Goal: Task Accomplishment & Management: Complete application form

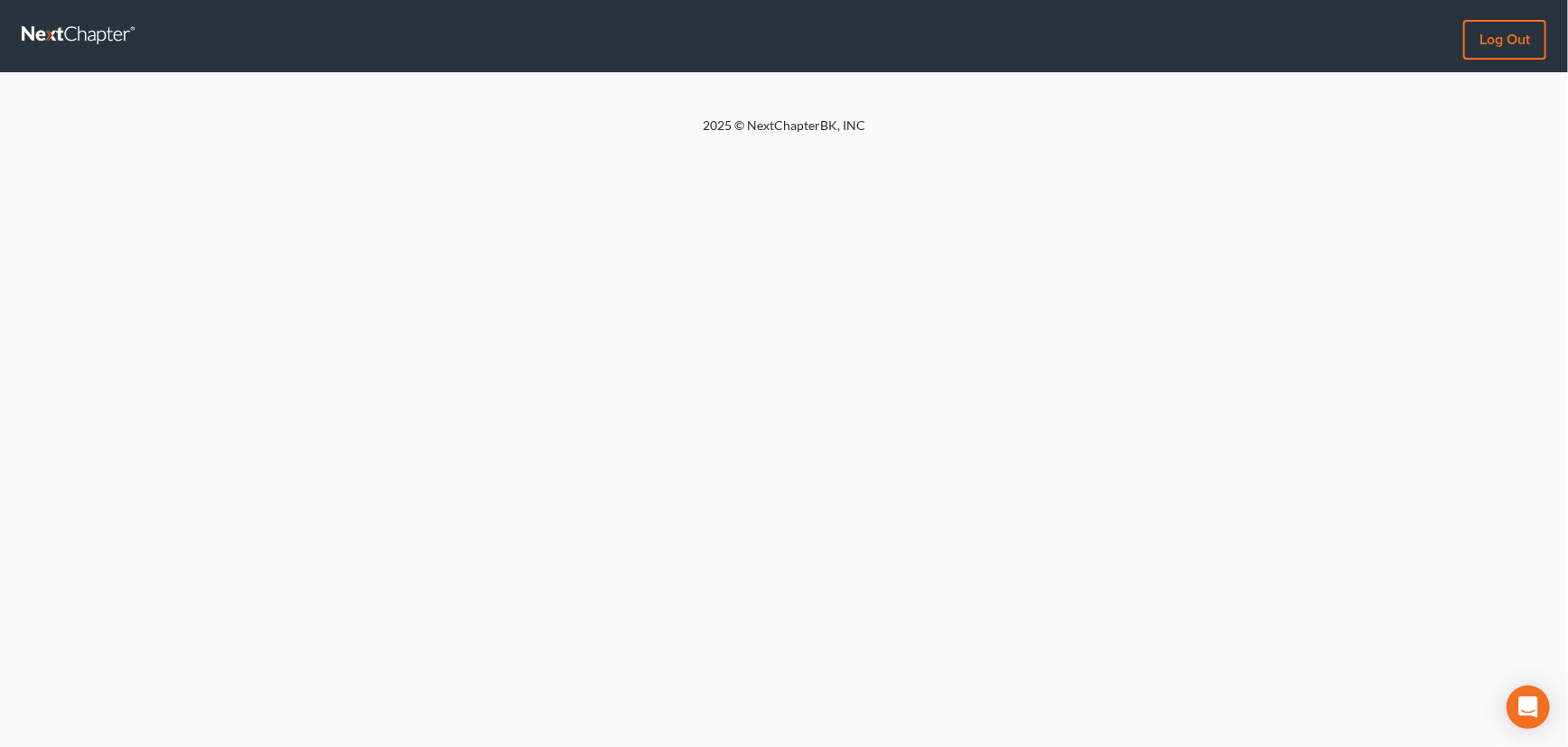
click at [73, 31] on link at bounding box center [79, 36] width 115 height 32
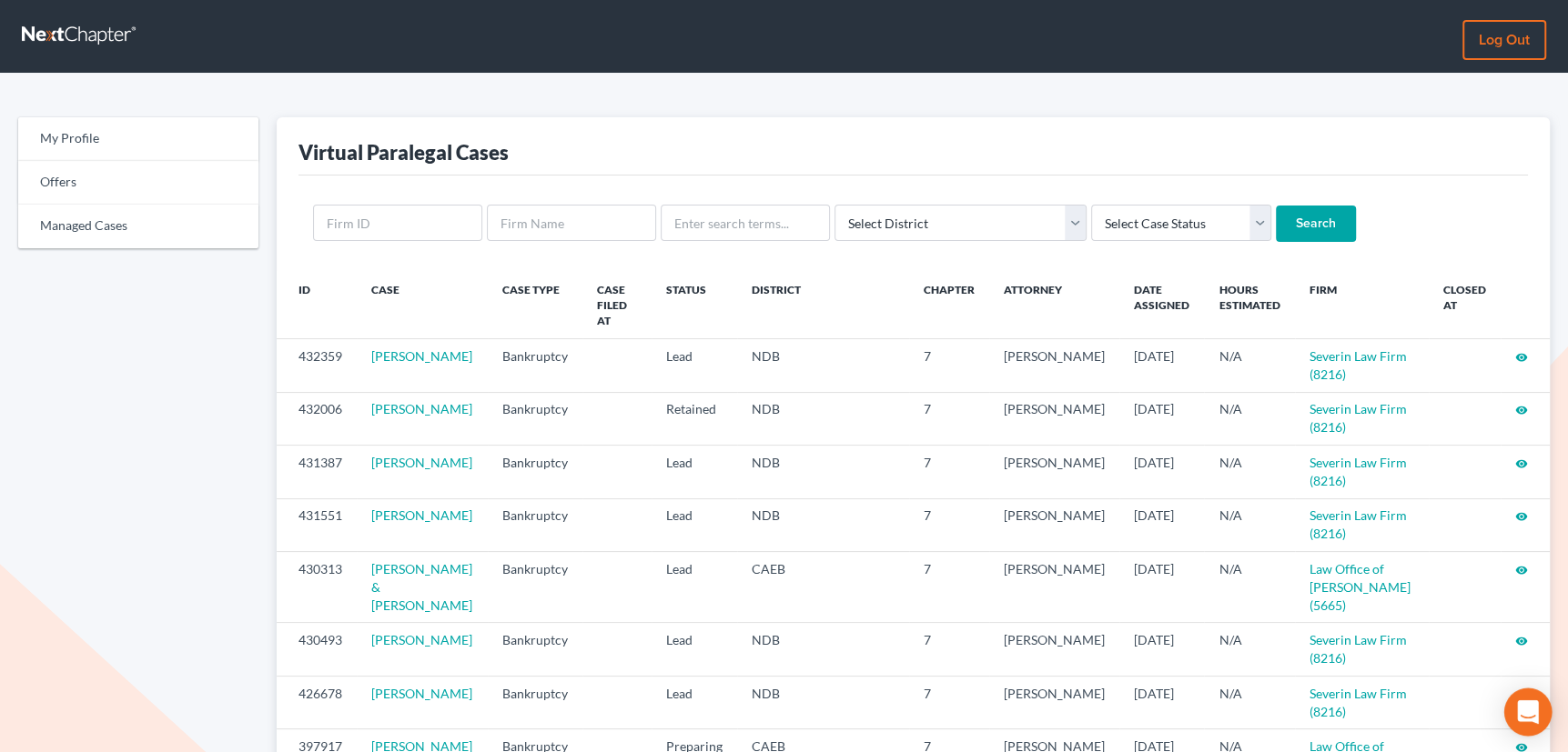
click at [1526, 711] on icon "Open Intercom Messenger" at bounding box center [1527, 712] width 21 height 24
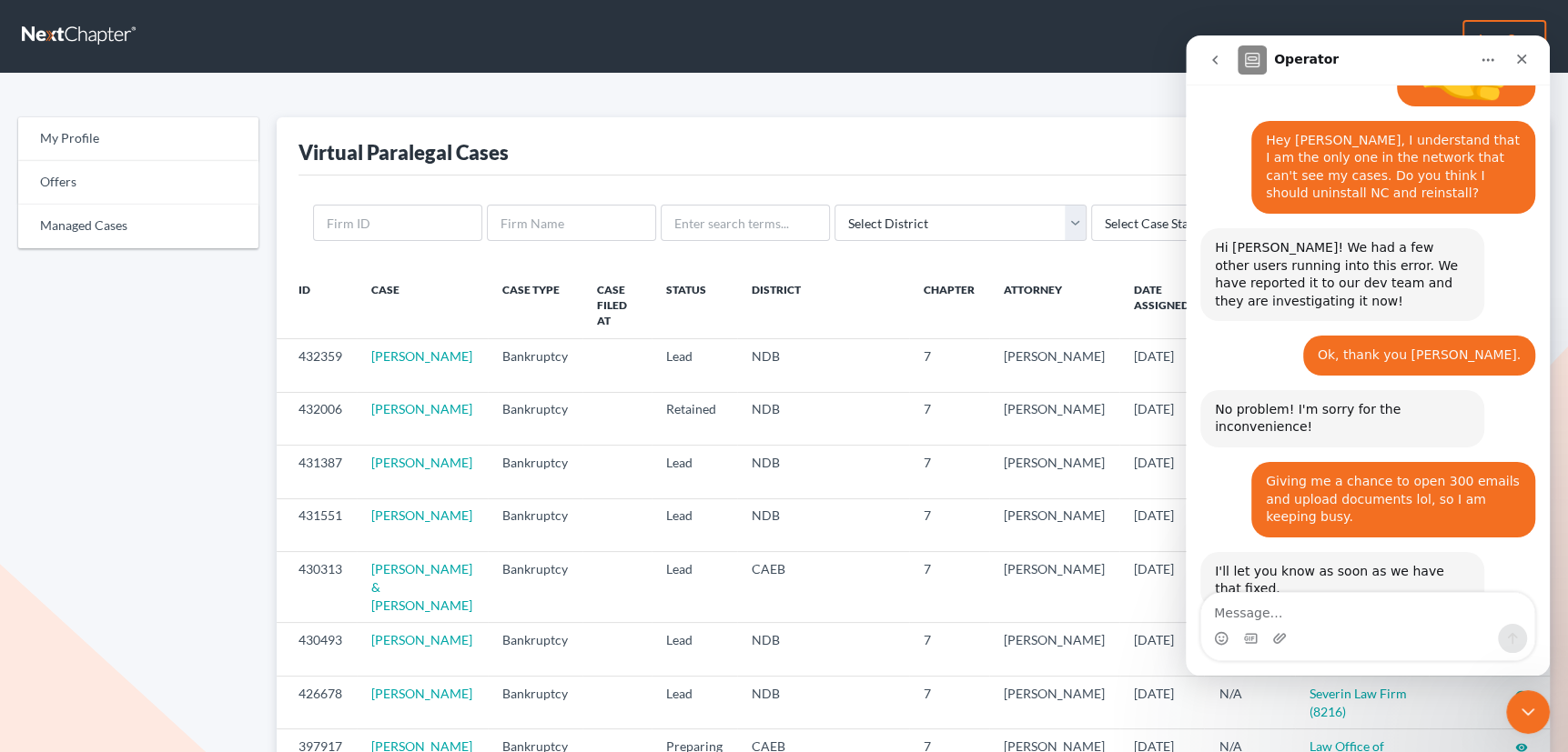
scroll to position [1591, 0]
click at [1345, 615] on textarea "Message…" at bounding box center [1367, 608] width 333 height 31
type textarea "I am going to check right now."
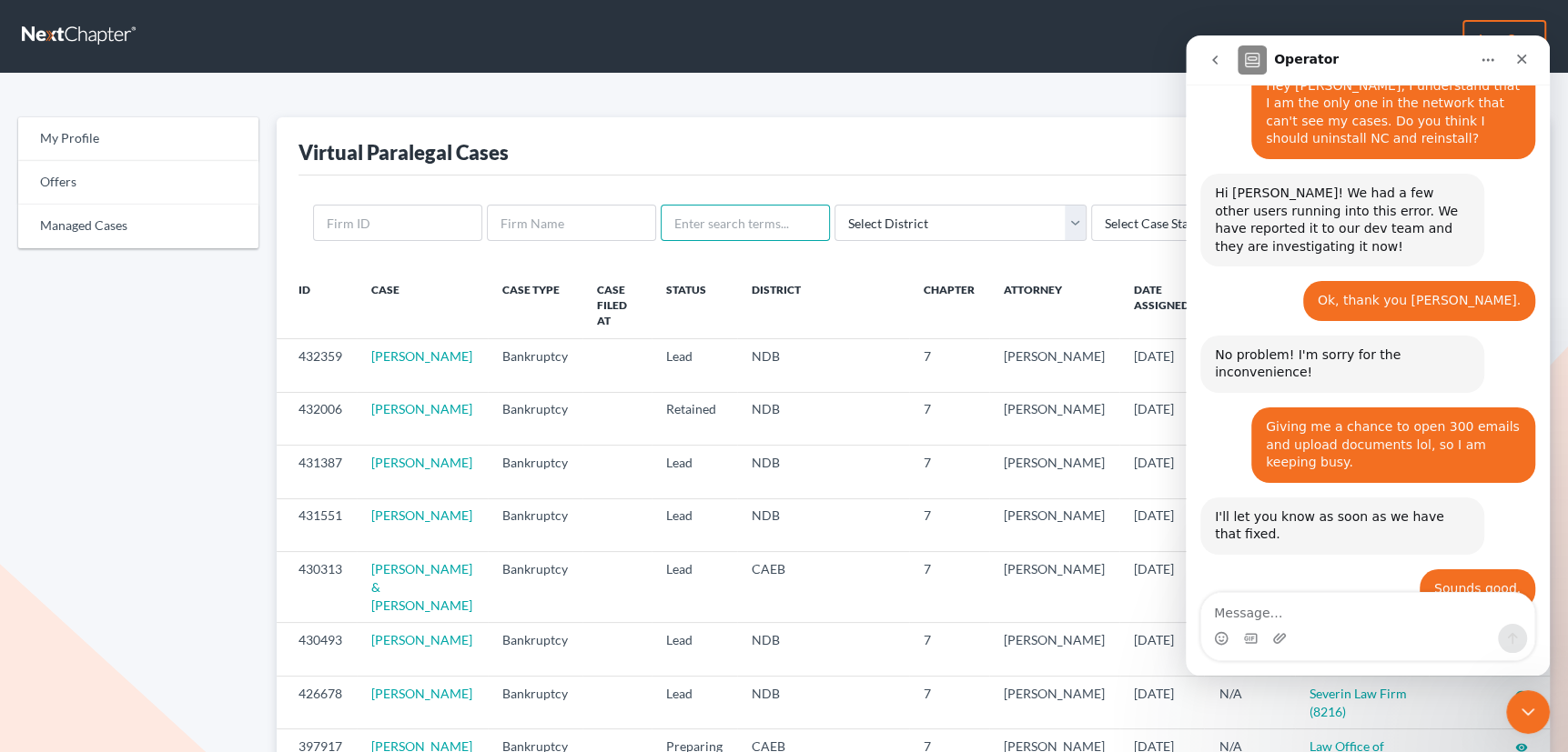
click at [718, 220] on input "text" at bounding box center [745, 223] width 169 height 36
type input "sanjeet"
click at [1276, 206] on input "Search" at bounding box center [1315, 224] width 80 height 36
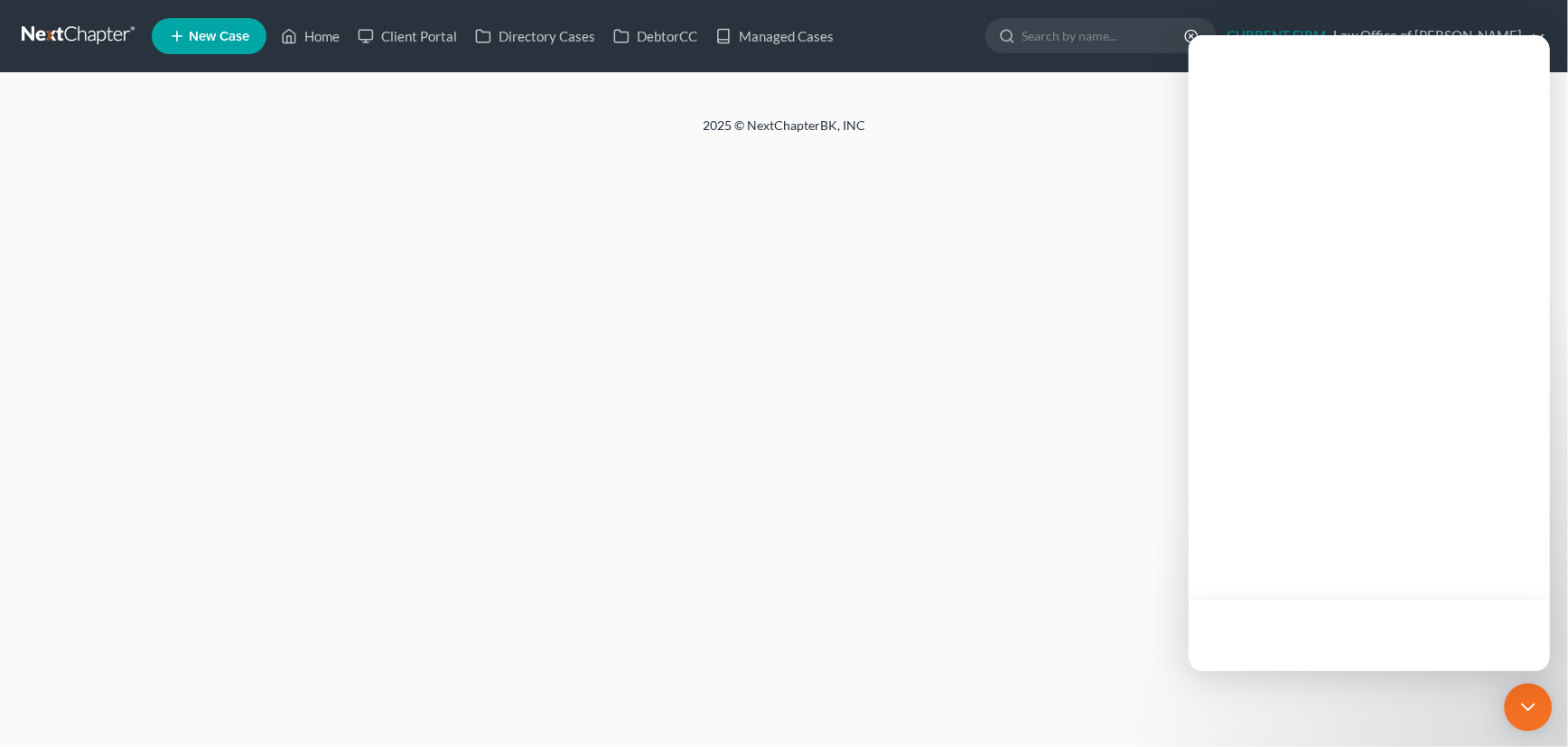
click at [1530, 710] on div "Open Intercom Messenger" at bounding box center [1529, 708] width 48 height 48
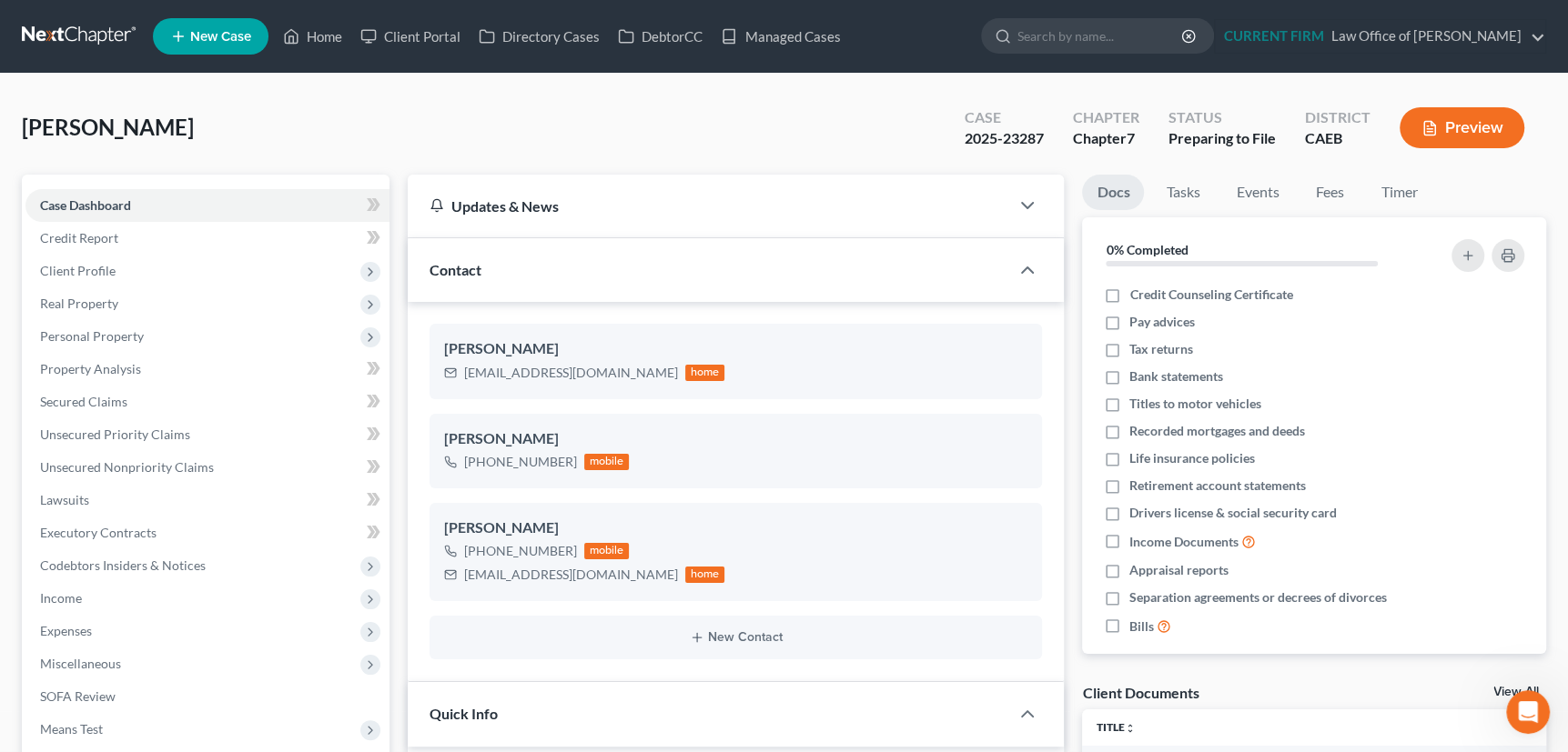
scroll to position [467, 0]
click at [1533, 707] on icon "Open Intercom Messenger" at bounding box center [1525, 709] width 30 height 30
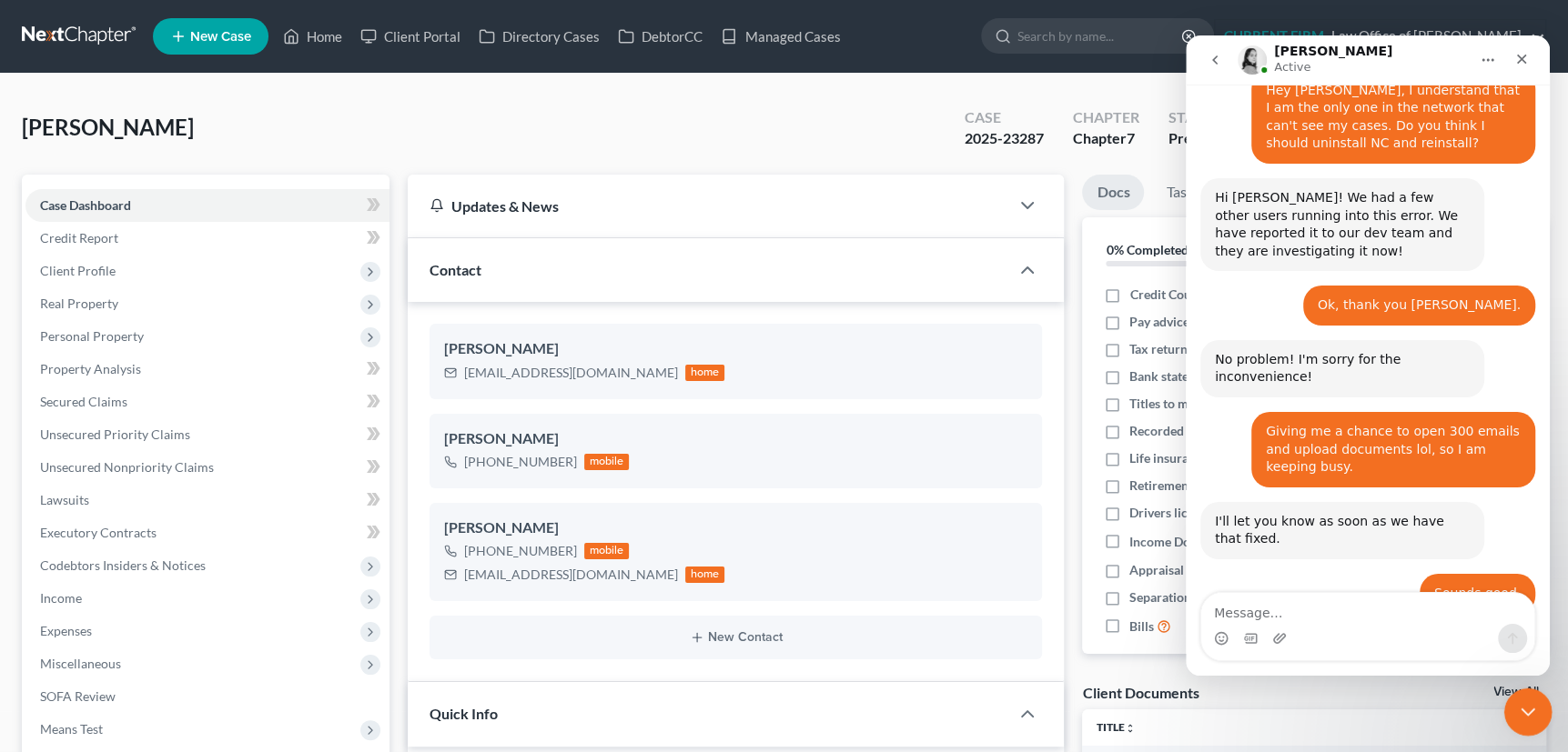
scroll to position [1646, 0]
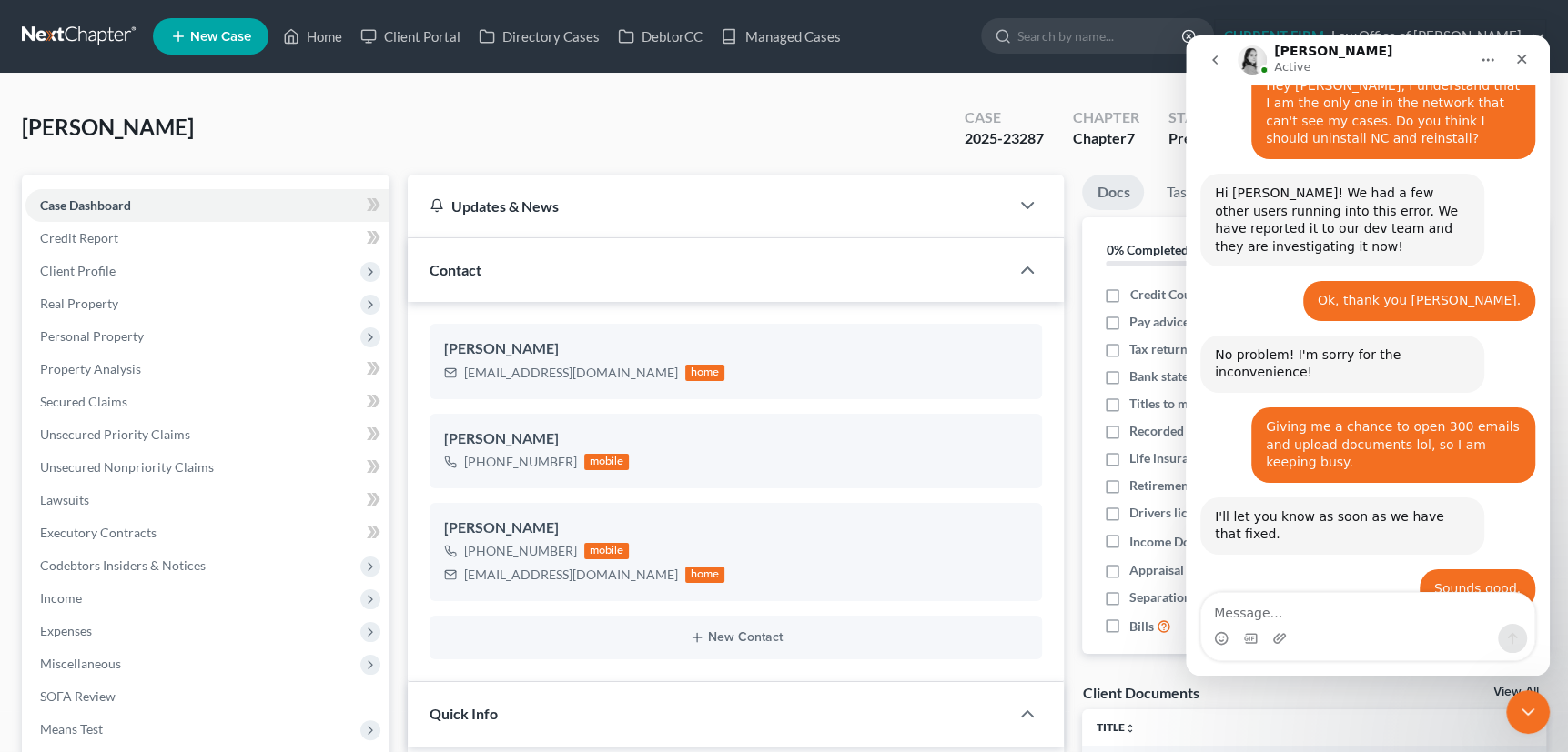
click at [1360, 618] on textarea "Message…" at bounding box center [1367, 608] width 333 height 31
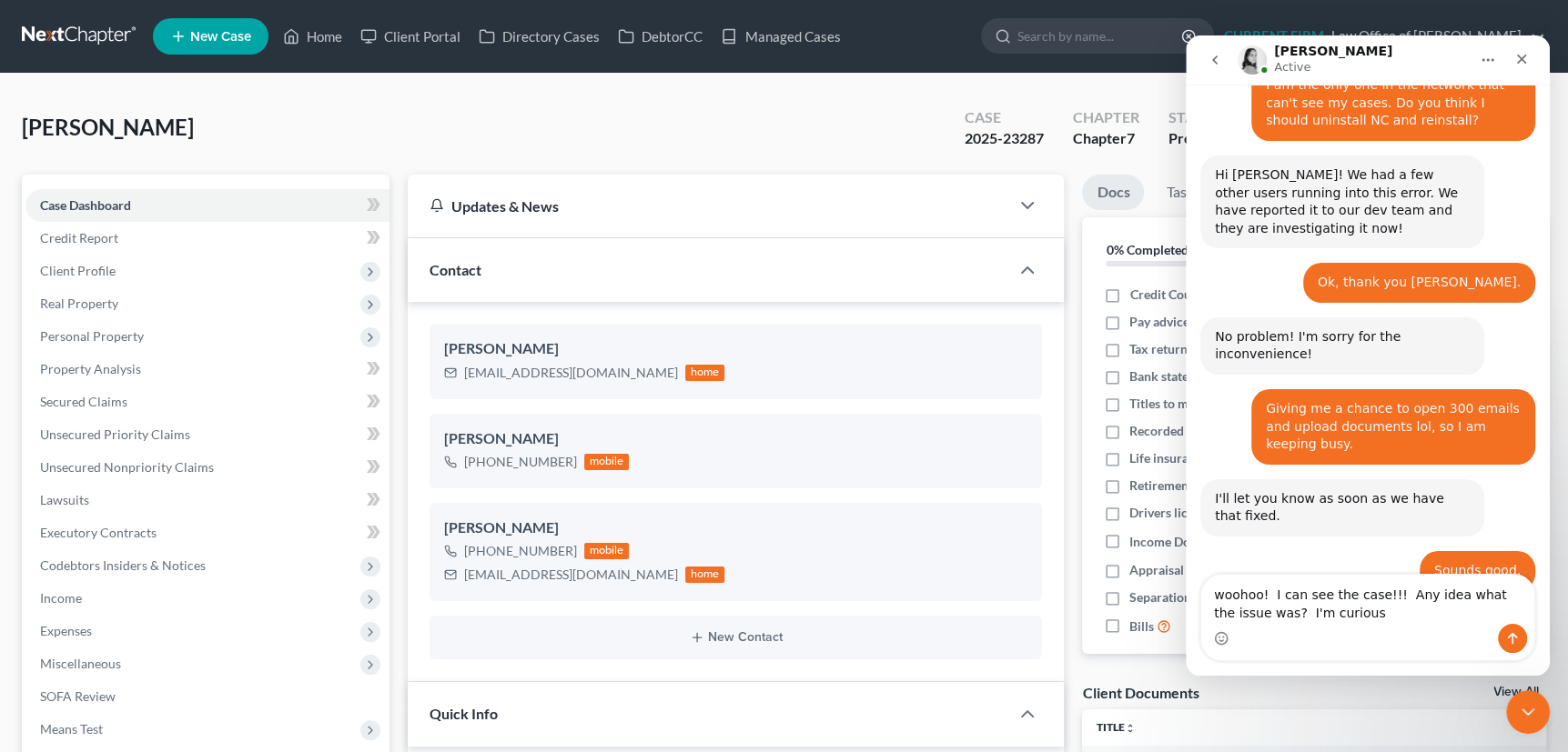
type textarea "woohoo! I can see the case!!! Any idea what the issue was? I'm curious."
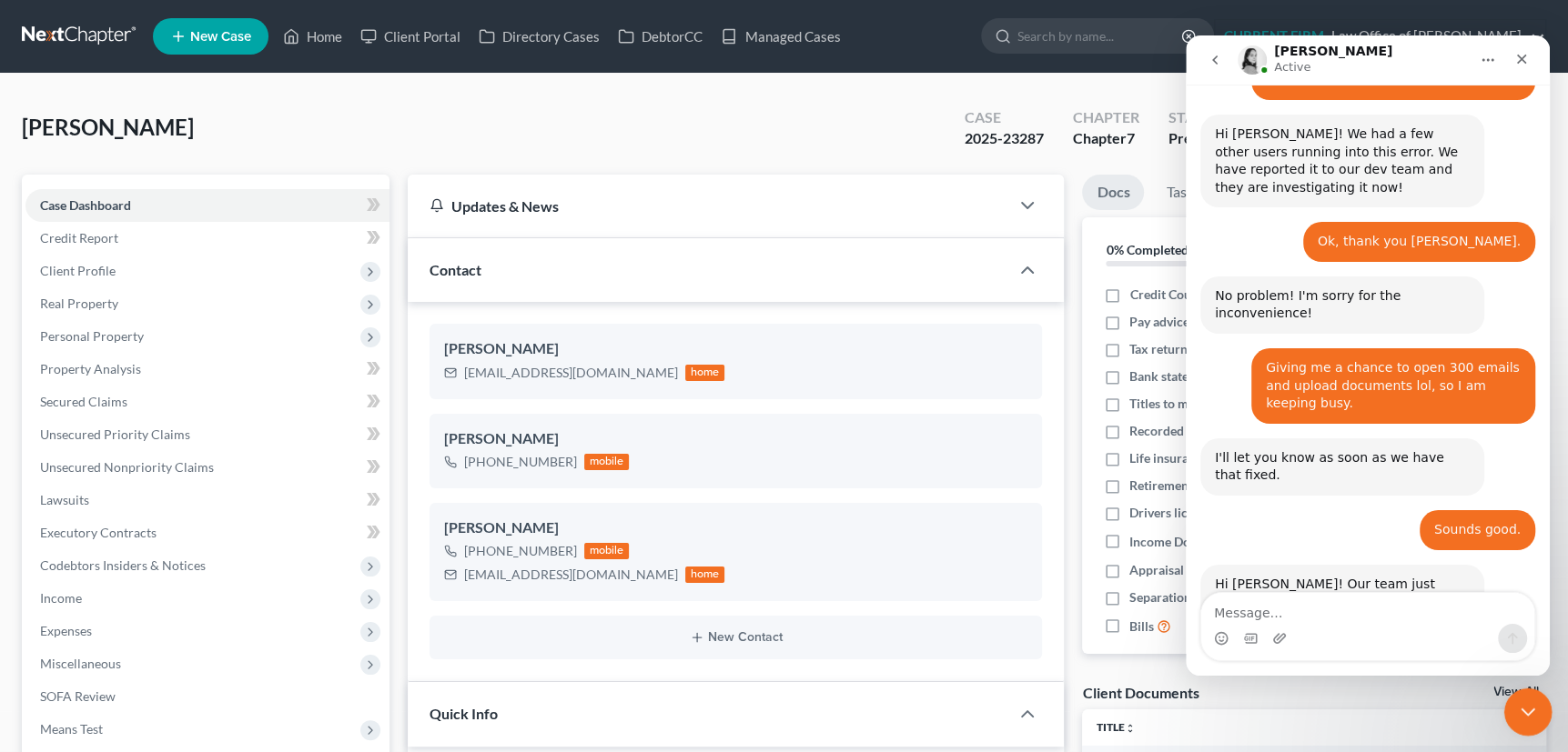
click at [1529, 707] on icon "Close Intercom Messenger" at bounding box center [1525, 709] width 22 height 22
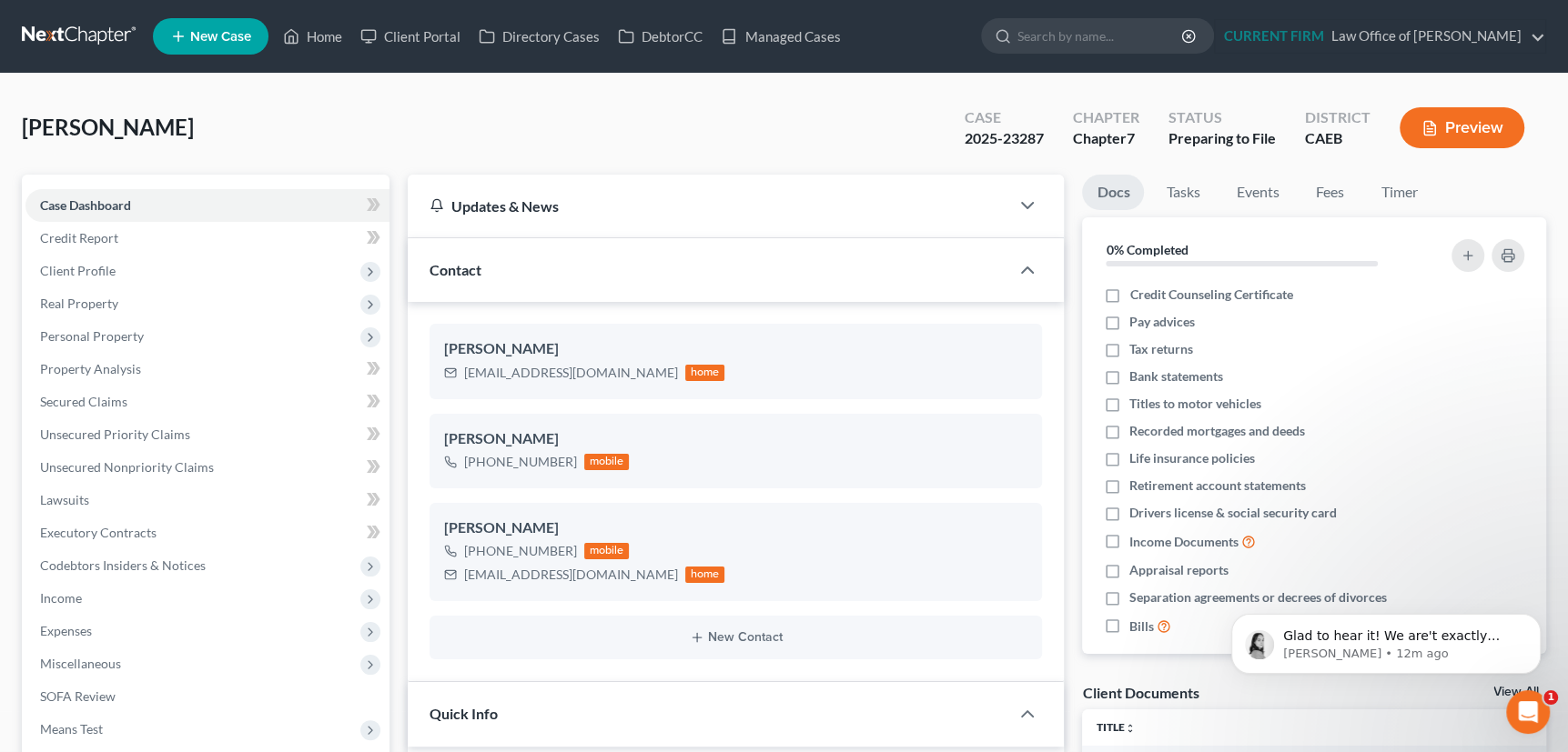
scroll to position [0, 0]
click at [1426, 638] on p "Glad to hear it! We are't exactly sure what caused the error, but we will let y…" at bounding box center [1400, 636] width 234 height 18
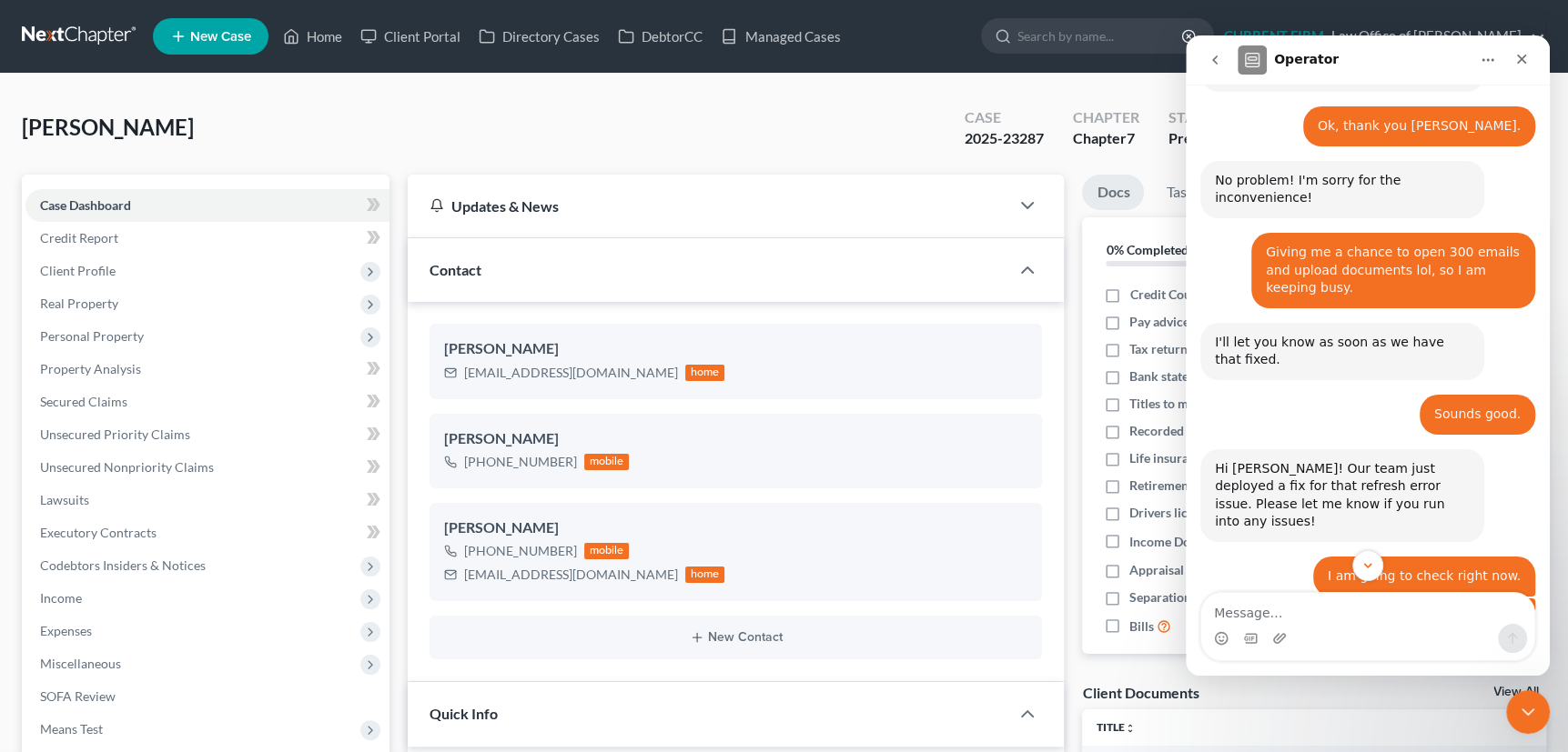
scroll to position [1825, 0]
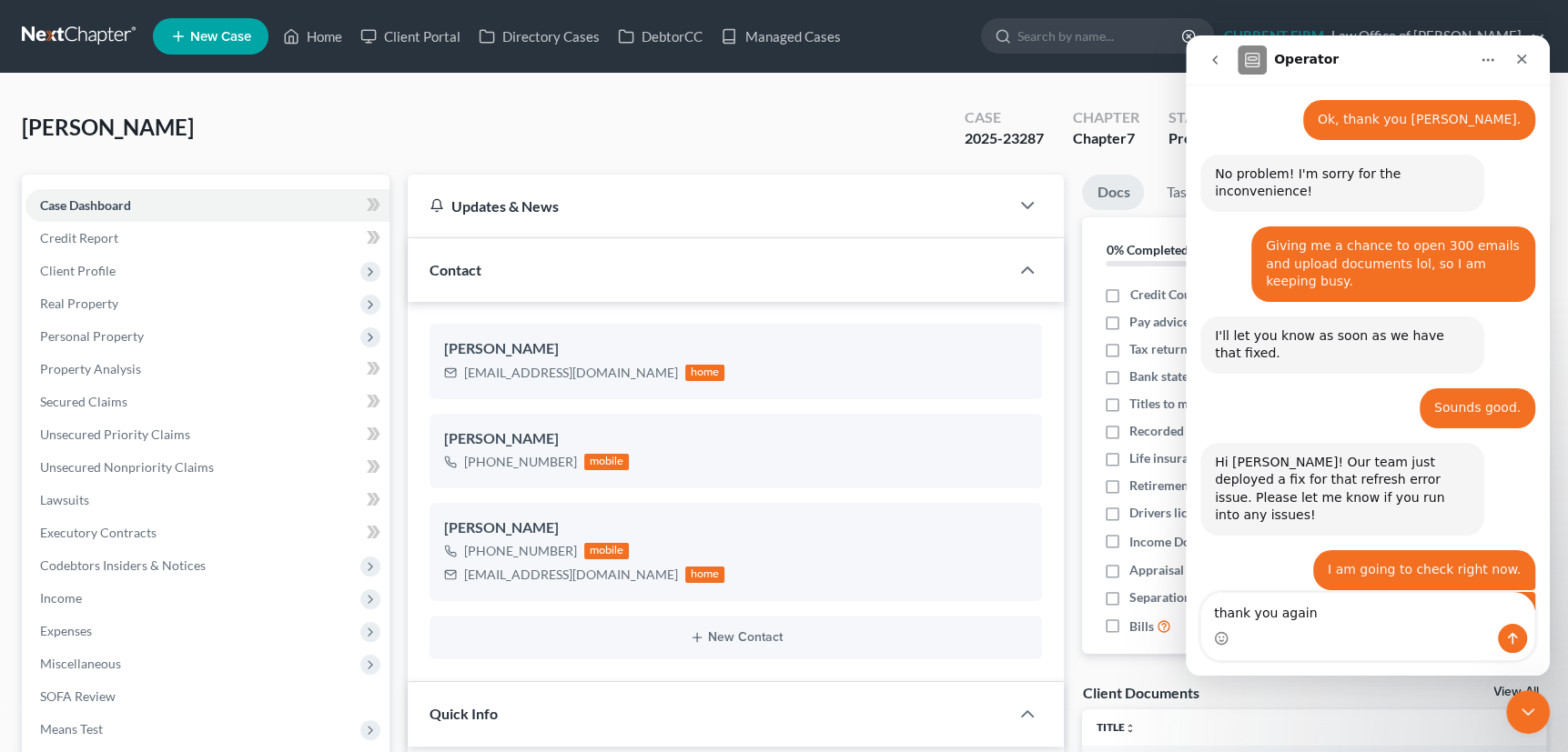
type textarea "thank you again"
click at [1509, 633] on icon "Send a message…" at bounding box center [1511, 638] width 14 height 14
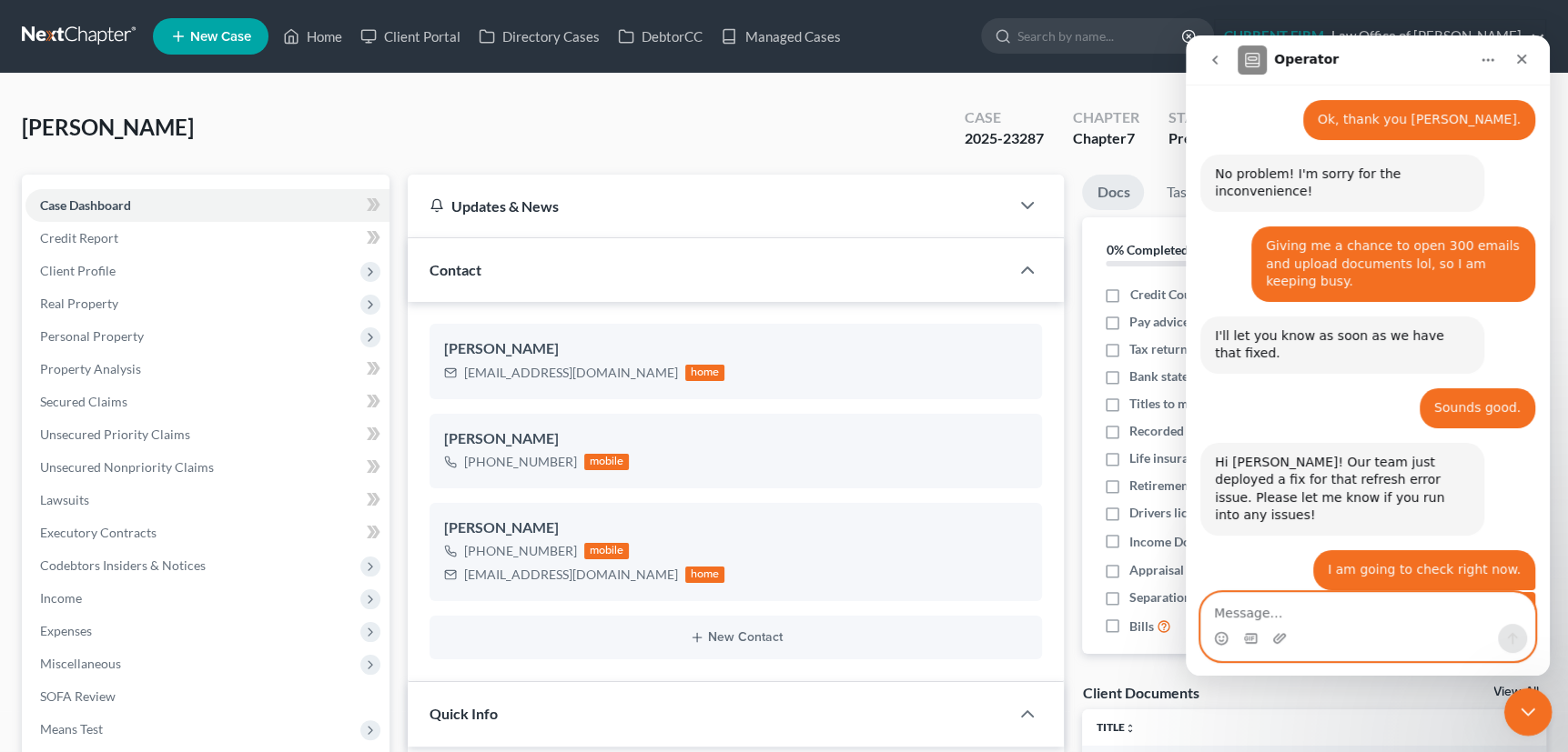
scroll to position [1849, 0]
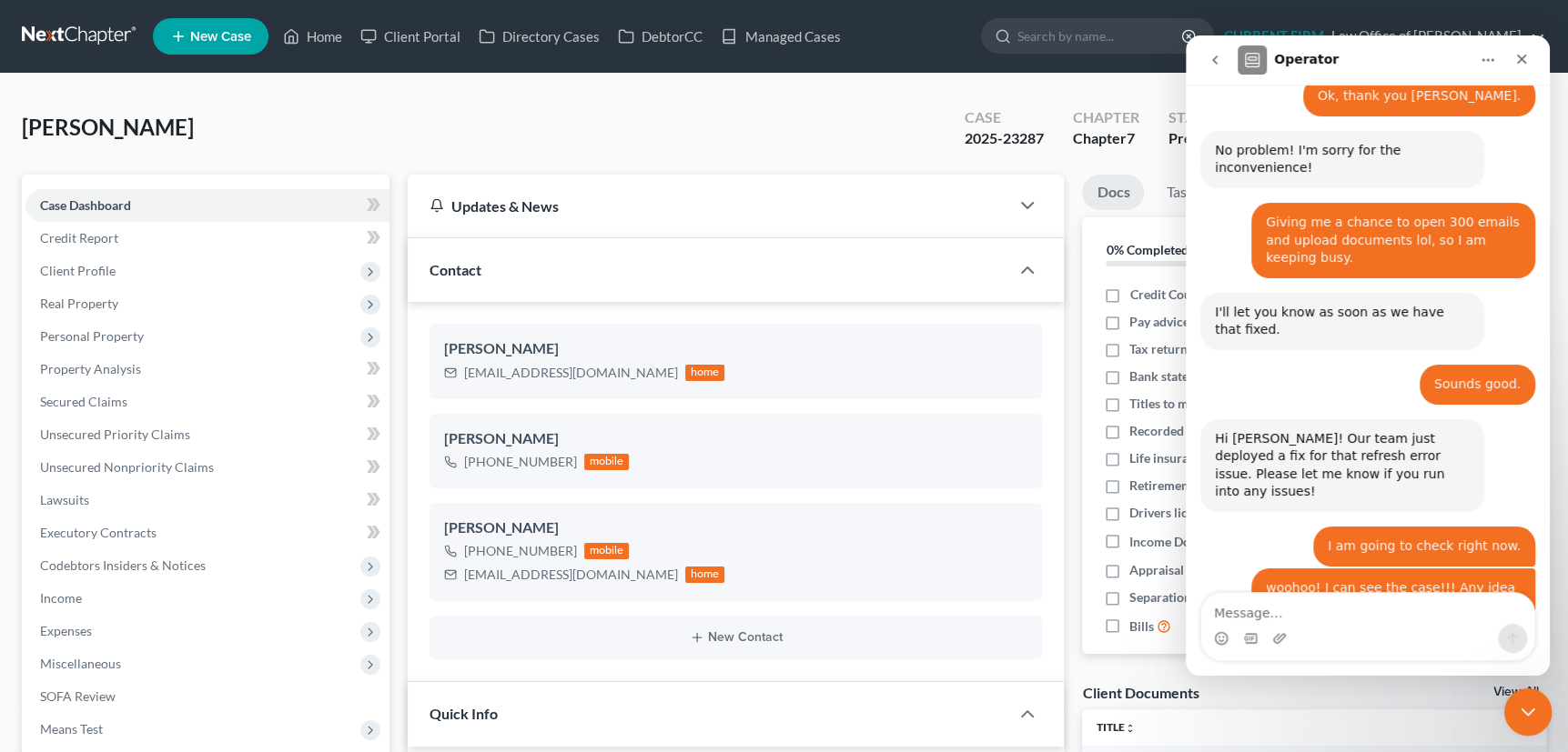
click at [1523, 701] on icon "Close Intercom Messenger" at bounding box center [1525, 709] width 22 height 22
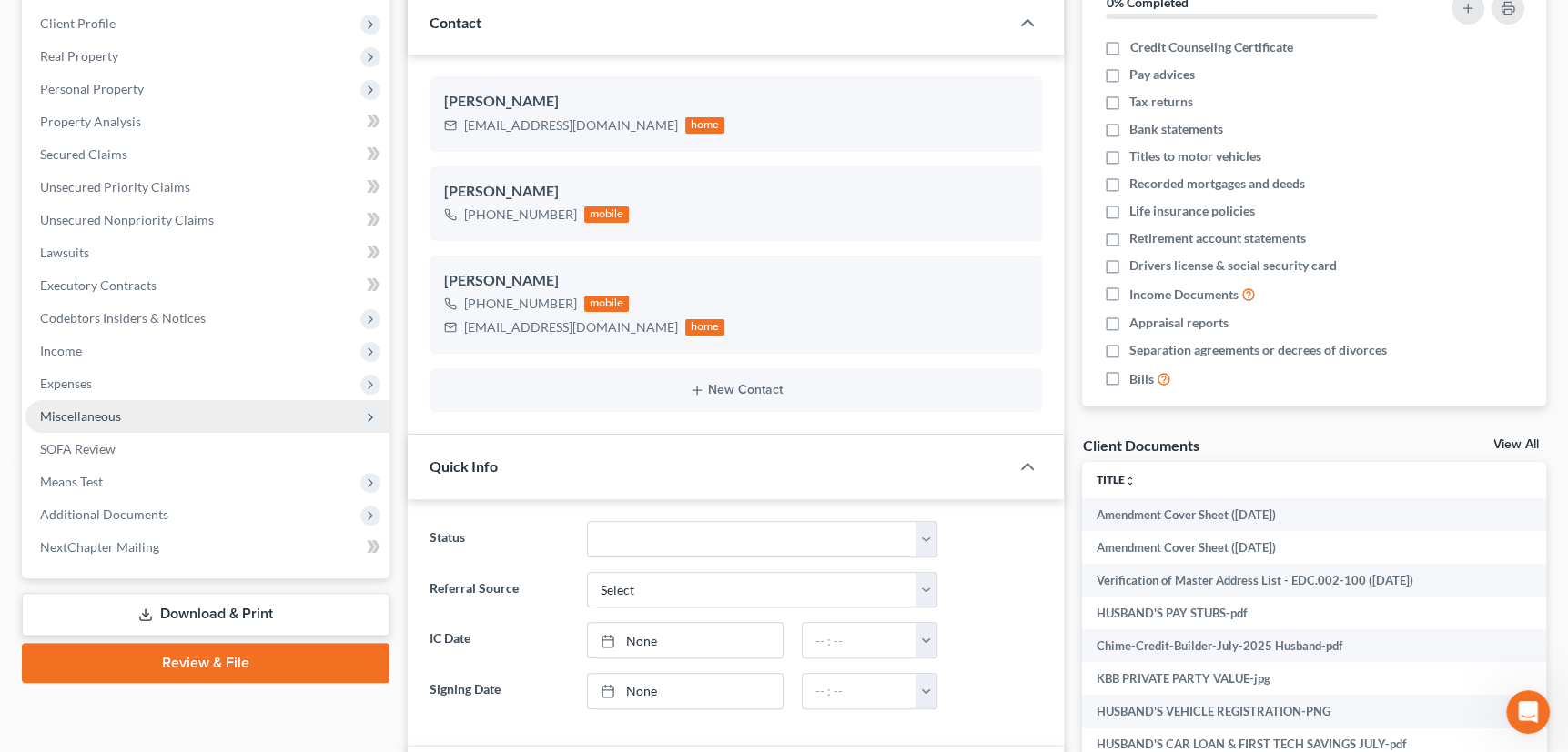
scroll to position [330, 0]
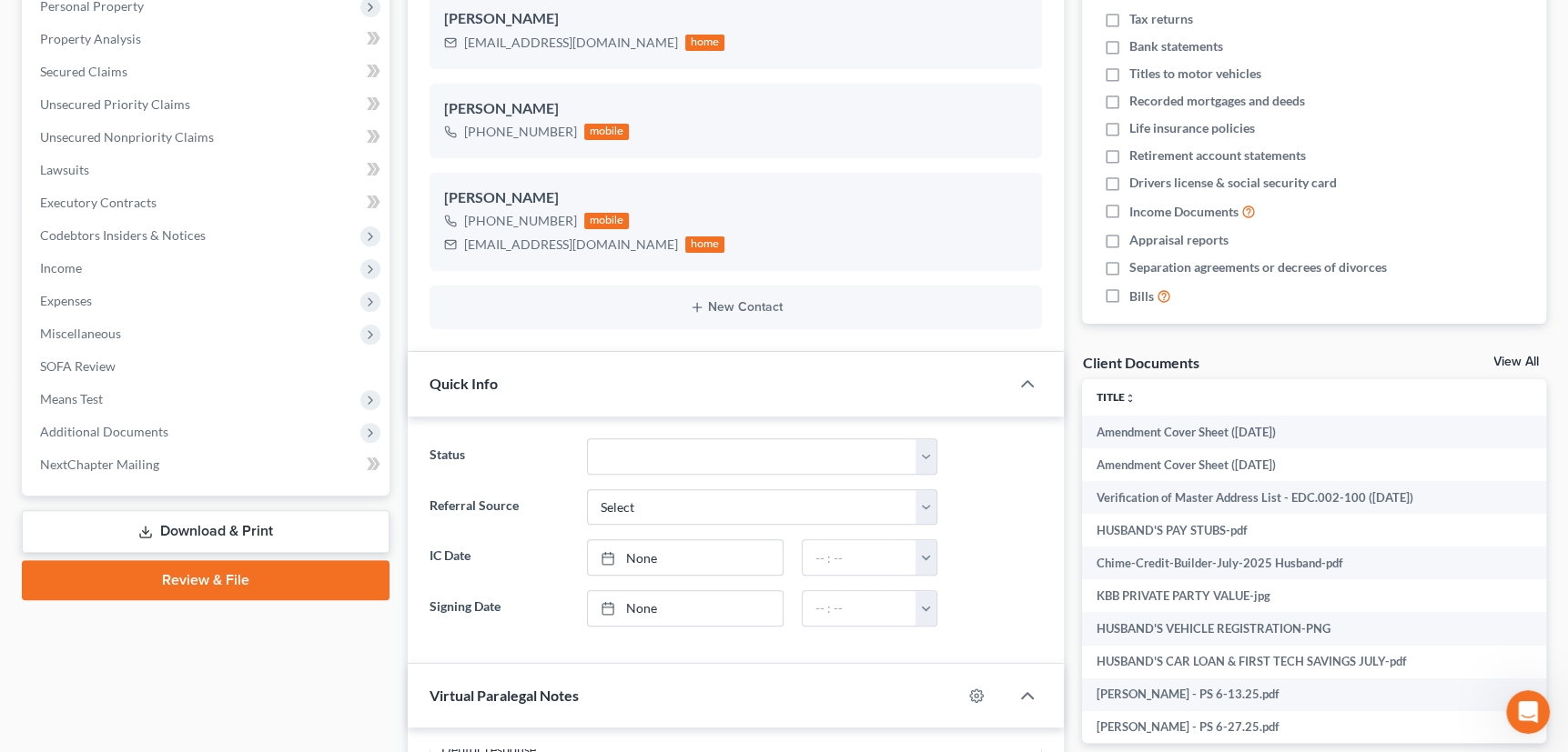
click at [152, 527] on icon at bounding box center [145, 531] width 14 height 14
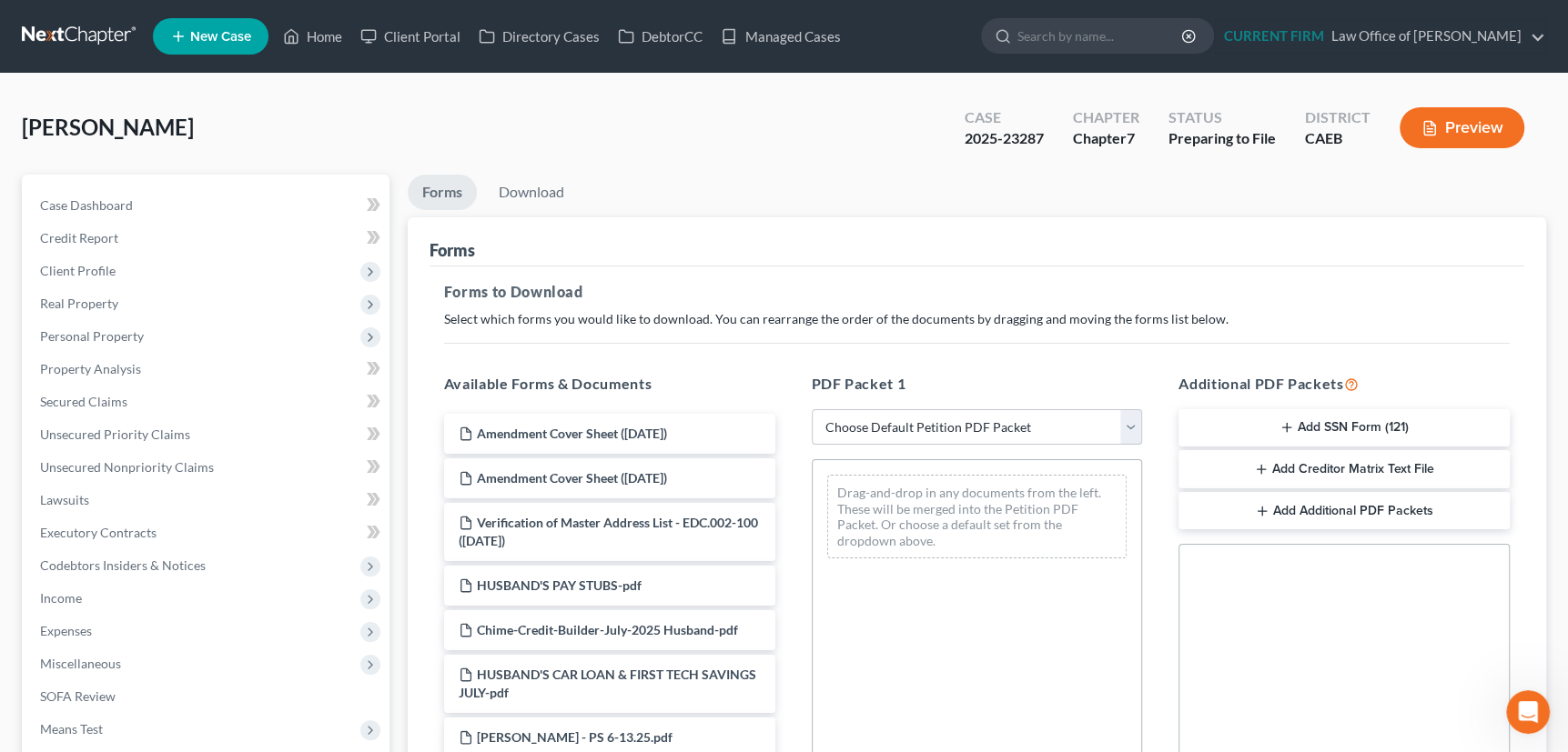
click at [1129, 426] on select "Choose Default Petition PDF Packet Complete Bankruptcy Petition (all forms and …" at bounding box center [977, 427] width 331 height 36
select select "2"
click at [812, 409] on select "Choose Default Petition PDF Packet Complete Bankruptcy Petition (all forms and …" at bounding box center [977, 427] width 331 height 36
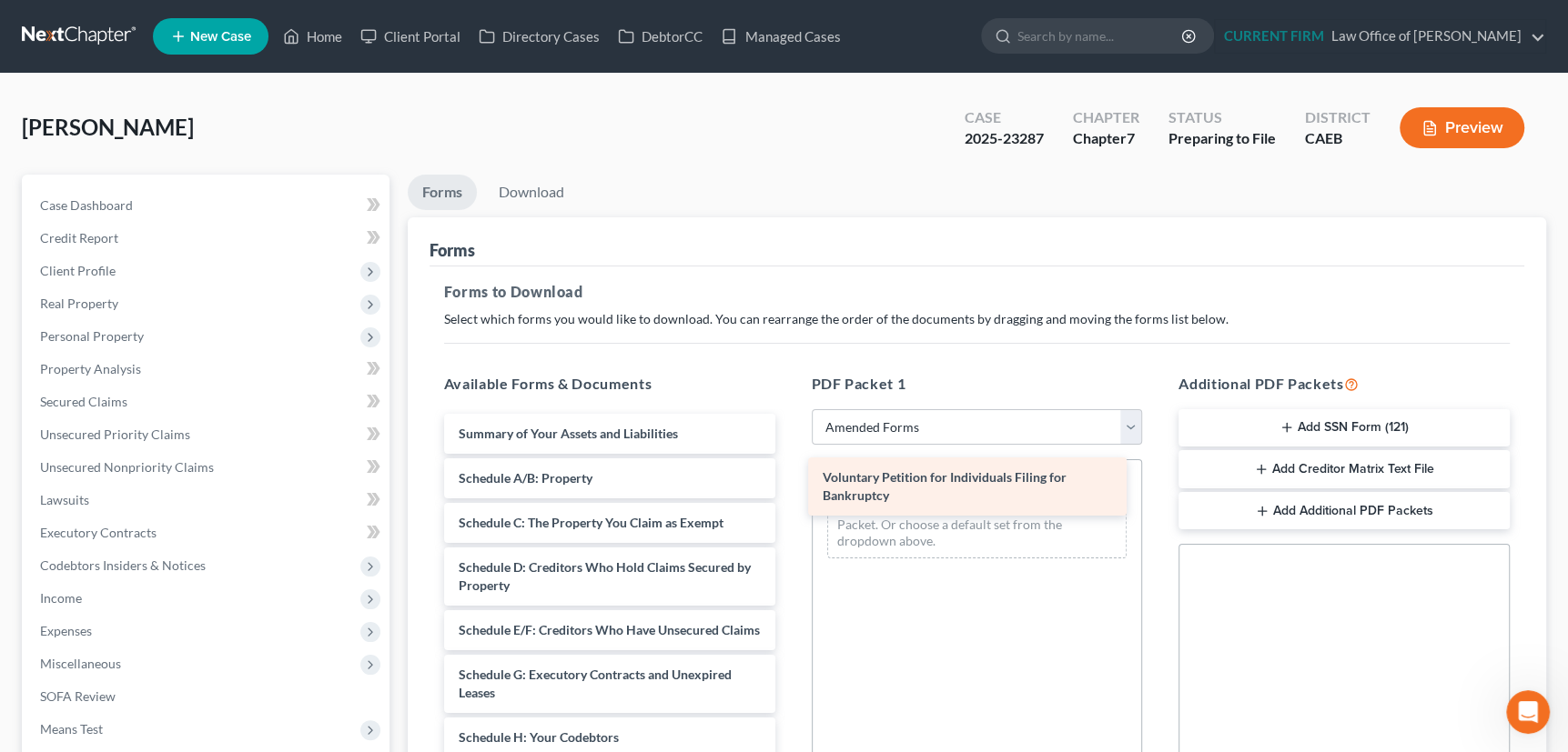
drag, startPoint x: 591, startPoint y: 434, endPoint x: 955, endPoint y: 479, distance: 366.8
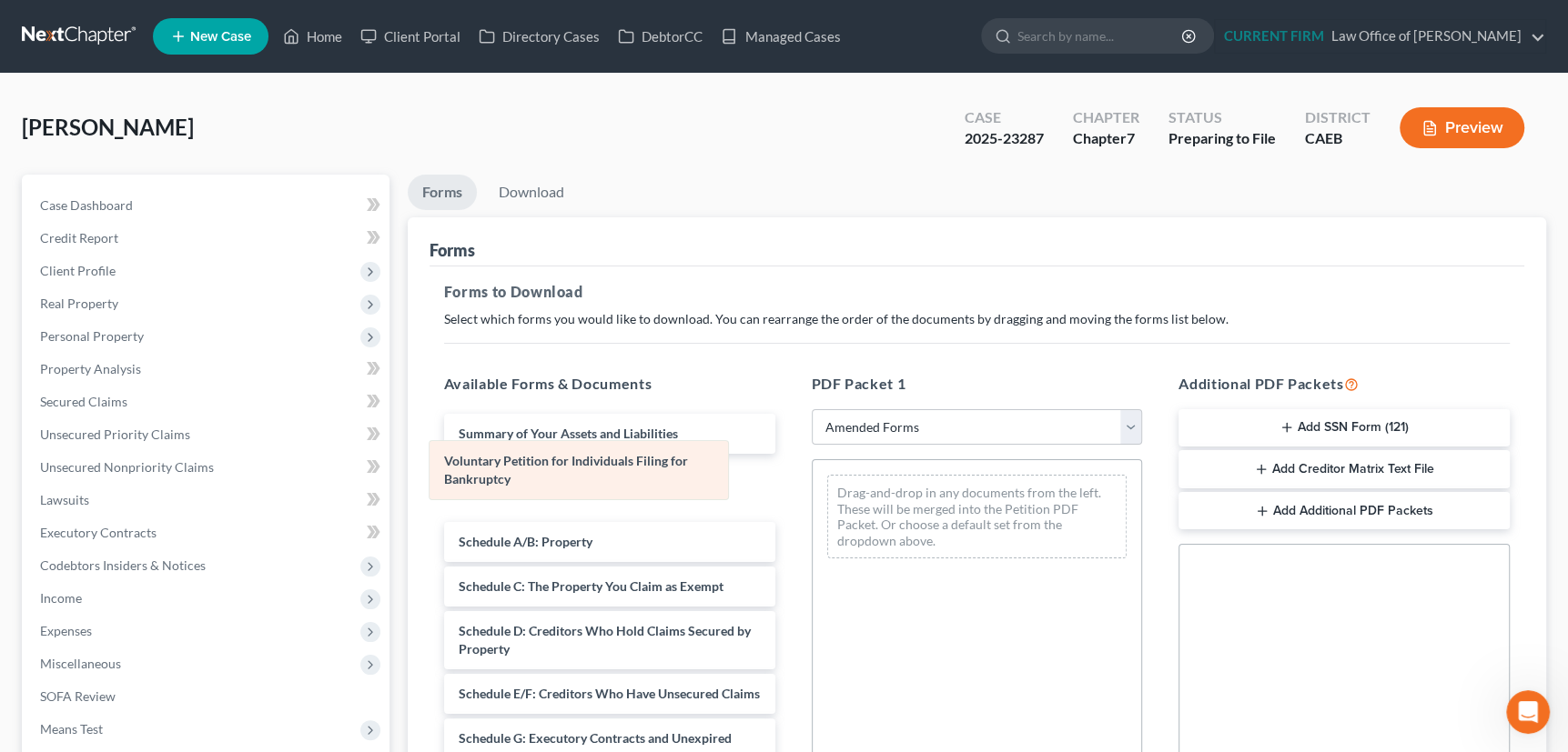
drag, startPoint x: 924, startPoint y: 498, endPoint x: 527, endPoint y: 466, distance: 398.3
click at [813, 466] on div "Voluntary Petition for Individuals Filing for Bankruptcy Voluntary Petition for…" at bounding box center [977, 516] width 330 height 112
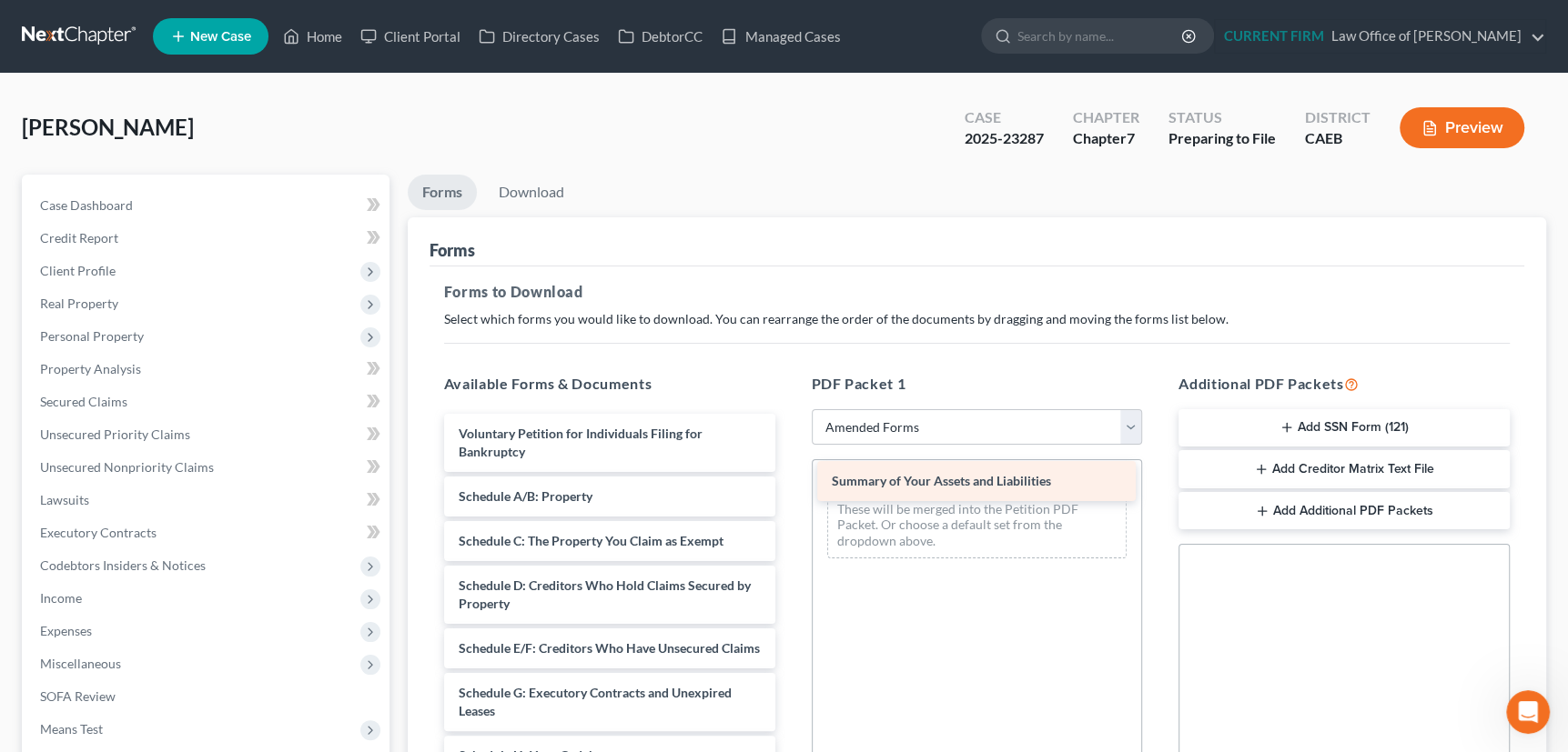
drag, startPoint x: 536, startPoint y: 425, endPoint x: 909, endPoint y: 474, distance: 376.2
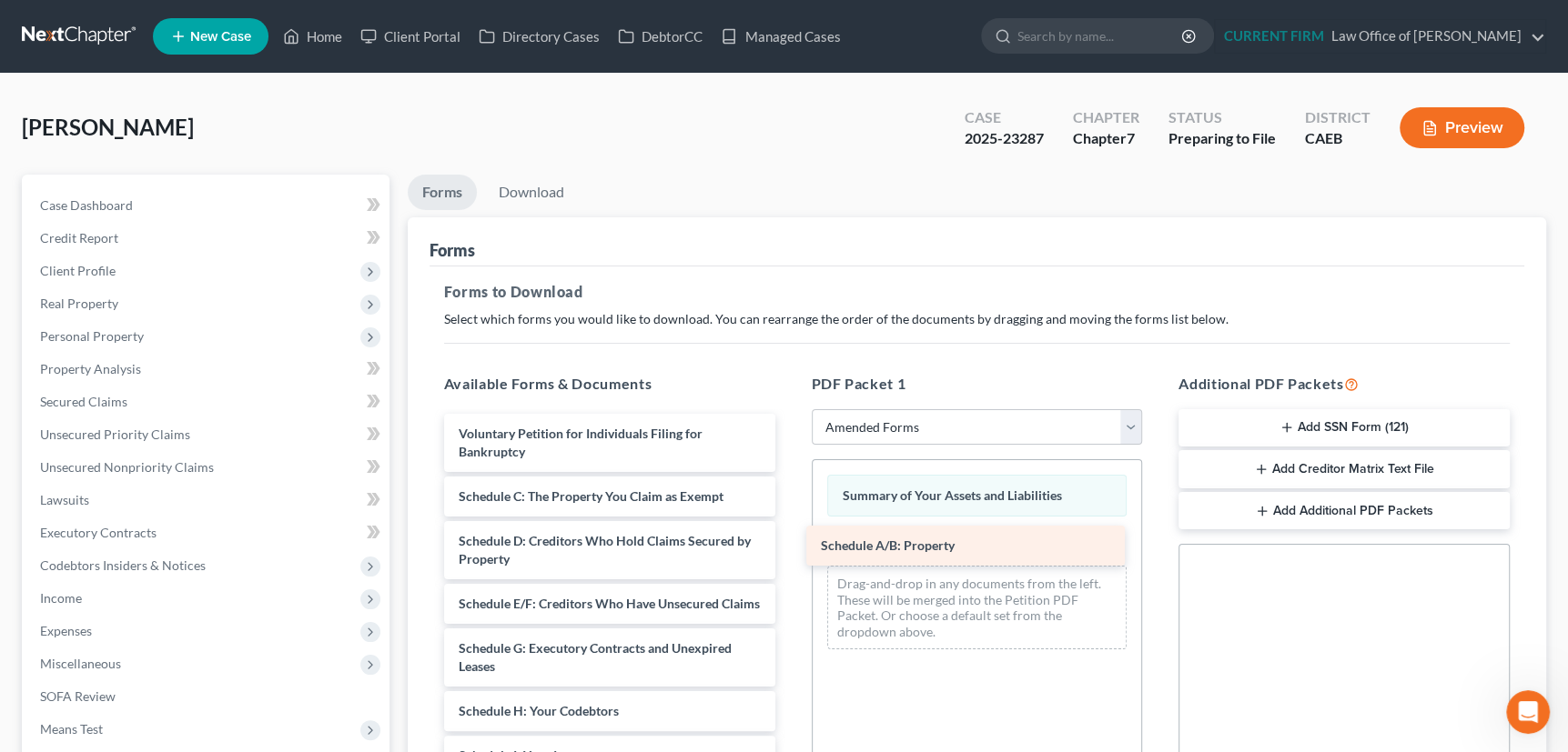
drag, startPoint x: 511, startPoint y: 488, endPoint x: 872, endPoint y: 537, distance: 364.3
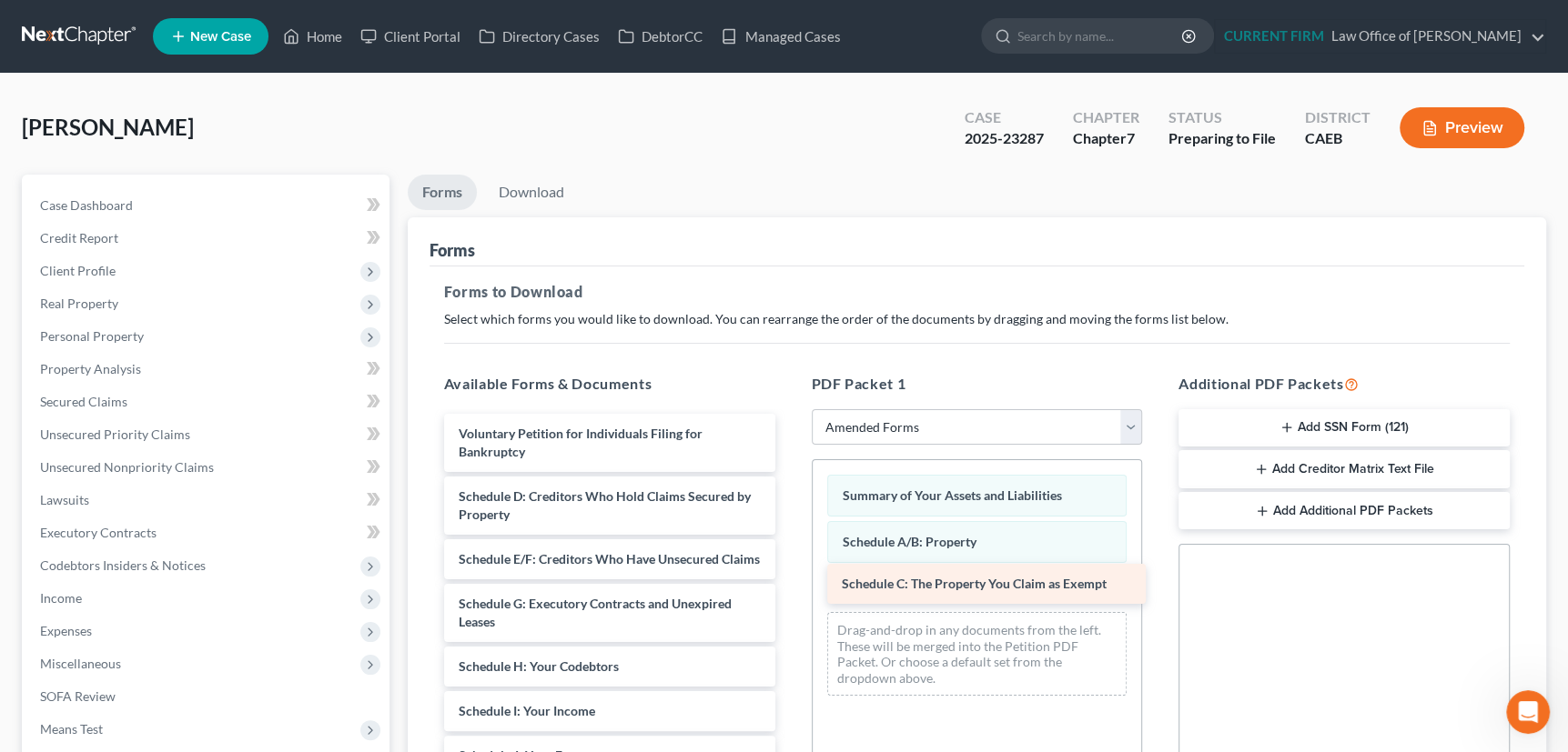
drag, startPoint x: 522, startPoint y: 493, endPoint x: 904, endPoint y: 582, distance: 392.2
click at [1262, 469] on icon "button" at bounding box center [1261, 469] width 14 height 14
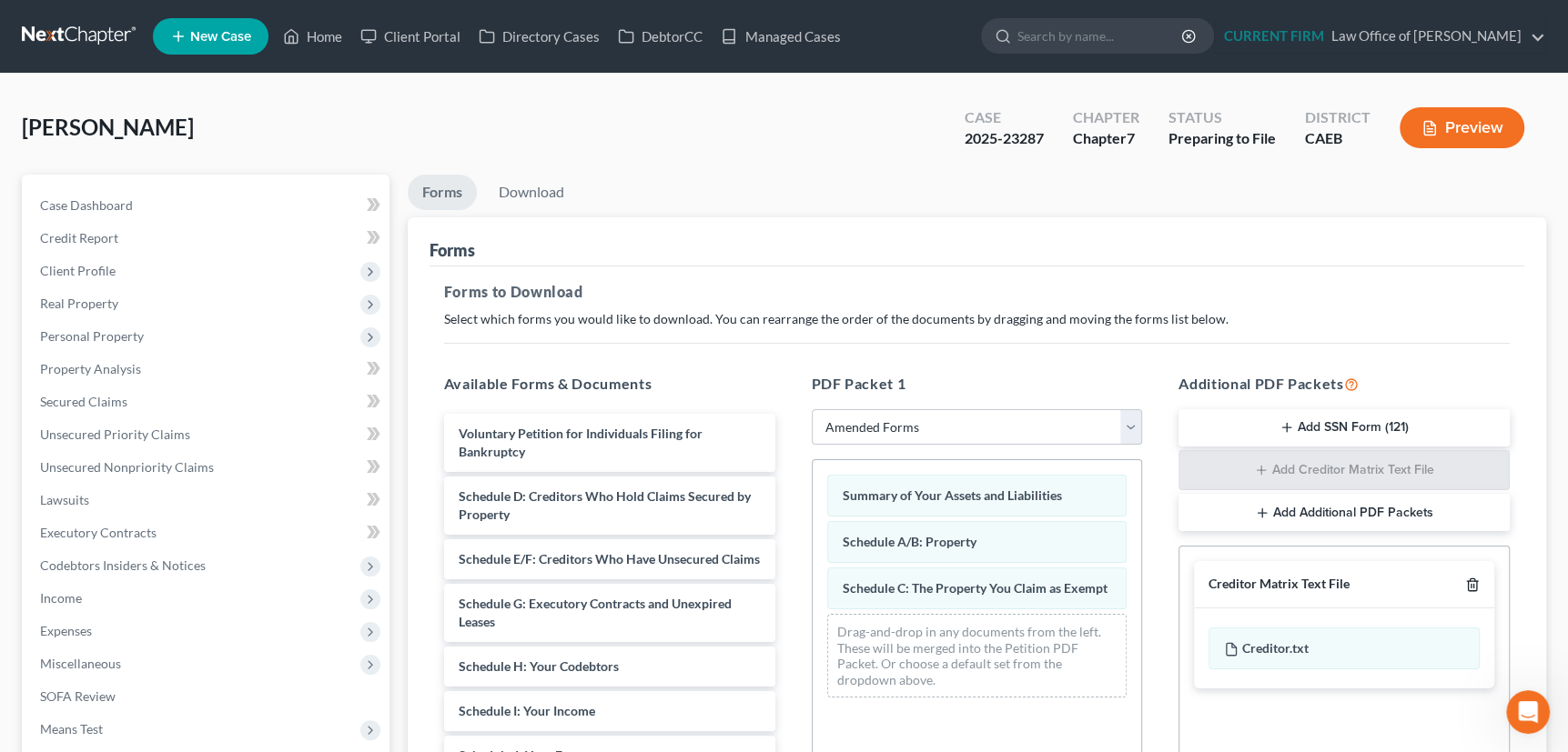
click at [1472, 582] on icon "button" at bounding box center [1472, 584] width 14 height 14
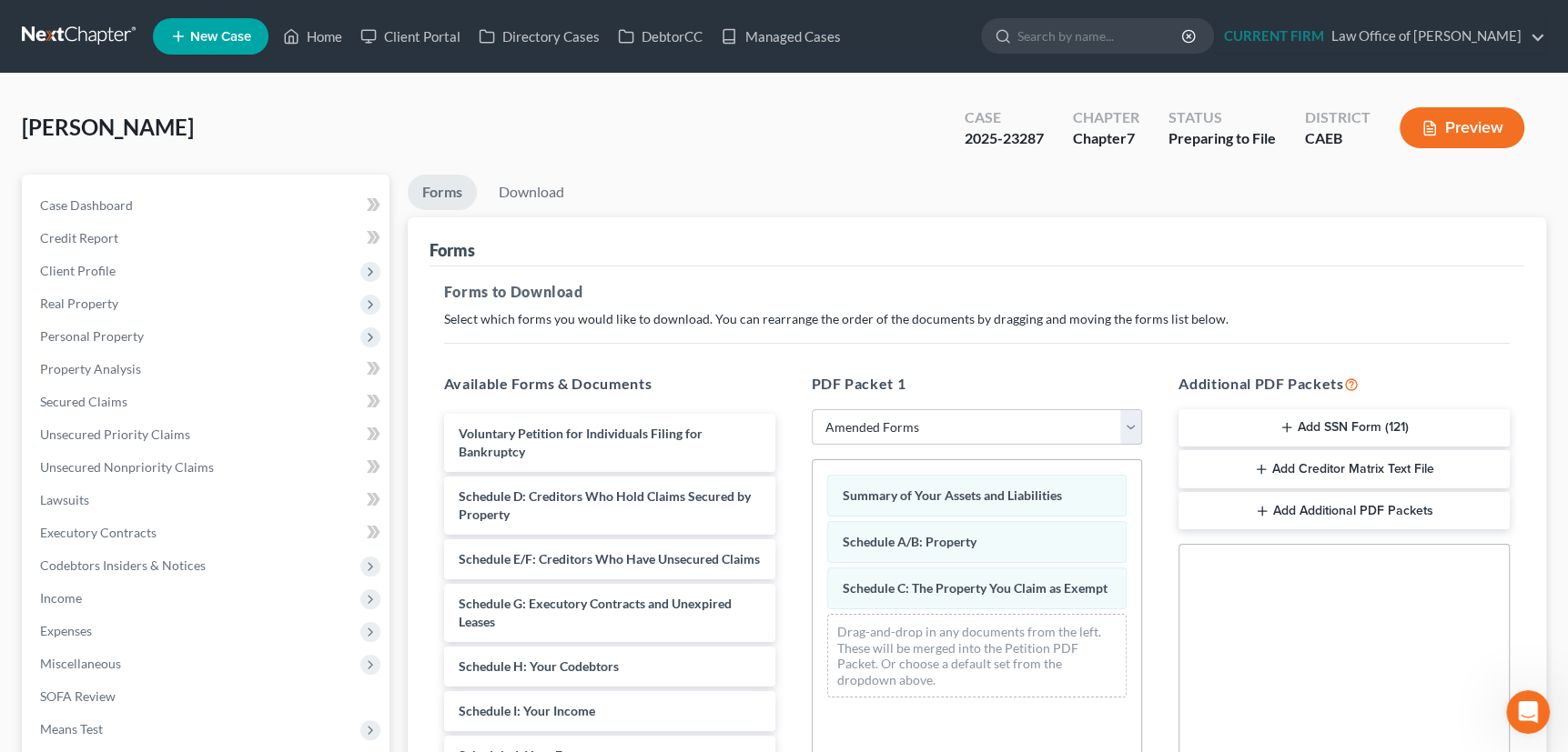
click at [1288, 507] on button "Add Additional PDF Packets" at bounding box center [1343, 511] width 331 height 38
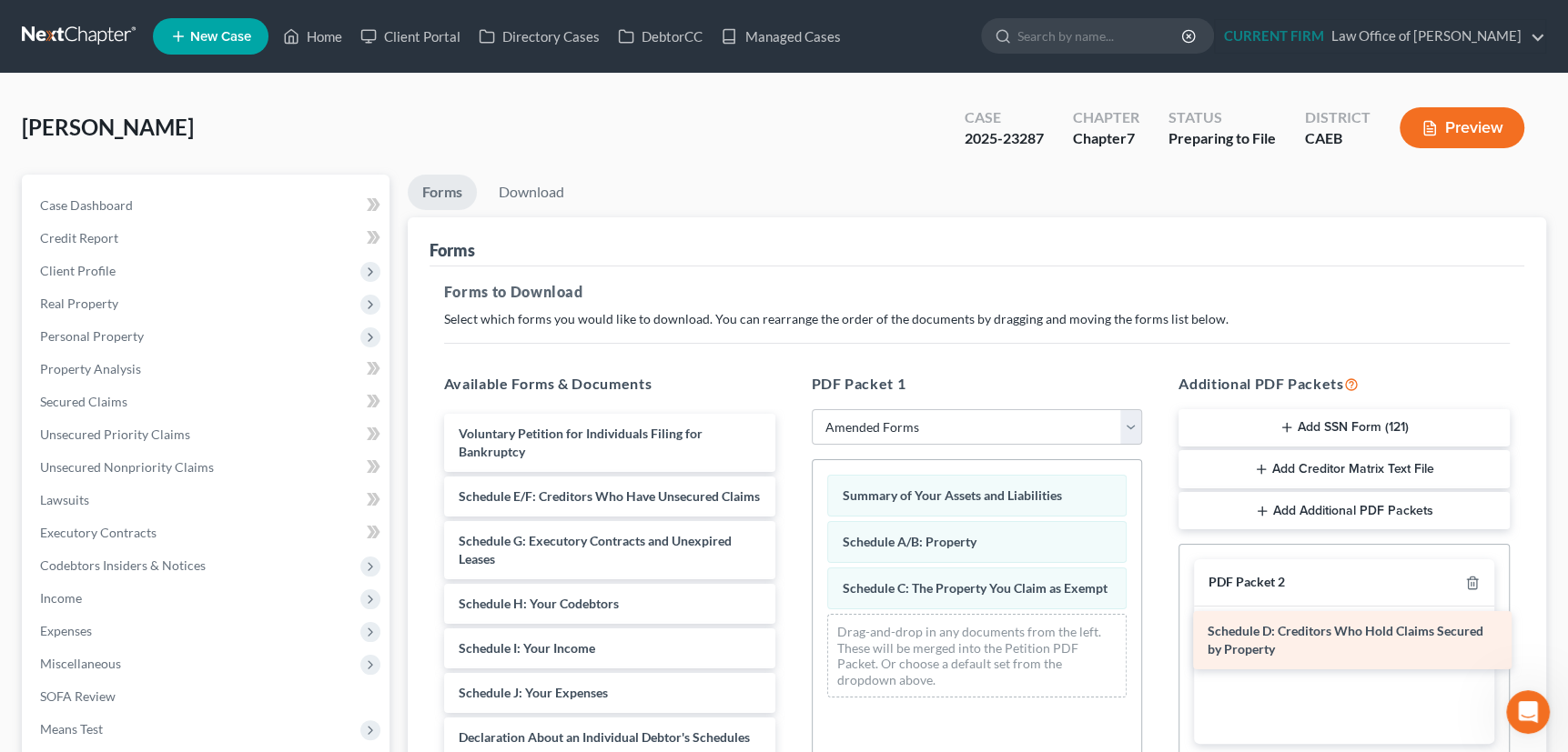
drag, startPoint x: 557, startPoint y: 492, endPoint x: 1306, endPoint y: 628, distance: 761.2
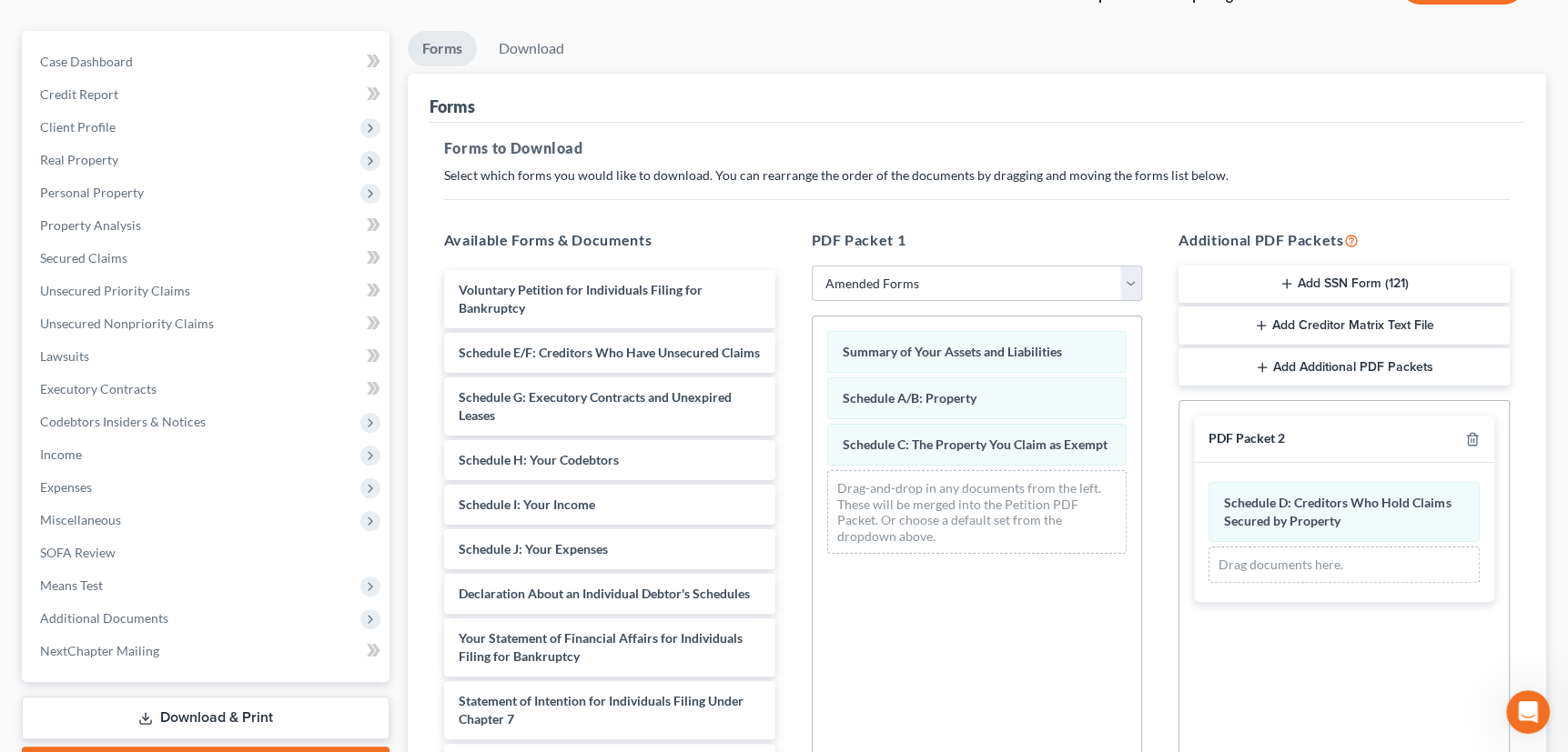
scroll to position [164, 0]
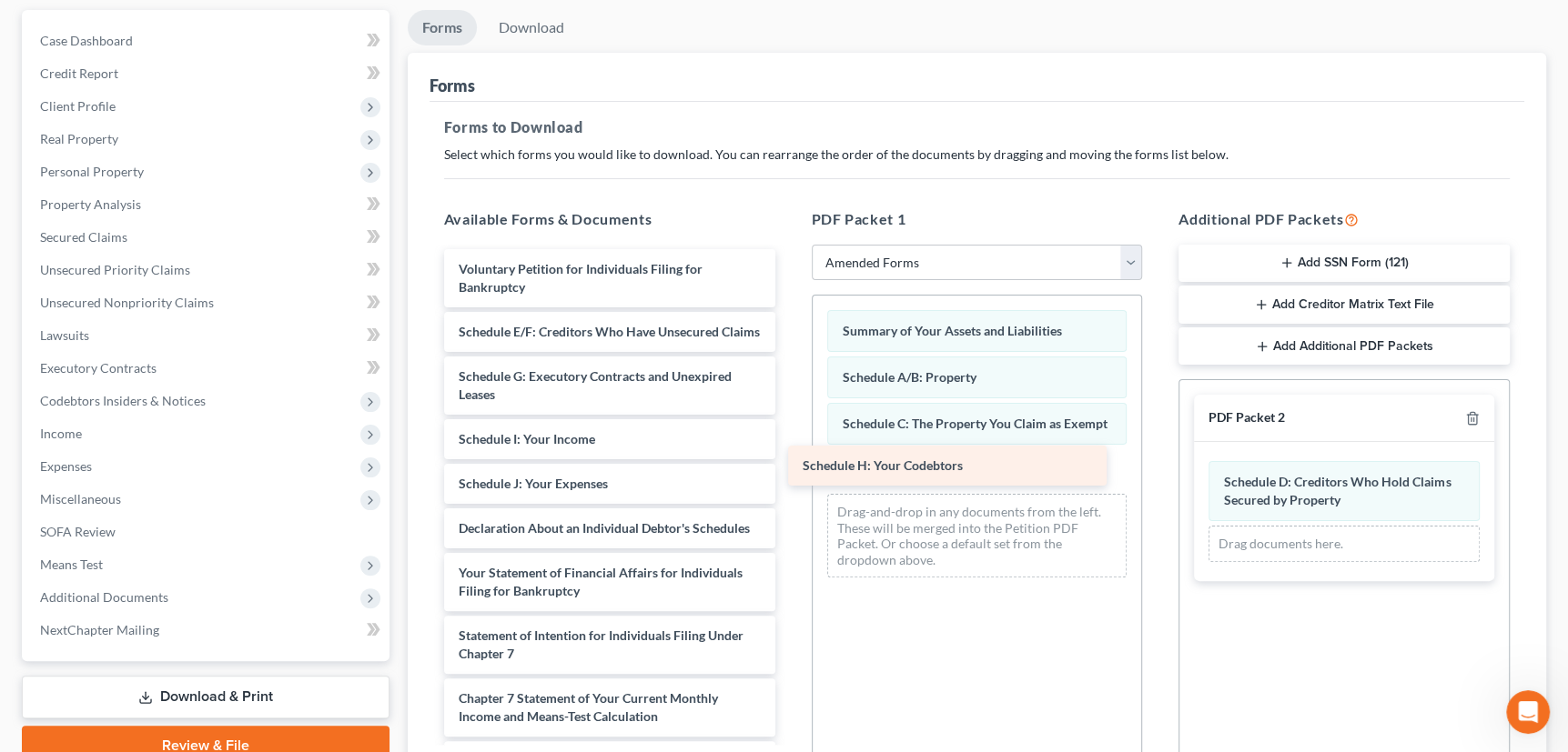
drag, startPoint x: 573, startPoint y: 454, endPoint x: 917, endPoint y: 466, distance: 344.2
click at [790, 466] on div "Schedule H: Your Codebtors Voluntary Petition for Individuals Filing for Bankru…" at bounding box center [609, 591] width 360 height 684
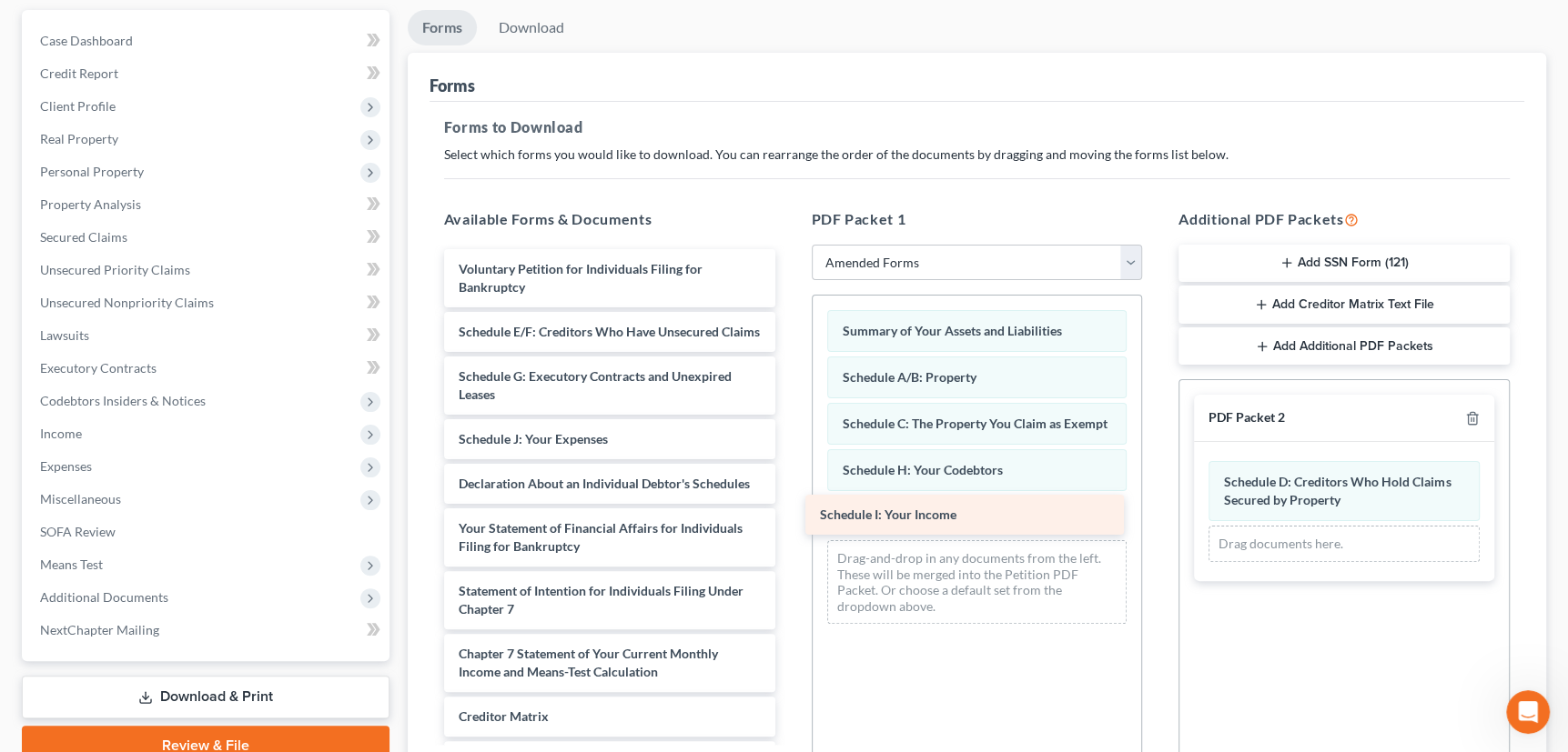
drag, startPoint x: 549, startPoint y: 452, endPoint x: 880, endPoint y: 508, distance: 335.7
click at [790, 508] on div "Schedule I: Your Income Voluntary Petition for Individuals Filing for Bankruptc…" at bounding box center [609, 569] width 360 height 640
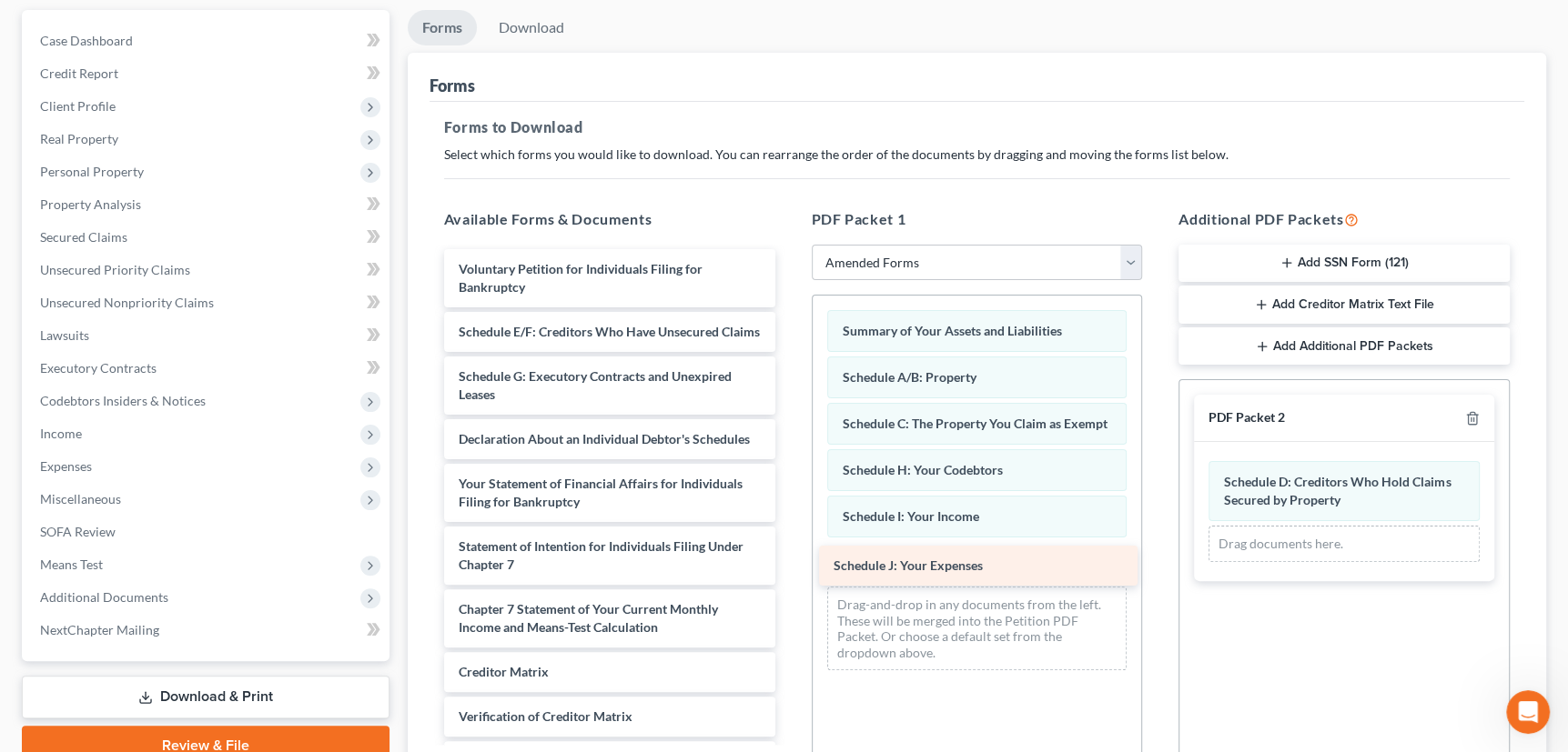
drag, startPoint x: 581, startPoint y: 458, endPoint x: 906, endPoint y: 565, distance: 342.2
click at [790, 565] on div "Schedule J: Your Expenses Voluntary Petition for Individuals Filing for Bankrup…" at bounding box center [609, 546] width 360 height 594
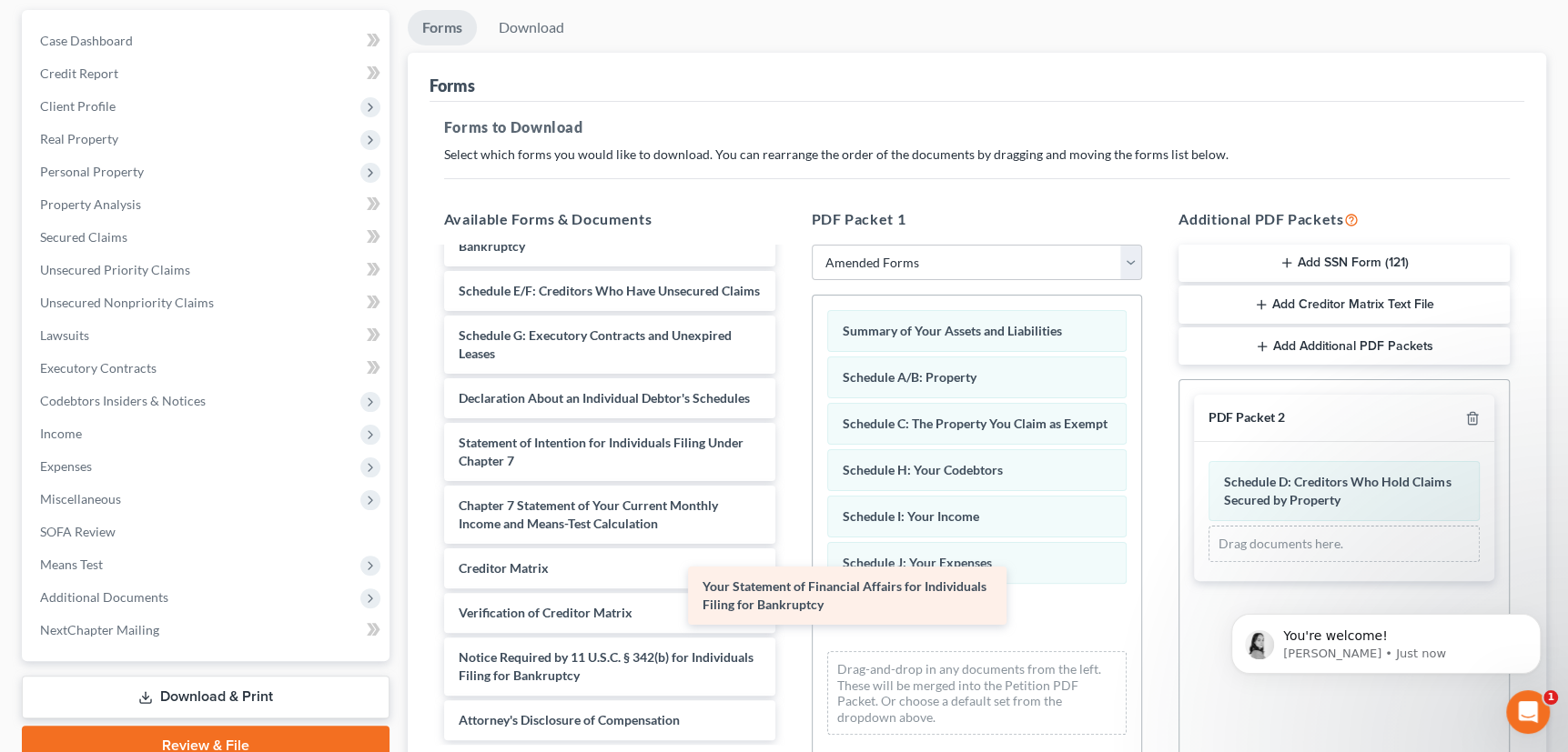
scroll to position [77, 0]
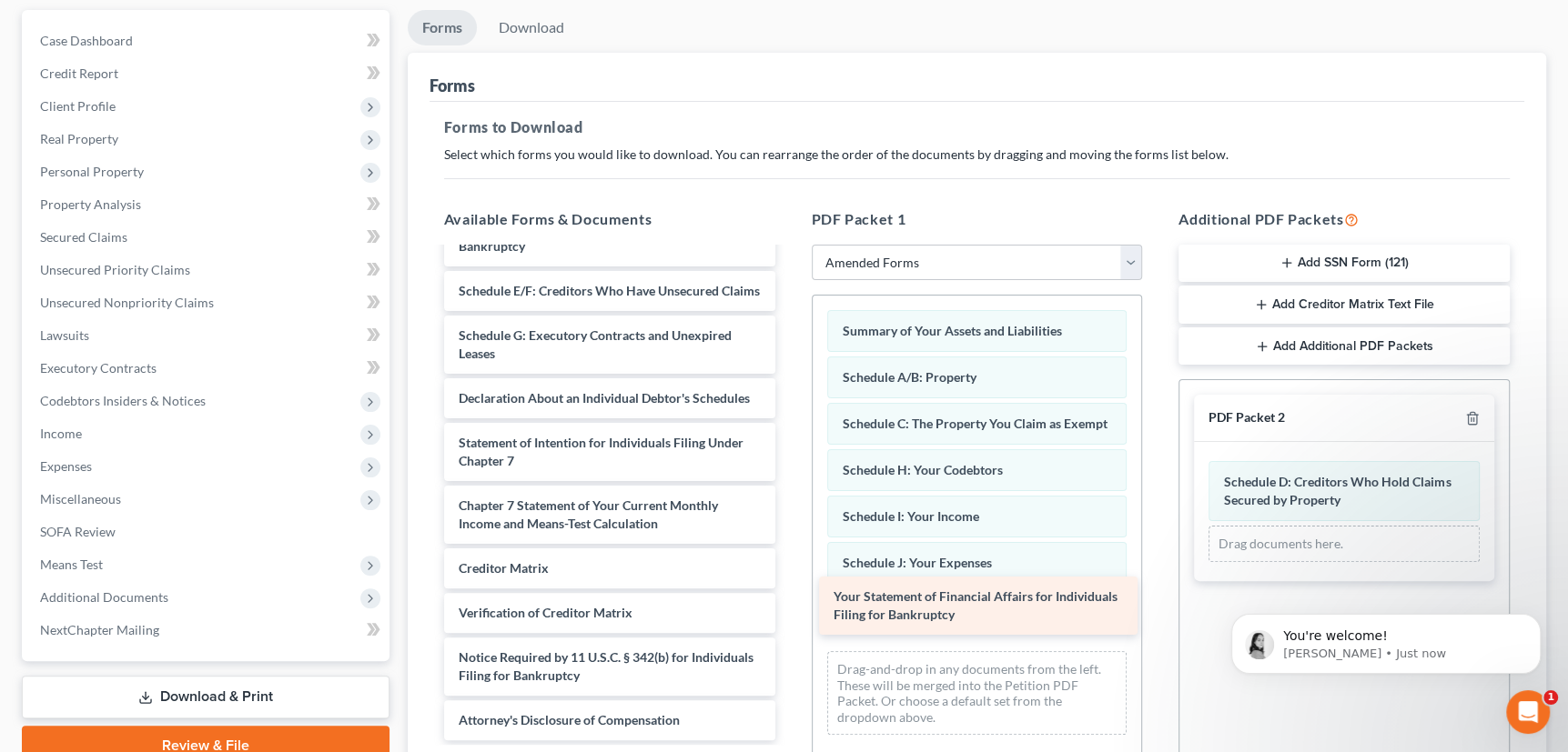
drag, startPoint x: 549, startPoint y: 379, endPoint x: 923, endPoint y: 598, distance: 433.4
click at [790, 598] on div "Your Statement of Financial Affairs for Individuals Filing for Bankruptcy Volun…" at bounding box center [609, 474] width 360 height 532
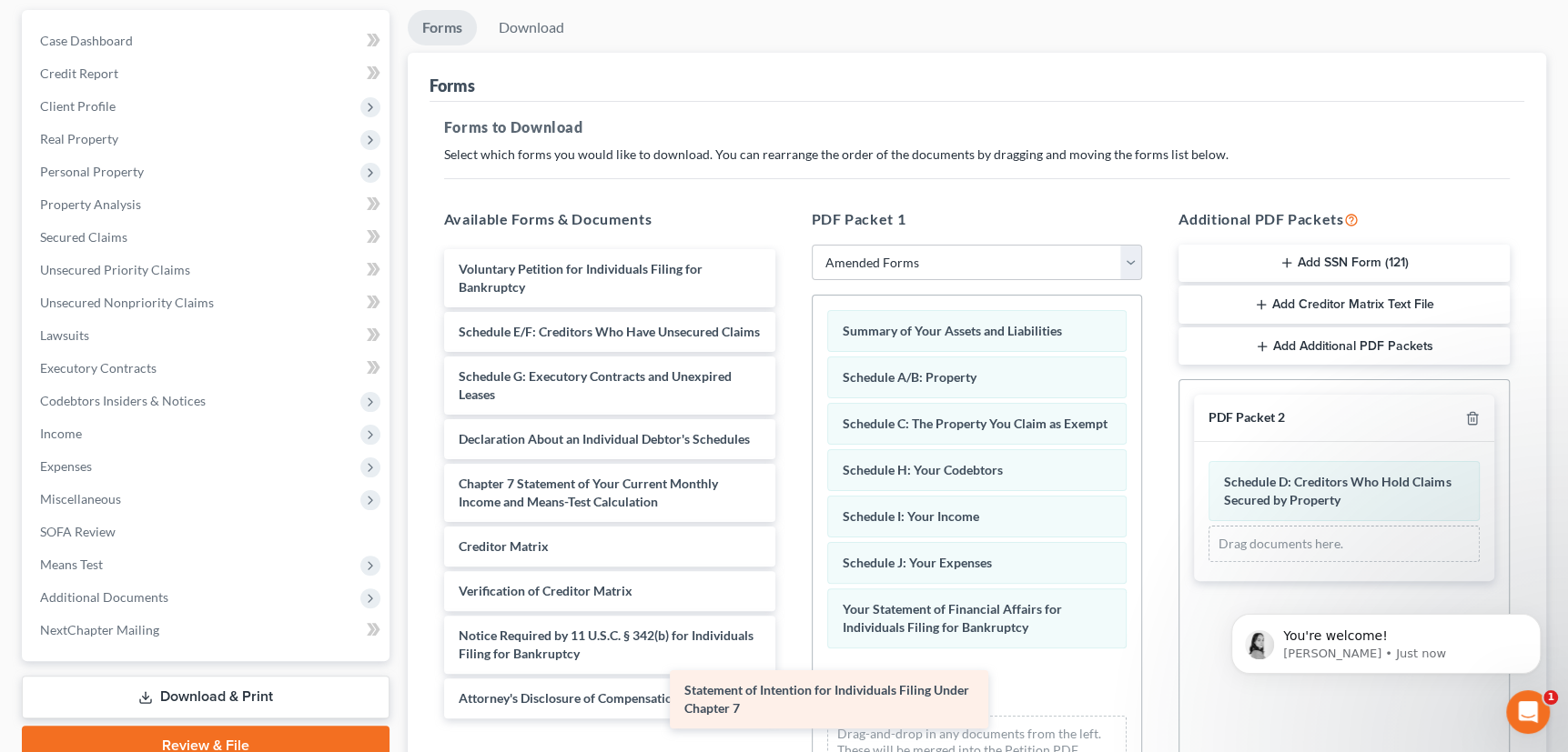
scroll to position [13, 0]
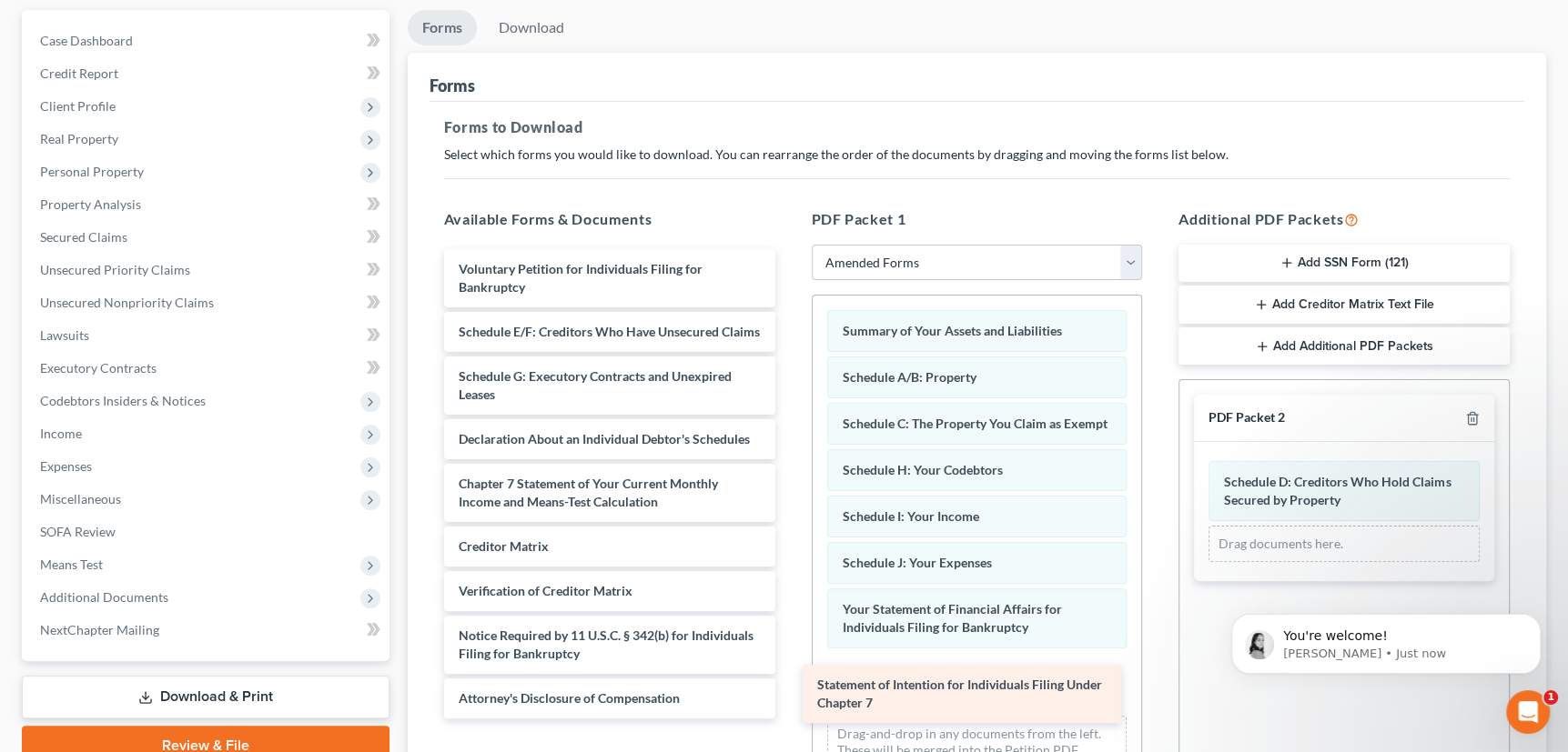
drag, startPoint x: 576, startPoint y: 441, endPoint x: 934, endPoint y: 686, distance: 433.8
click at [790, 686] on div "Statement of Intention for Individuals Filing Under Chapter 7 Voluntary Petitio…" at bounding box center [609, 483] width 360 height 470
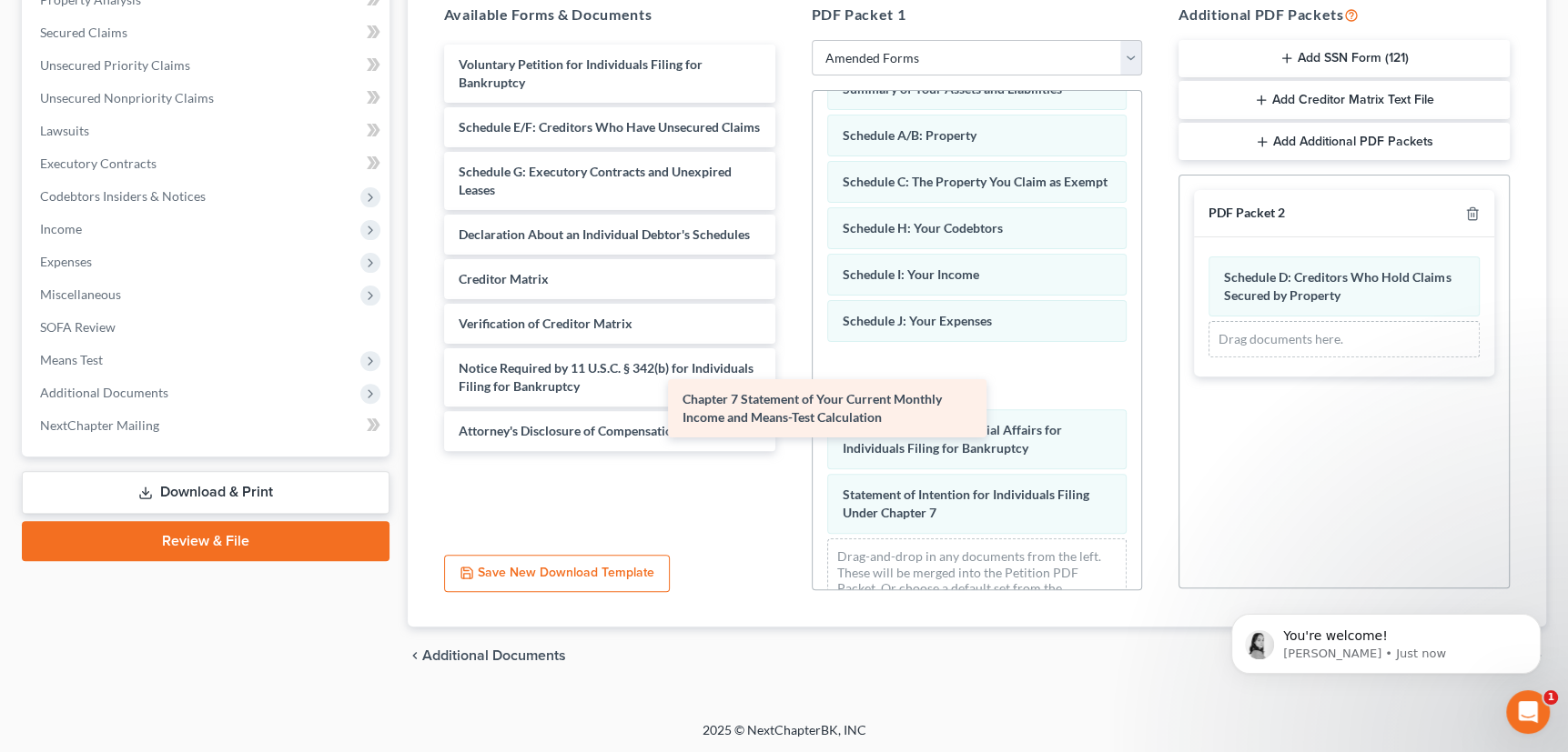
scroll to position [0, 0]
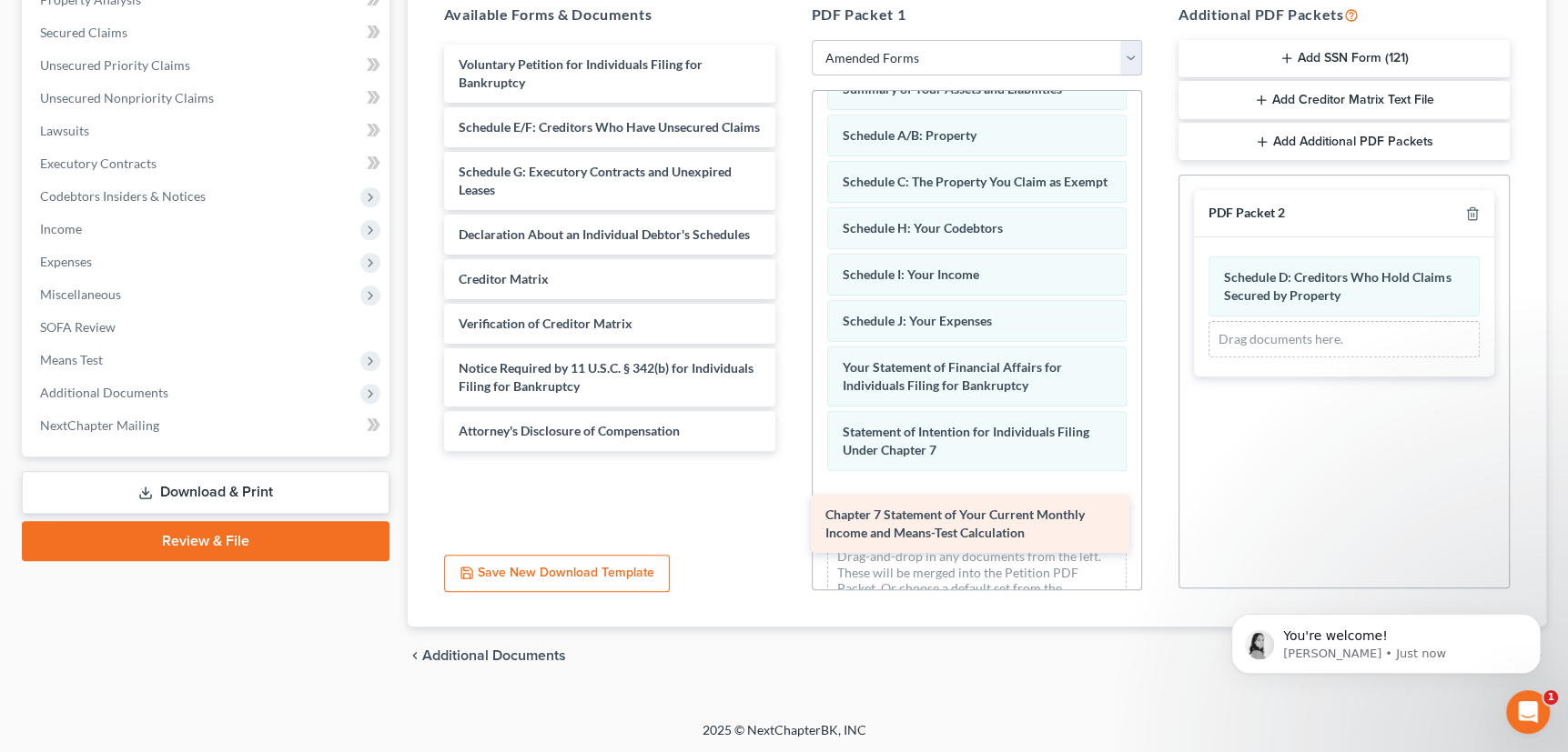
drag, startPoint x: 613, startPoint y: 304, endPoint x: 966, endPoint y: 514, distance: 410.7
click at [790, 451] on div "Chapter 7 Statement of Your Current Monthly Income and Means-Test Calculation V…" at bounding box center [609, 247] width 360 height 406
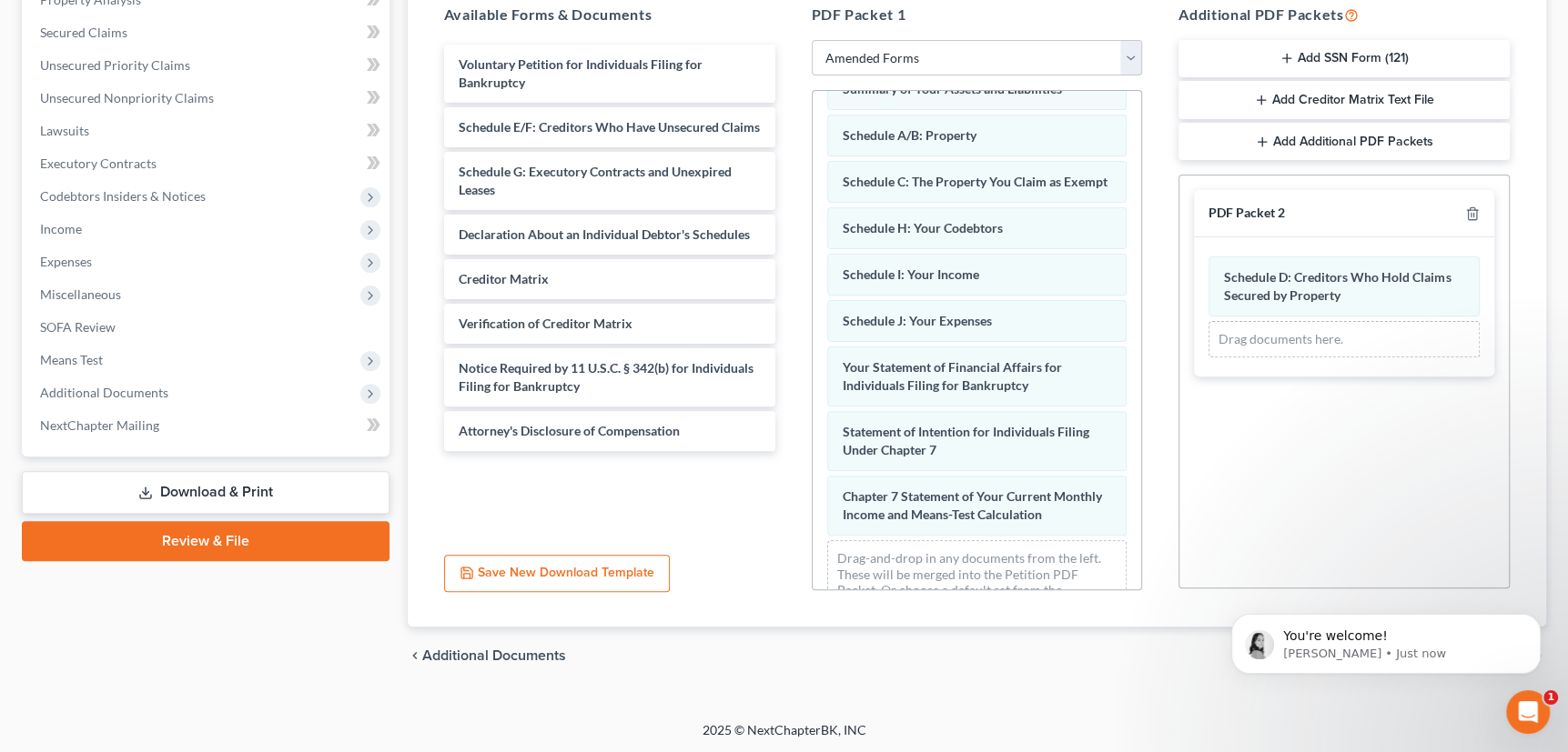
click at [1292, 54] on icon "button" at bounding box center [1286, 58] width 14 height 14
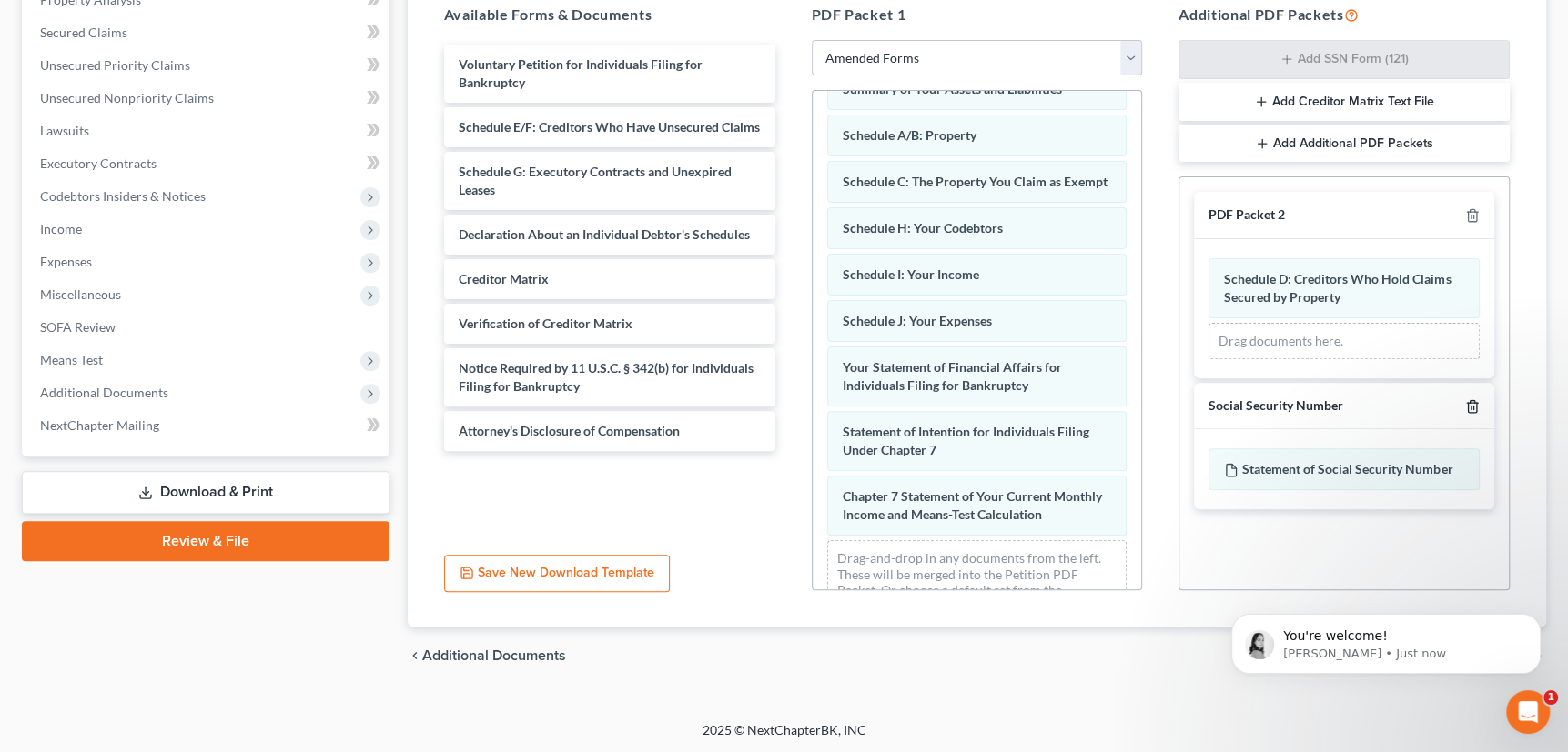
click at [1468, 402] on polyline "button" at bounding box center [1471, 402] width 11 height 0
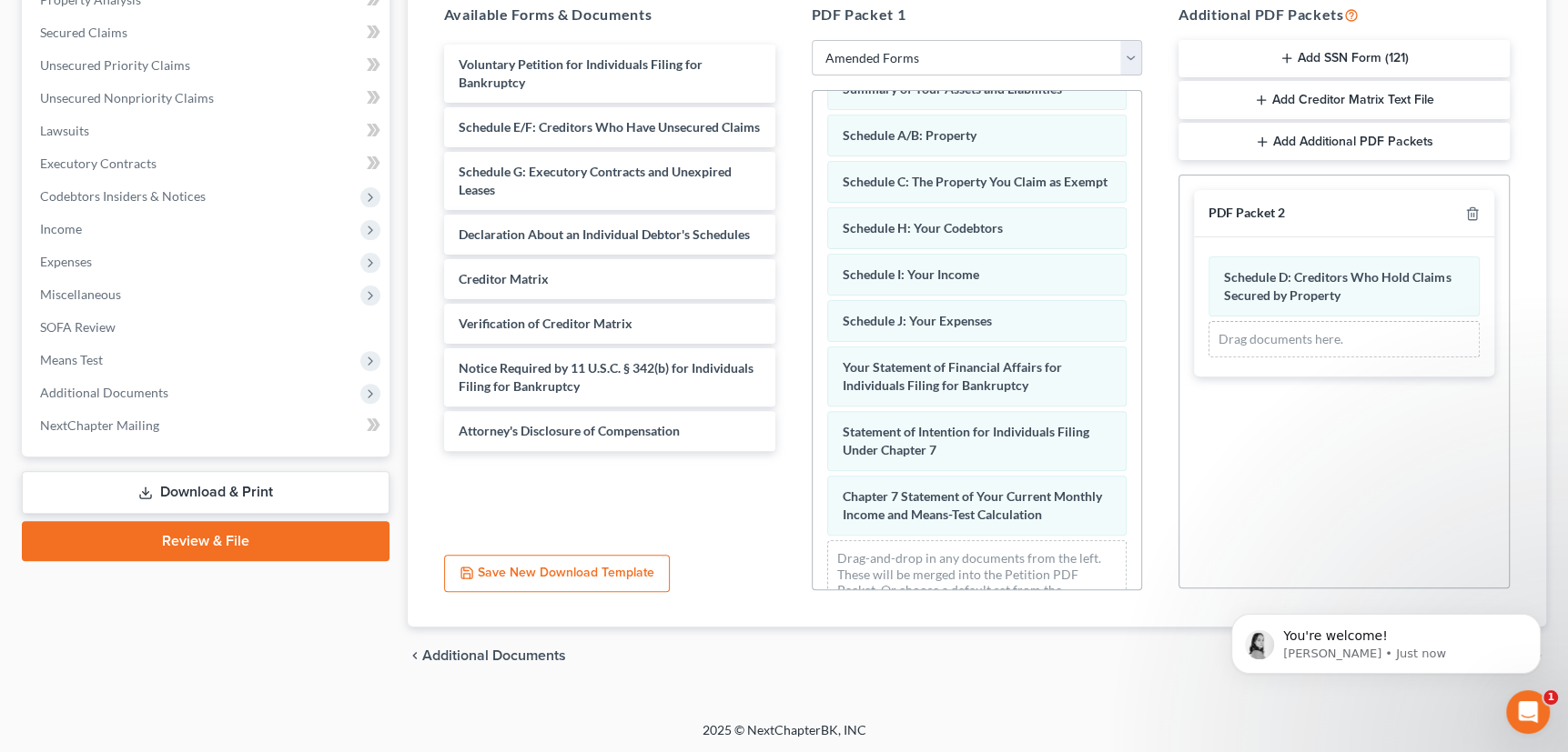
click at [1262, 141] on line "button" at bounding box center [1262, 141] width 0 height 9
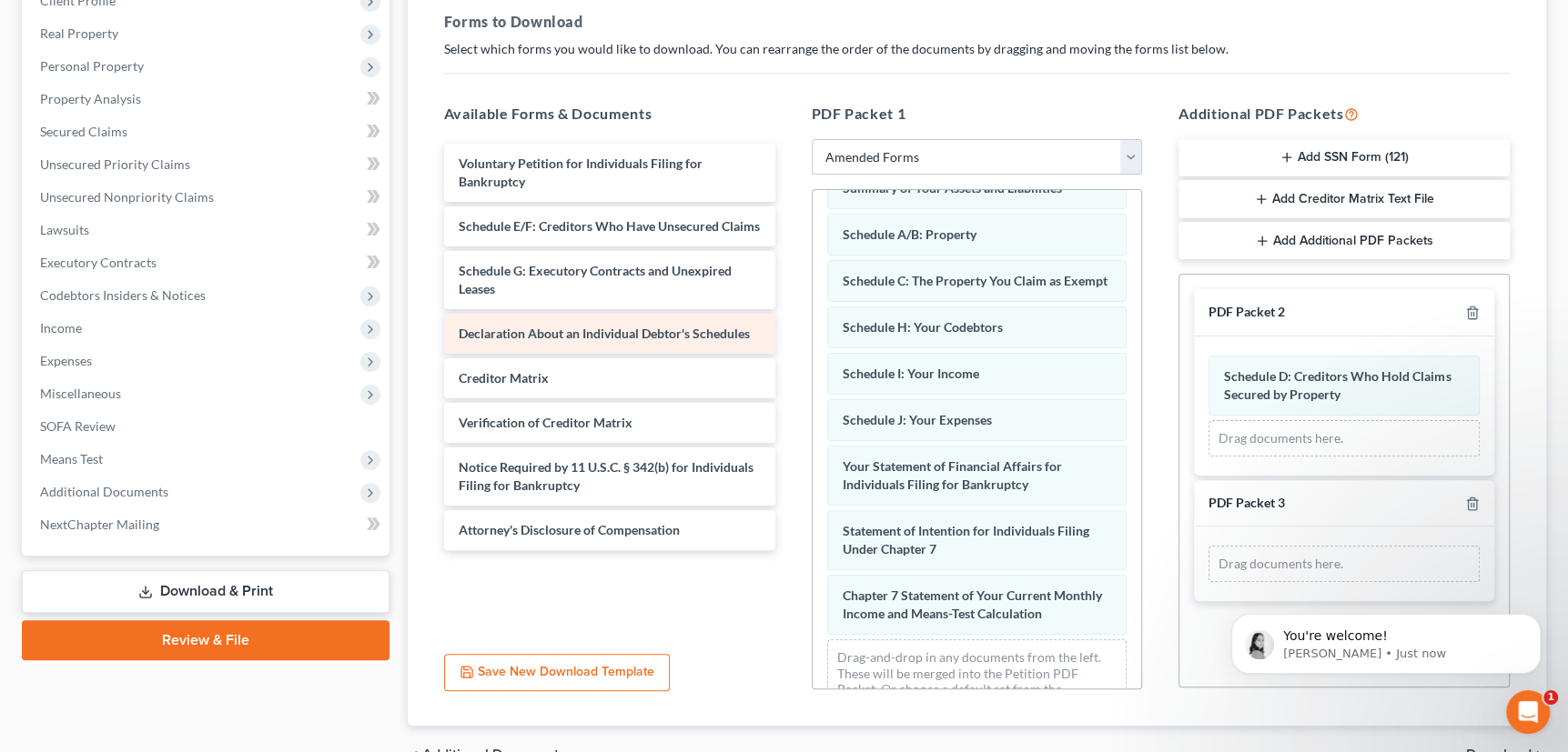
scroll to position [286, 0]
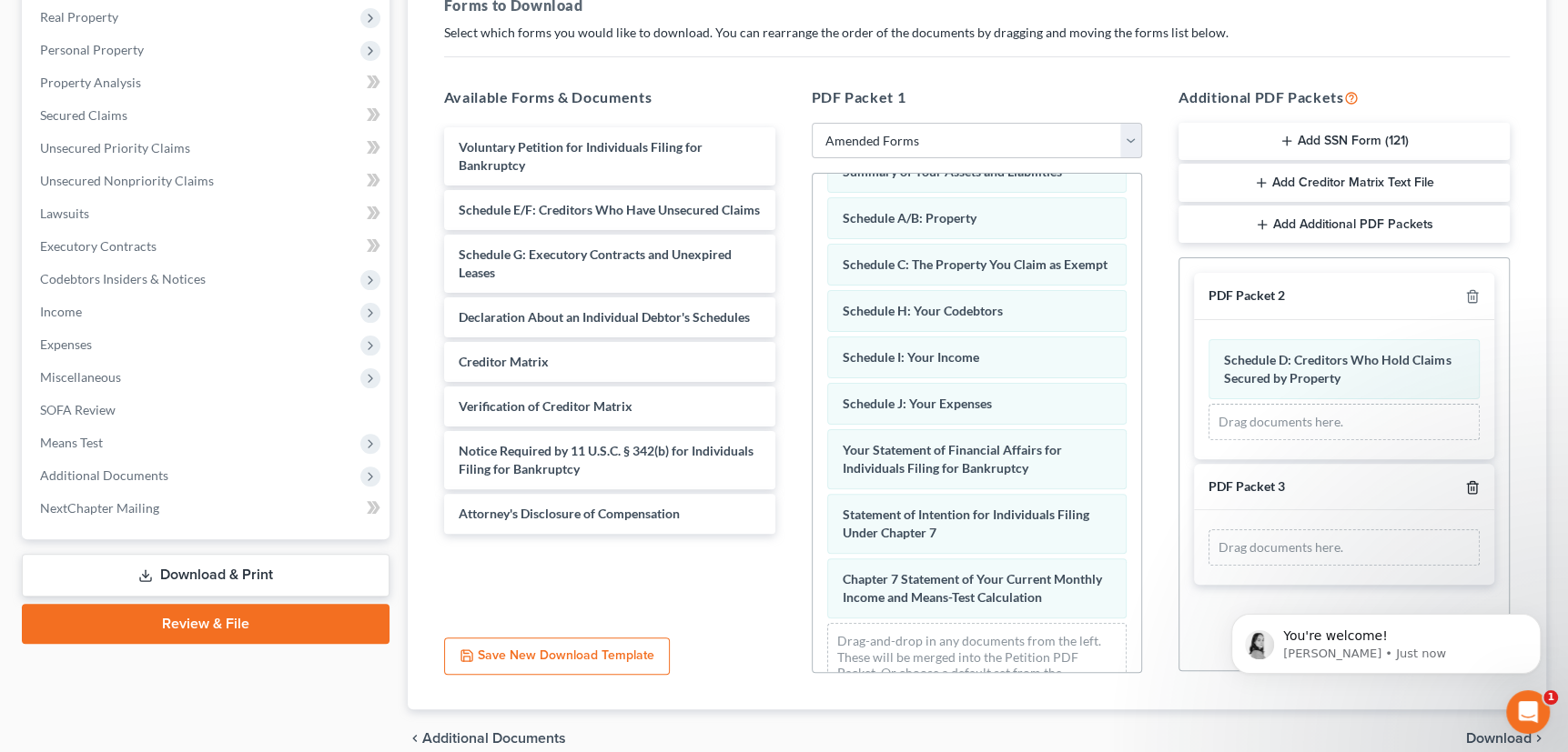
click at [1471, 482] on icon "button" at bounding box center [1472, 487] width 14 height 14
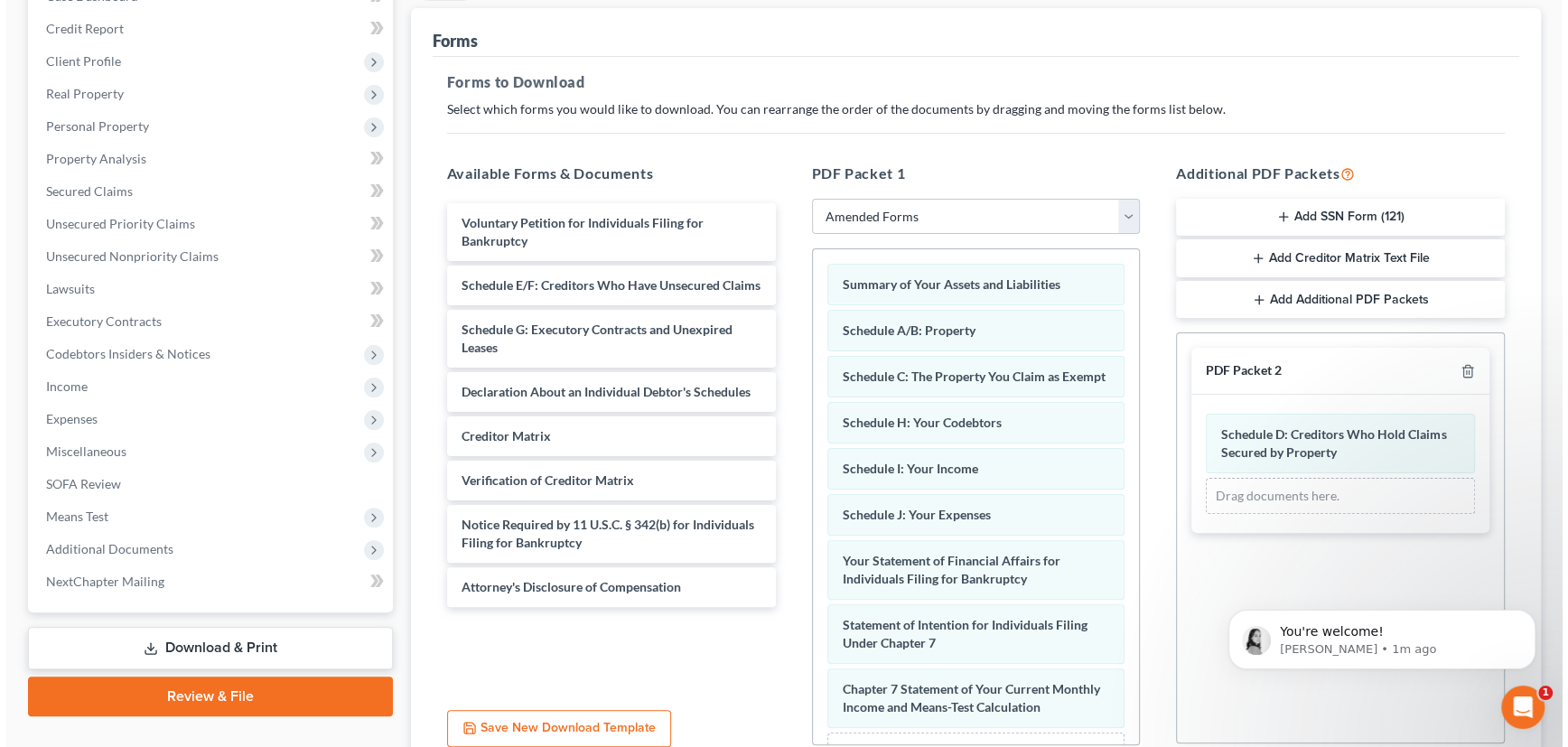
scroll to position [120, 0]
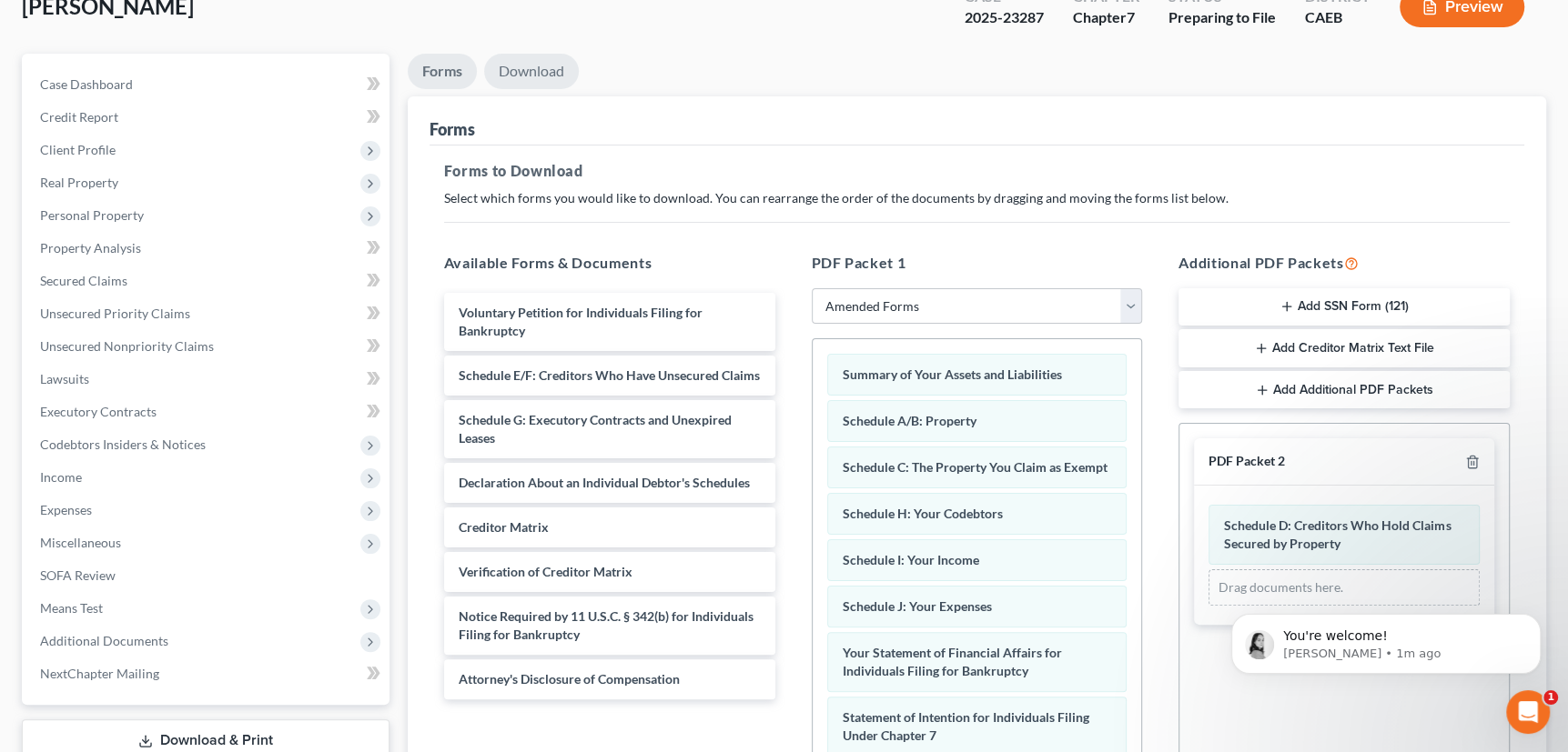
click at [540, 69] on link "Download" at bounding box center [531, 71] width 94 height 36
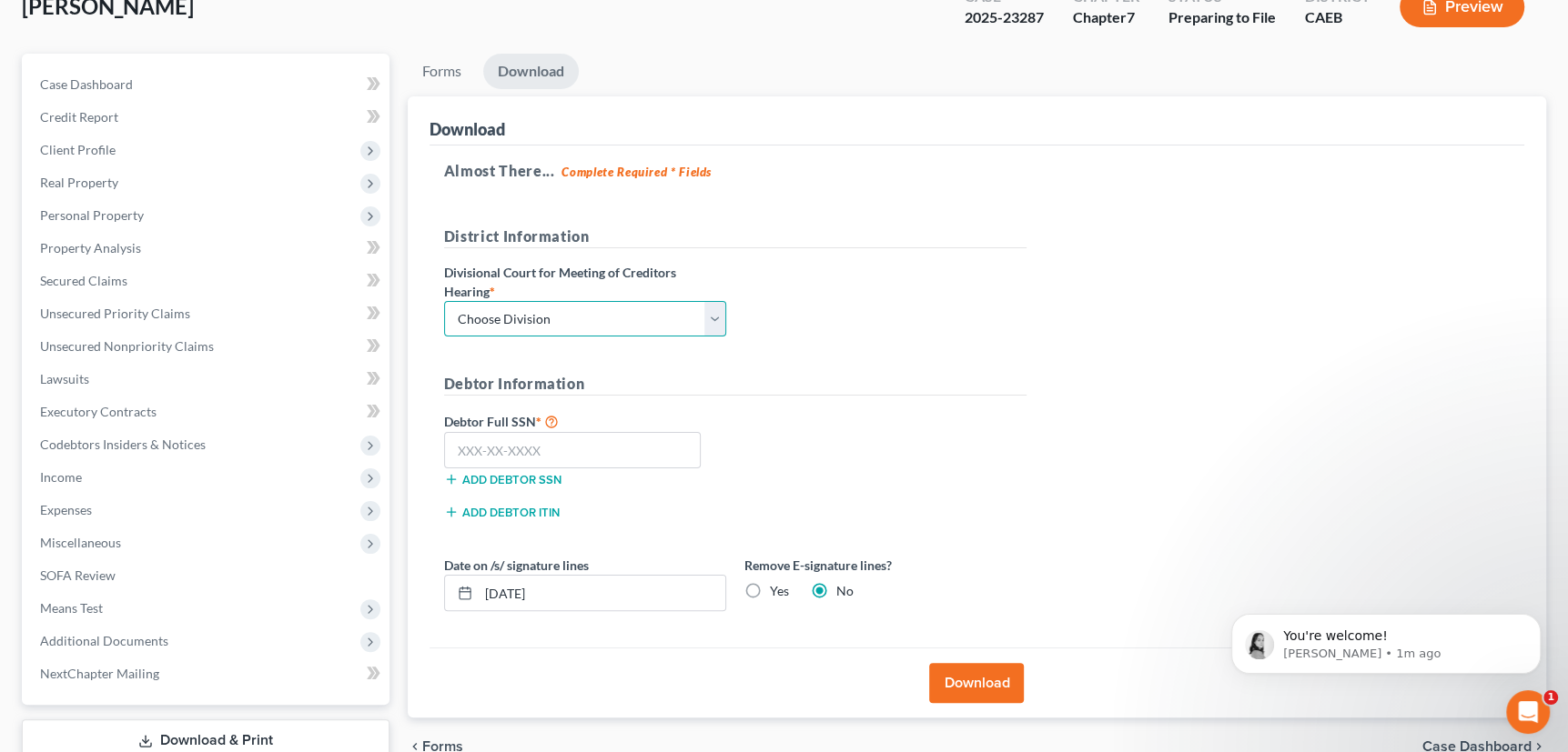
click at [716, 315] on select "Choose Division Fresno Modesto [GEOGRAPHIC_DATA]" at bounding box center [585, 319] width 282 height 36
click at [714, 314] on select "Choose Division Fresno Modesto [GEOGRAPHIC_DATA]" at bounding box center [585, 319] width 282 height 36
select select "1"
click at [444, 301] on select "Choose Division Fresno Modesto [GEOGRAPHIC_DATA]" at bounding box center [585, 319] width 282 height 36
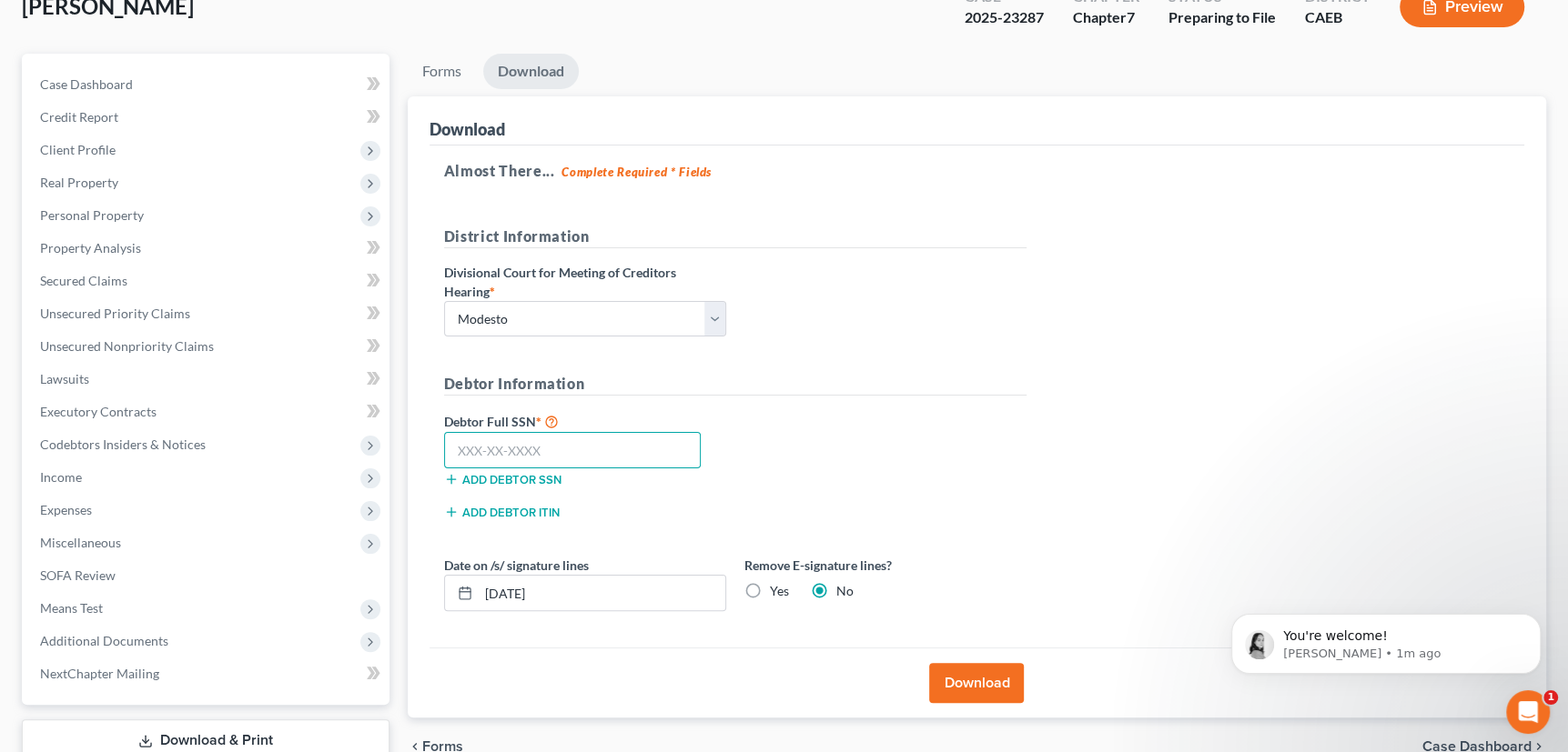
click at [505, 445] on input "text" at bounding box center [573, 450] width 257 height 36
type input "606-08-0804"
click at [990, 682] on button "Download" at bounding box center [976, 683] width 94 height 40
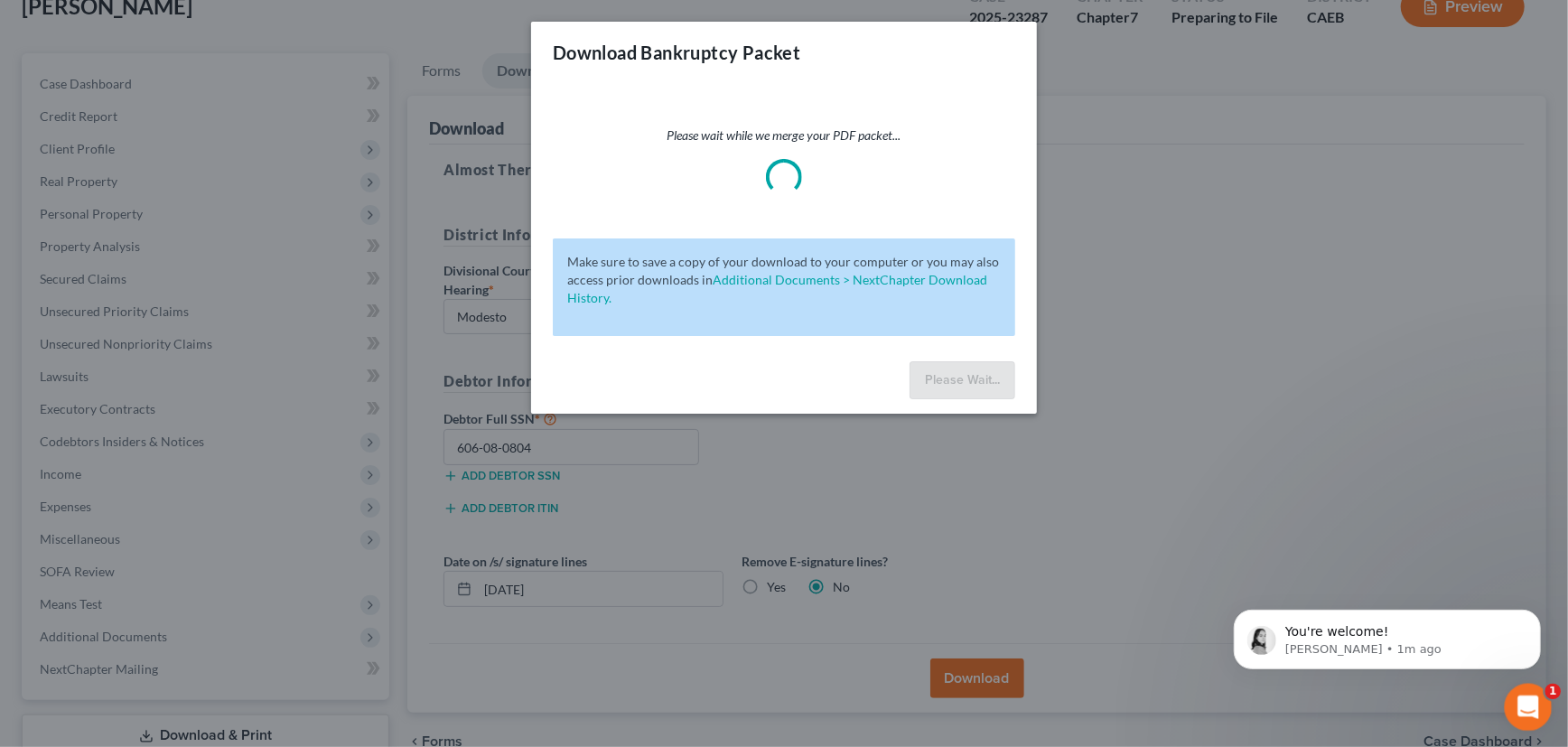
click at [1525, 701] on icon "Open Intercom Messenger" at bounding box center [1525, 704] width 30 height 30
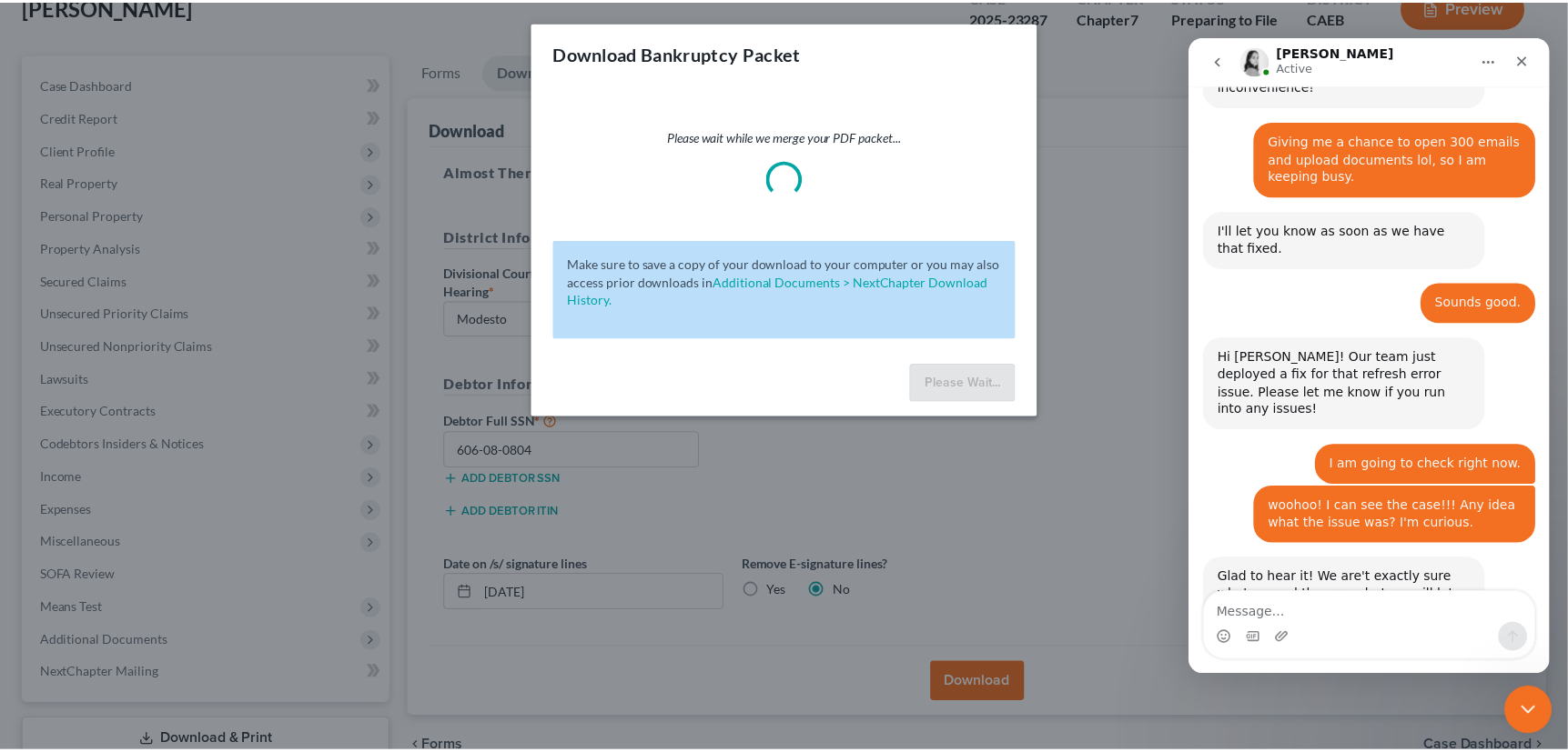
scroll to position [1933, 0]
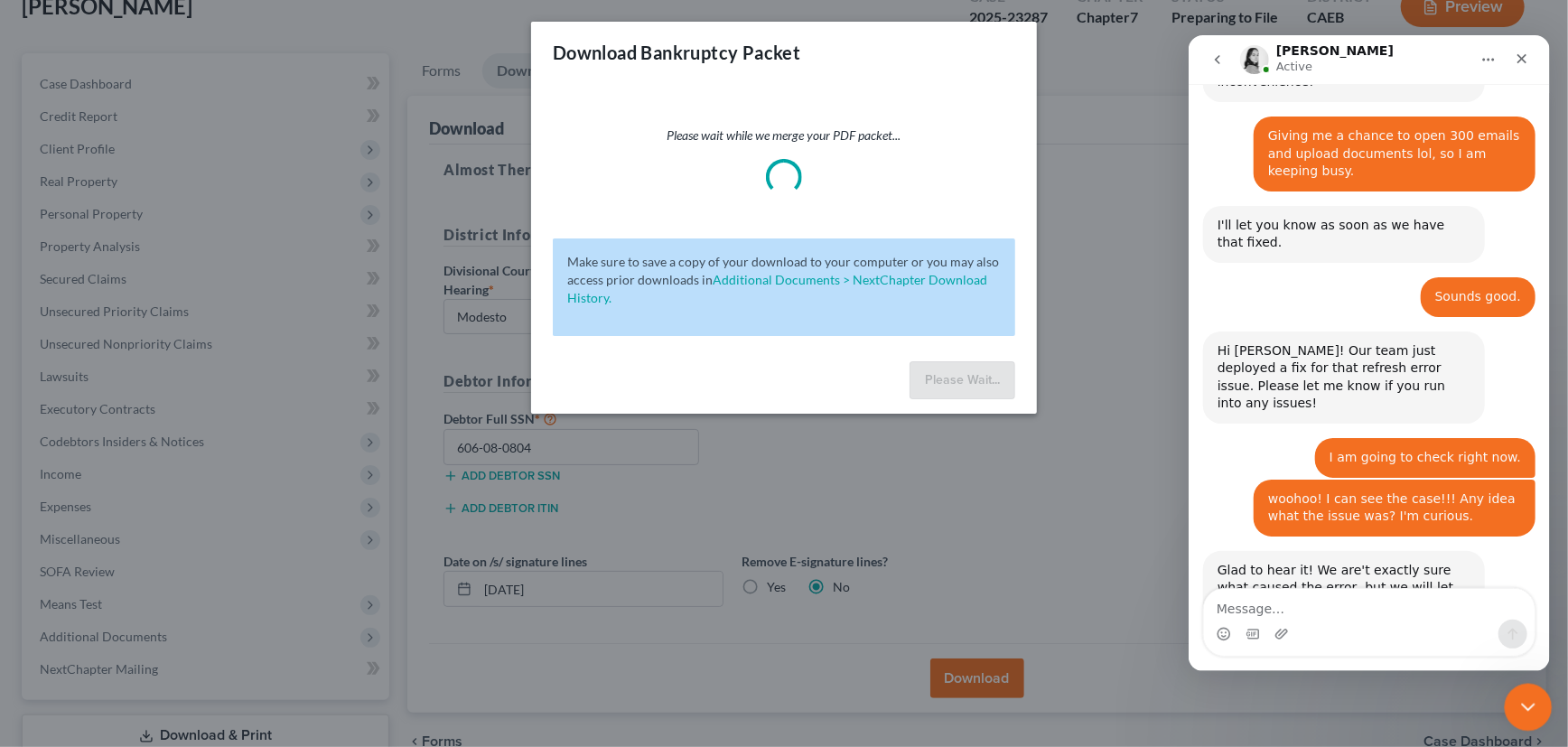
click at [1525, 701] on icon "Close Intercom Messenger" at bounding box center [1525, 704] width 22 height 22
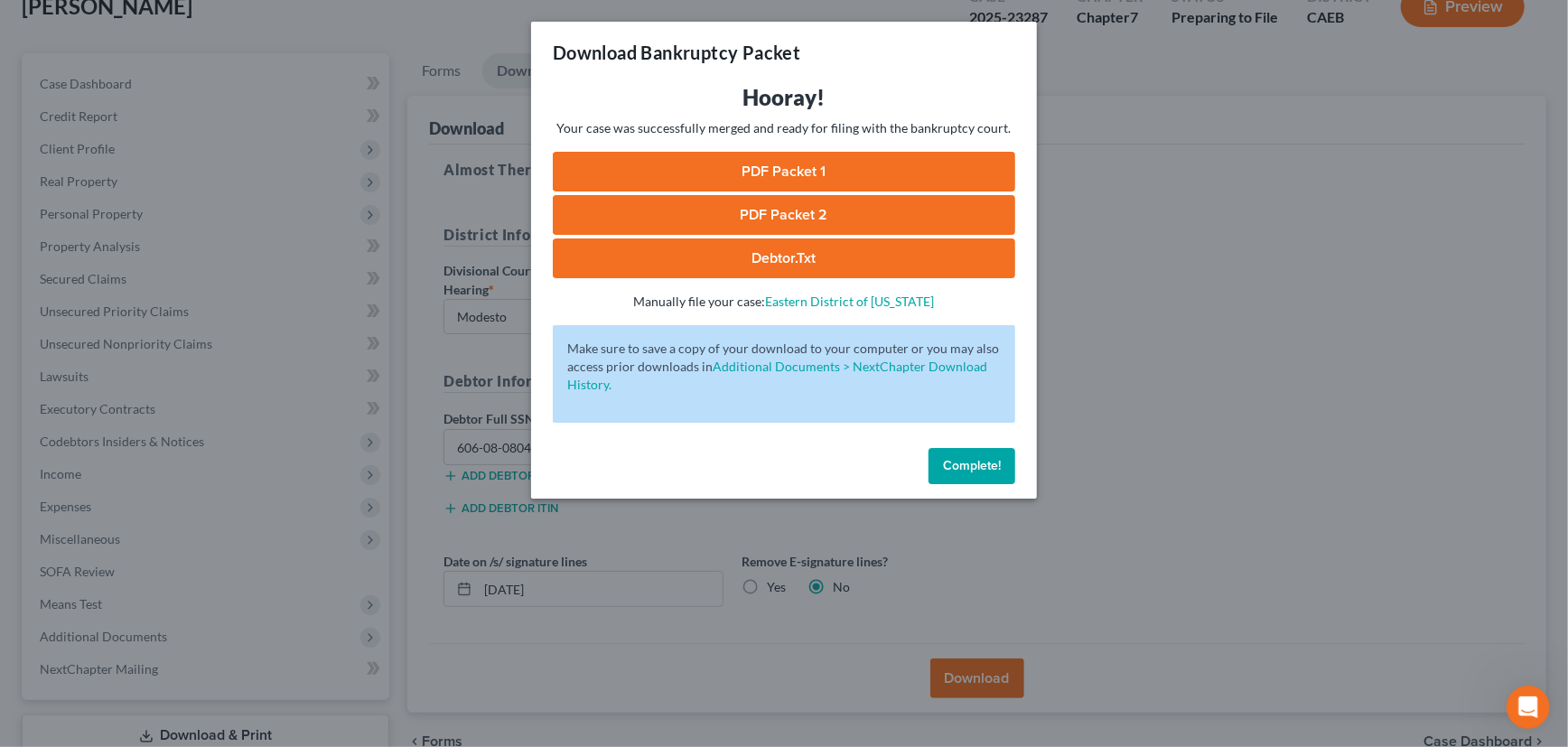
click at [811, 168] on link "PDF Packet 1" at bounding box center [784, 172] width 463 height 40
click at [826, 214] on link "PDF Packet 2" at bounding box center [784, 216] width 463 height 40
click at [982, 462] on span "Complete!" at bounding box center [972, 466] width 58 height 15
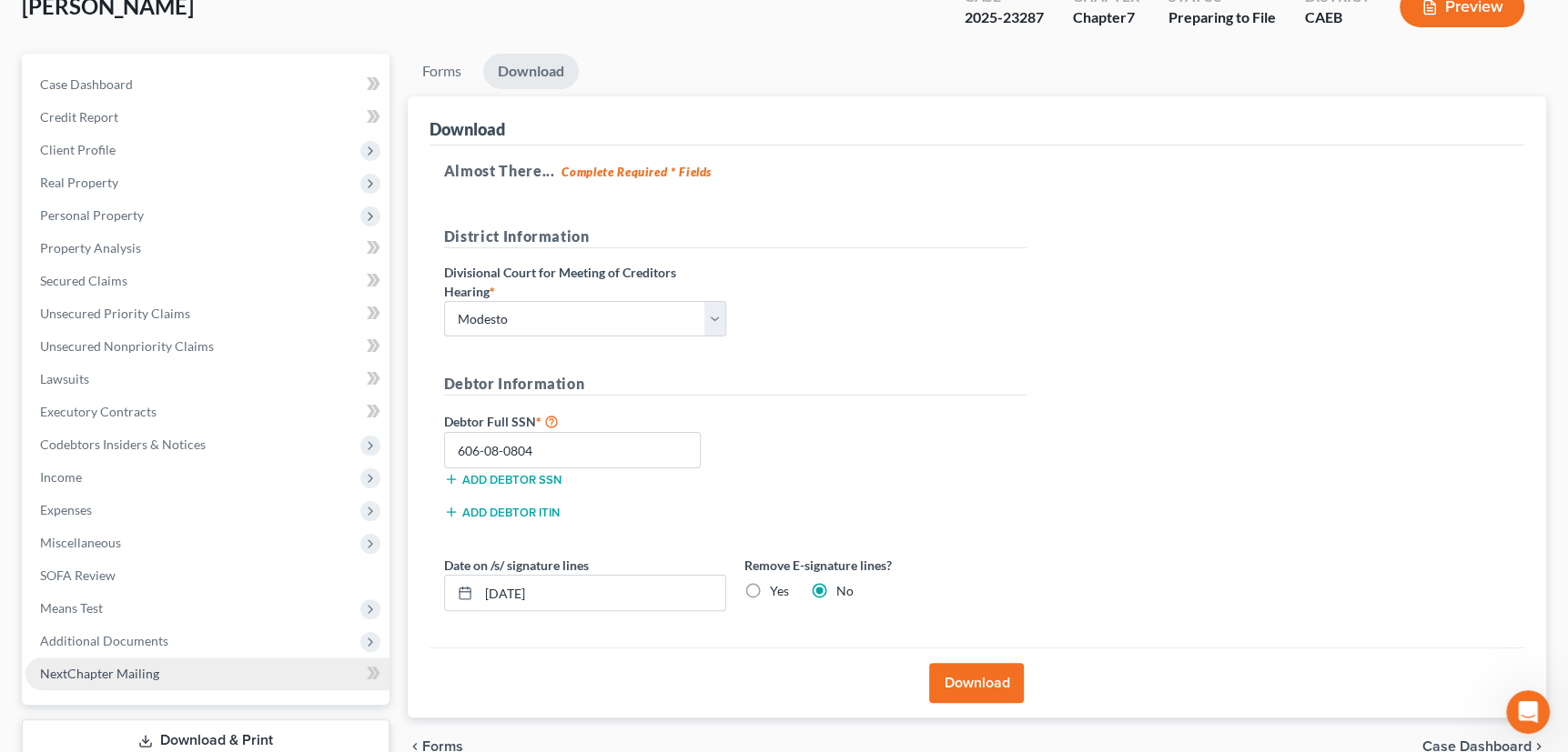
click at [92, 674] on span "NextChapter Mailing" at bounding box center [100, 673] width 119 height 15
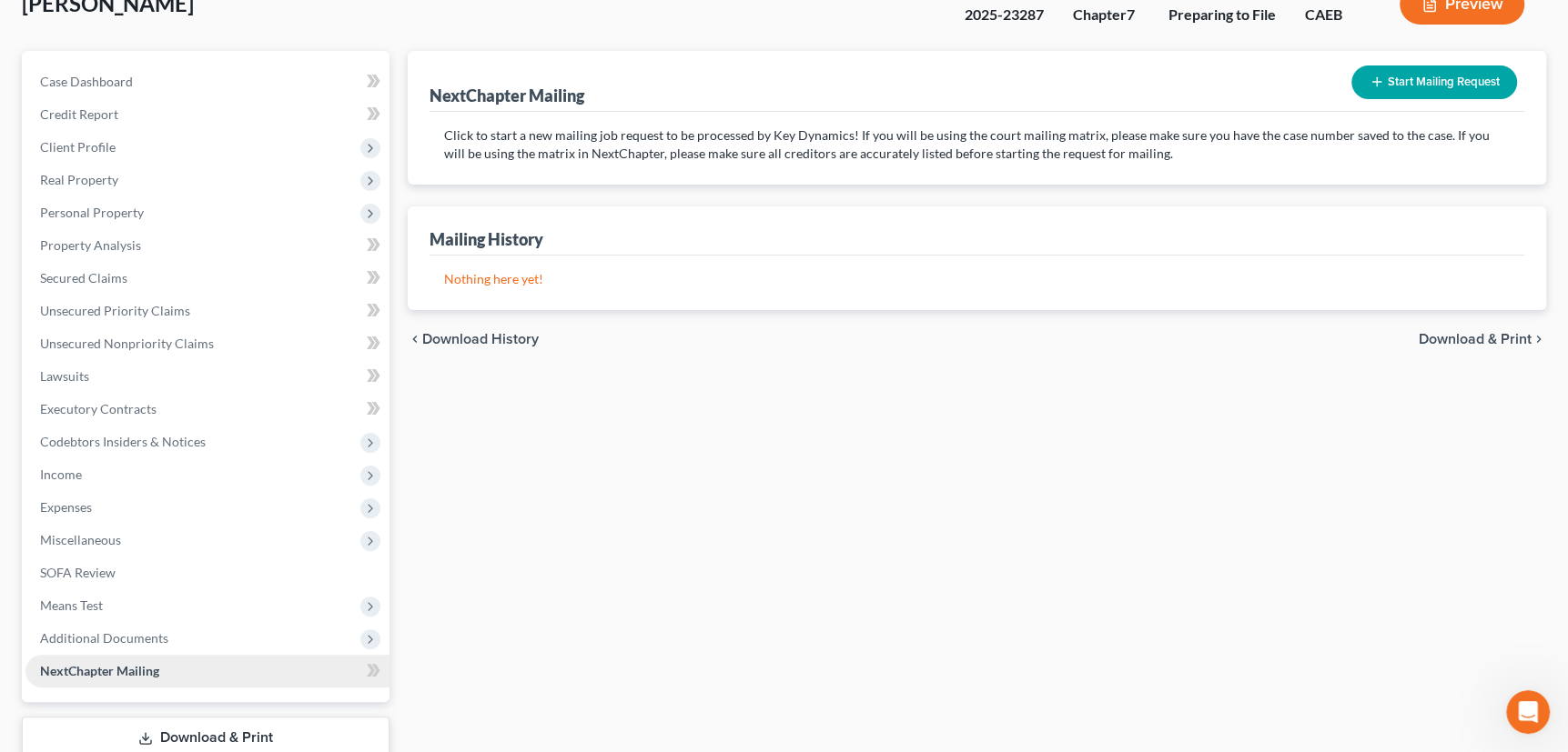
scroll to position [245, 0]
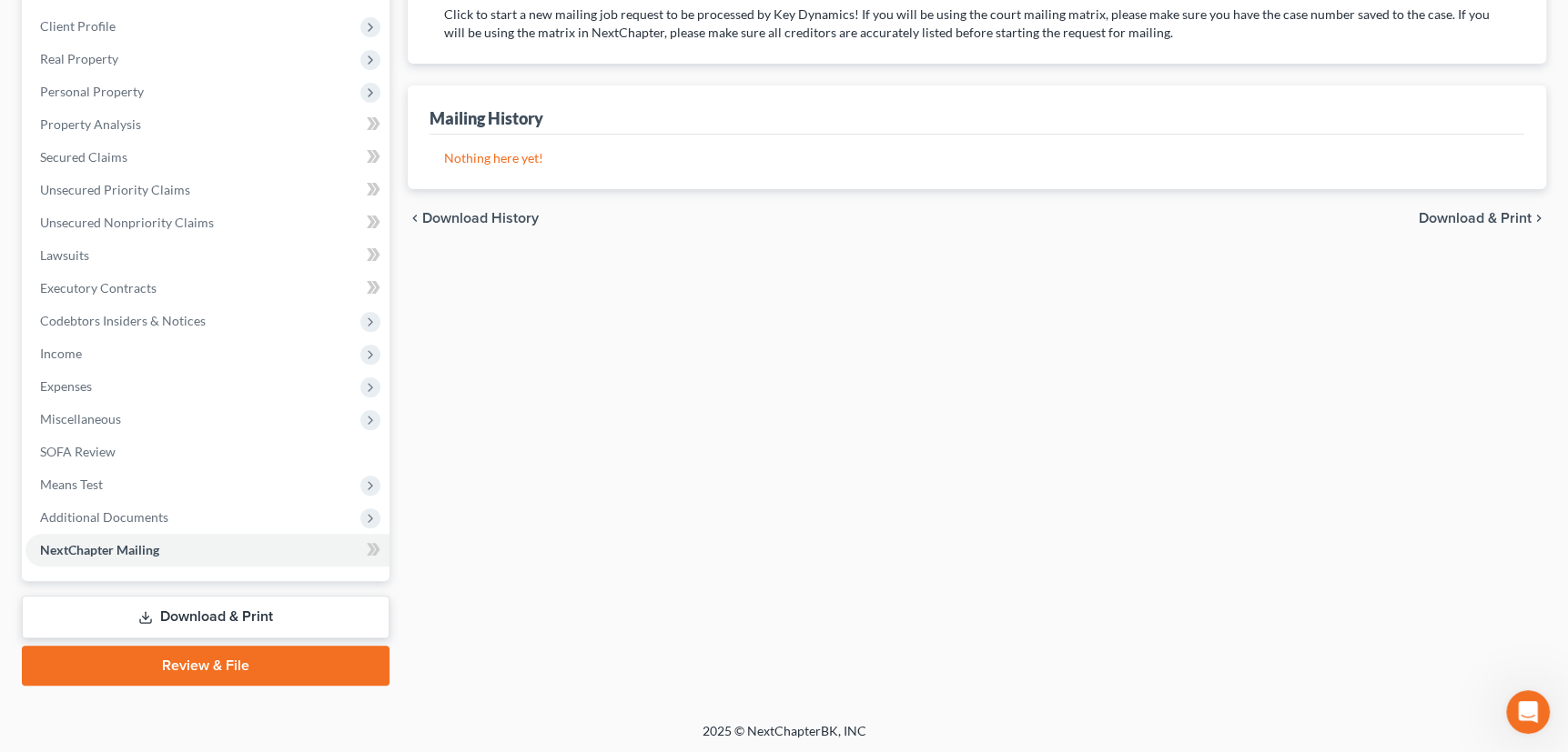
click at [146, 612] on line at bounding box center [146, 616] width 0 height 8
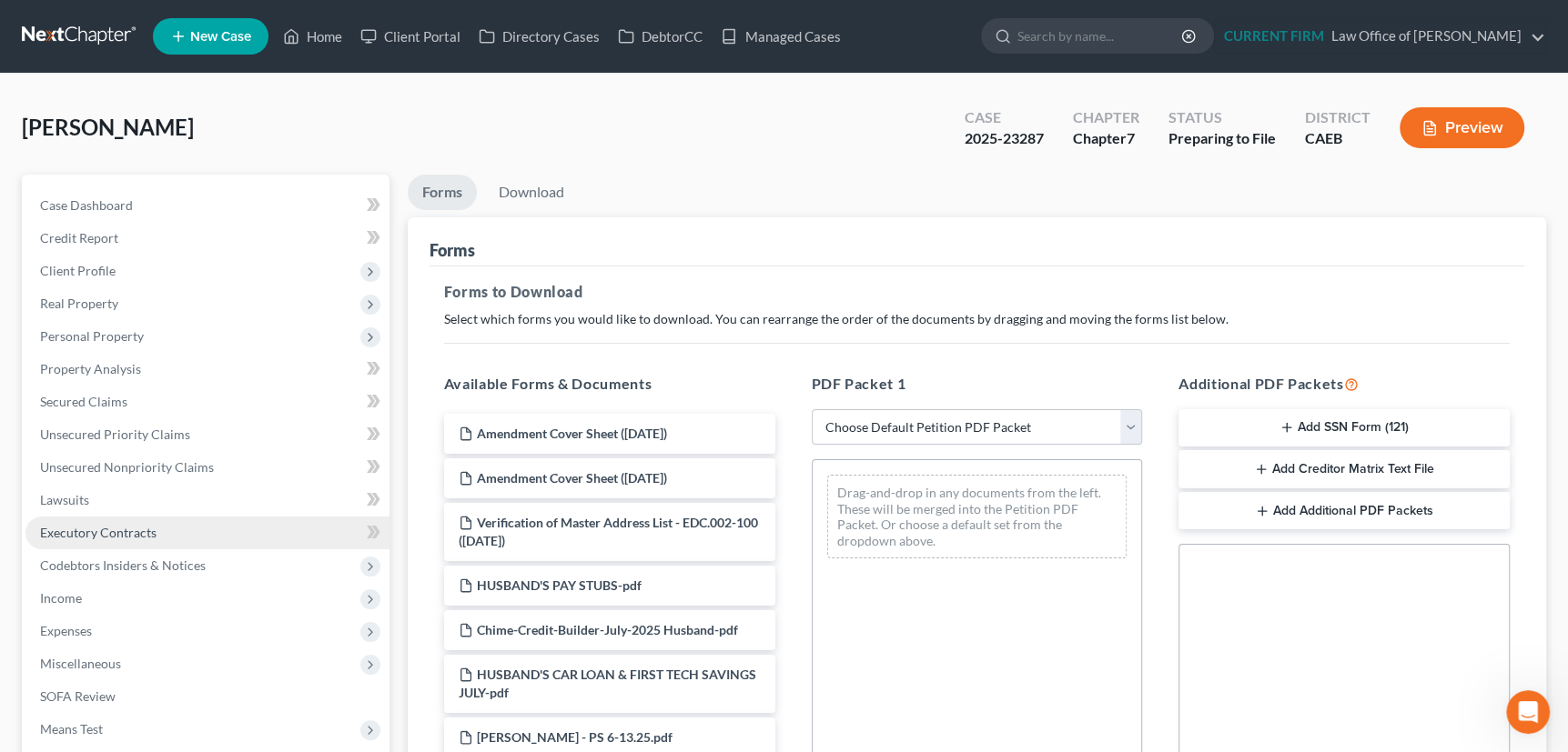
scroll to position [369, 0]
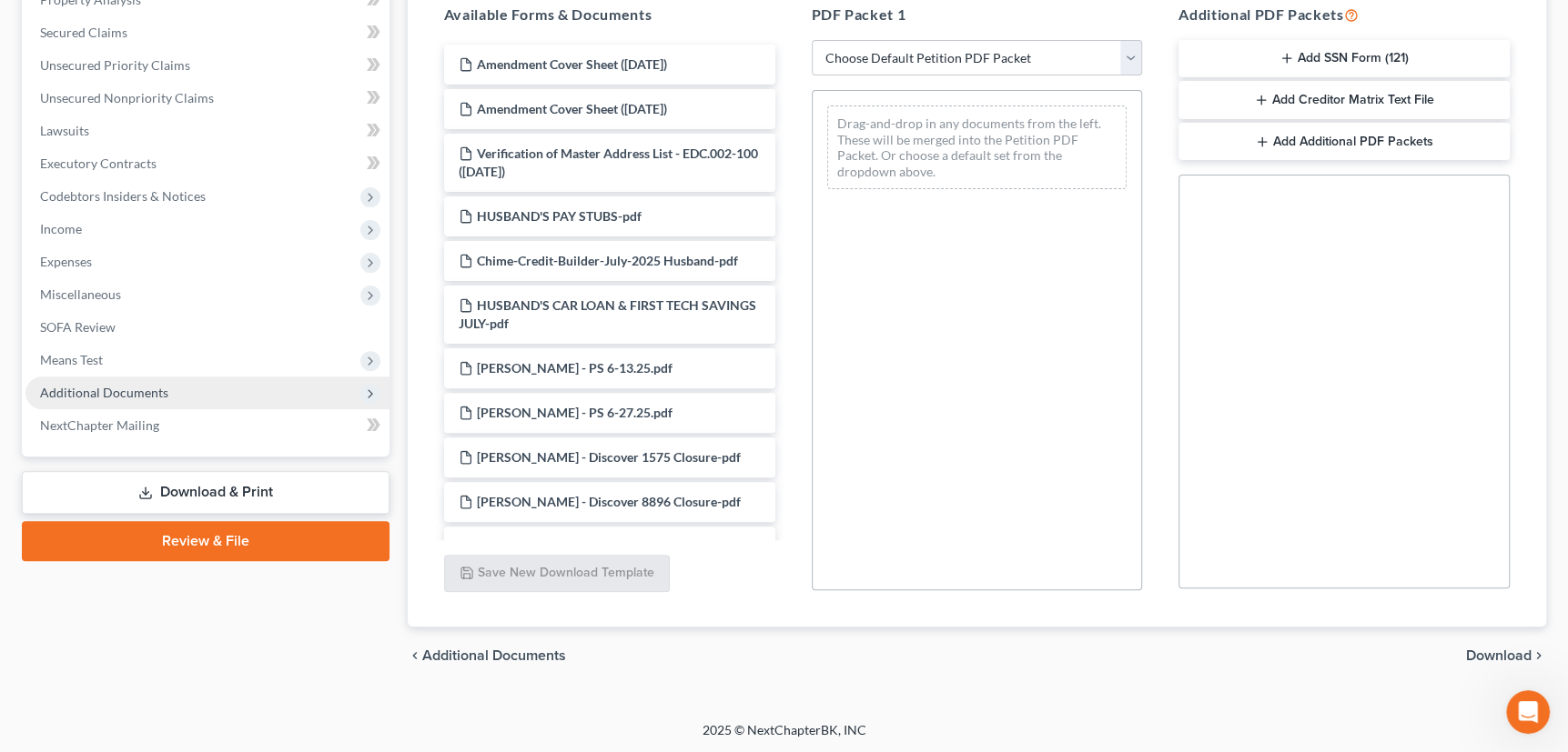
click at [93, 388] on span "Additional Documents" at bounding box center [105, 393] width 129 height 15
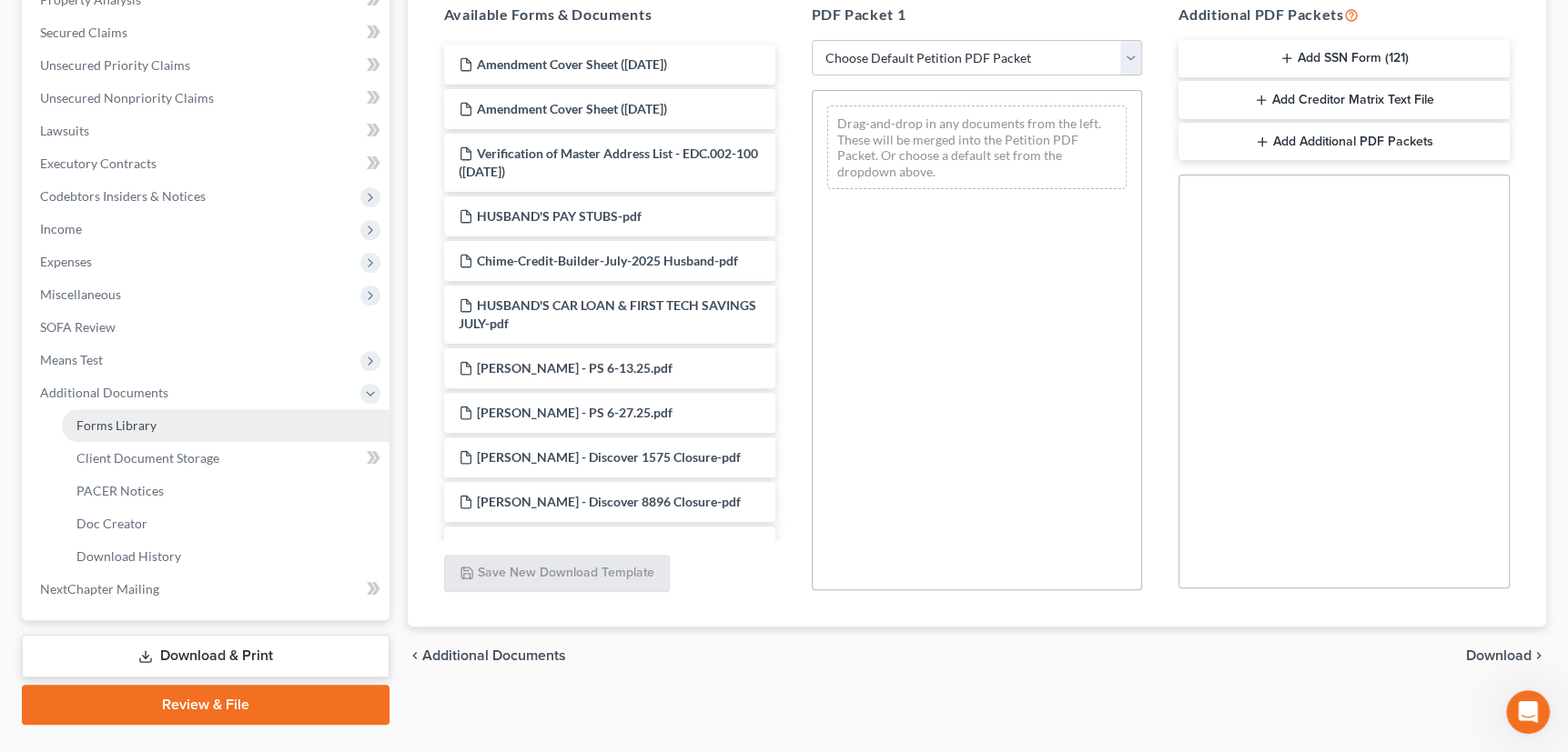
click at [102, 419] on span "Forms Library" at bounding box center [116, 425] width 80 height 15
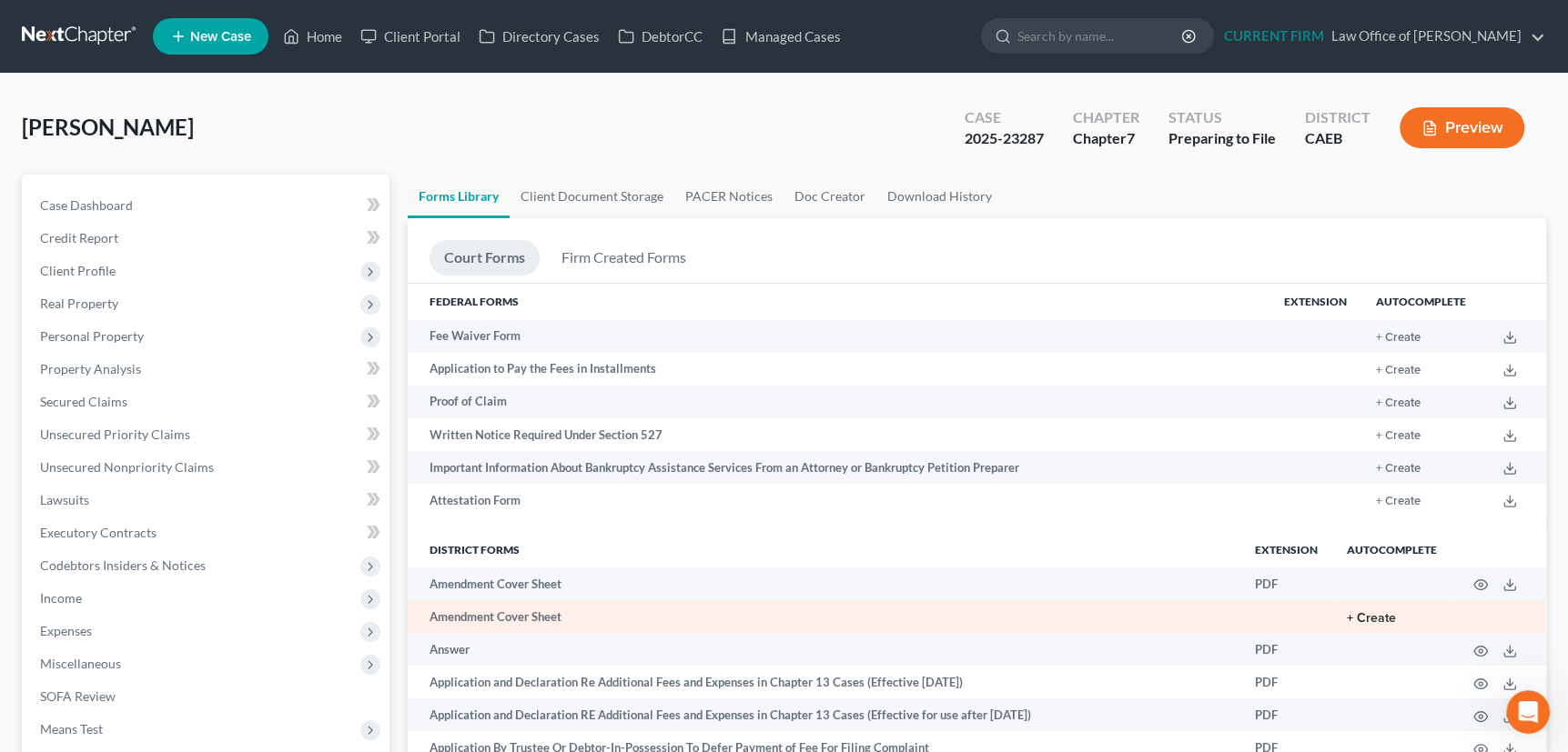
click at [1353, 616] on button "+ Create" at bounding box center [1370, 618] width 49 height 12
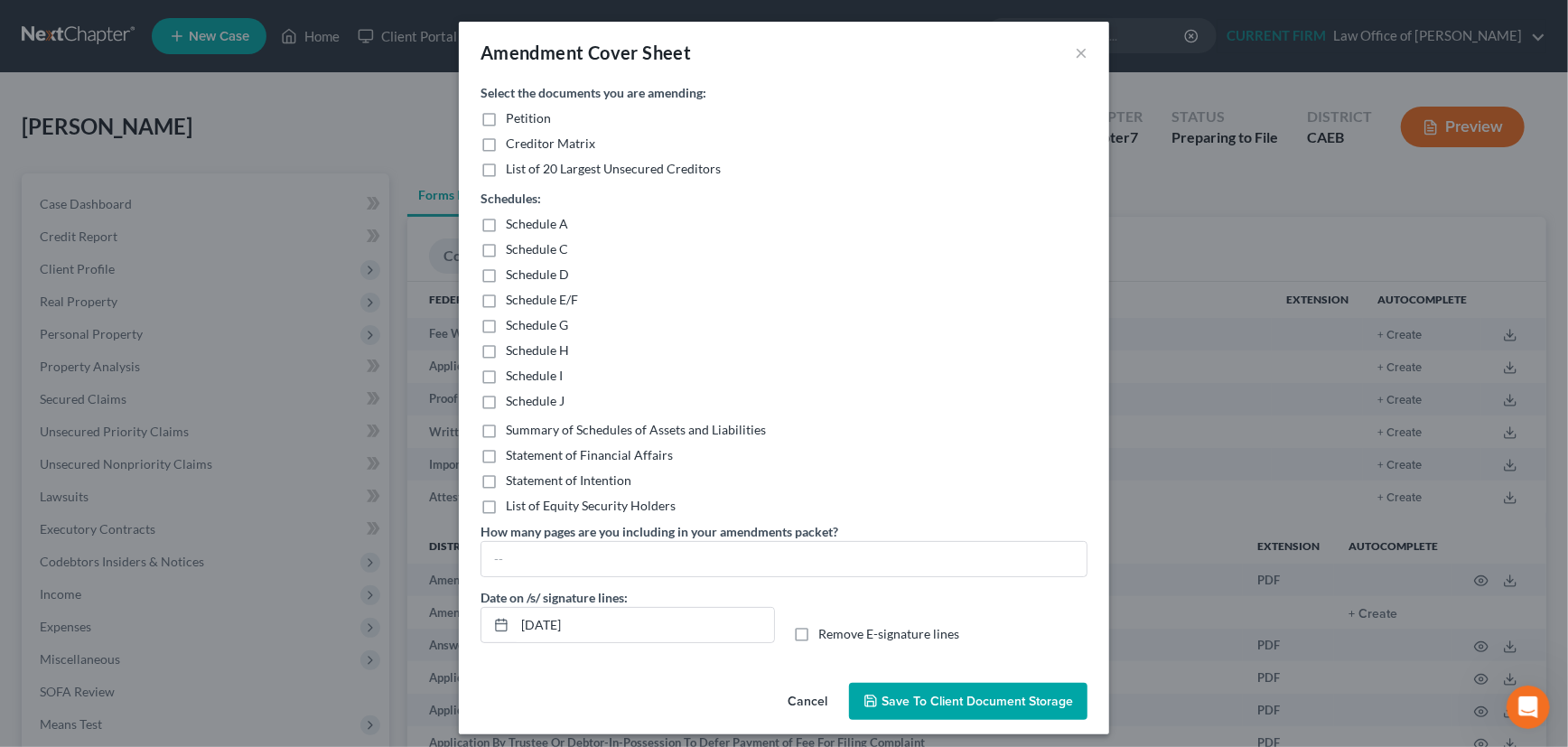
click at [505, 142] on label "Creditor Matrix" at bounding box center [550, 143] width 90 height 18
click at [513, 142] on input "Creditor Matrix" at bounding box center [519, 140] width 11 height 11
checkbox input "true"
click at [930, 696] on span "Save to Client Document Storage" at bounding box center [977, 701] width 192 height 15
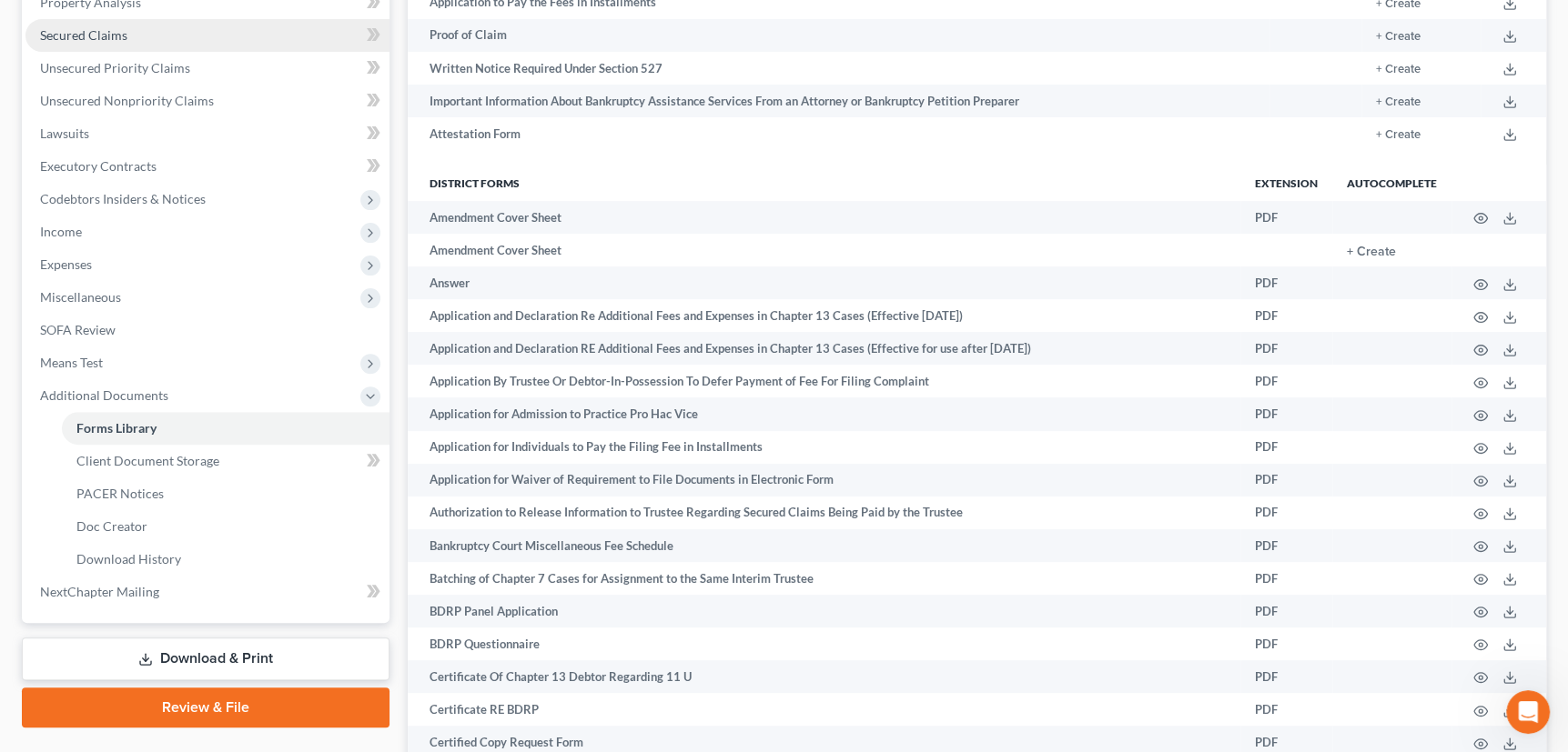
scroll to position [413, 0]
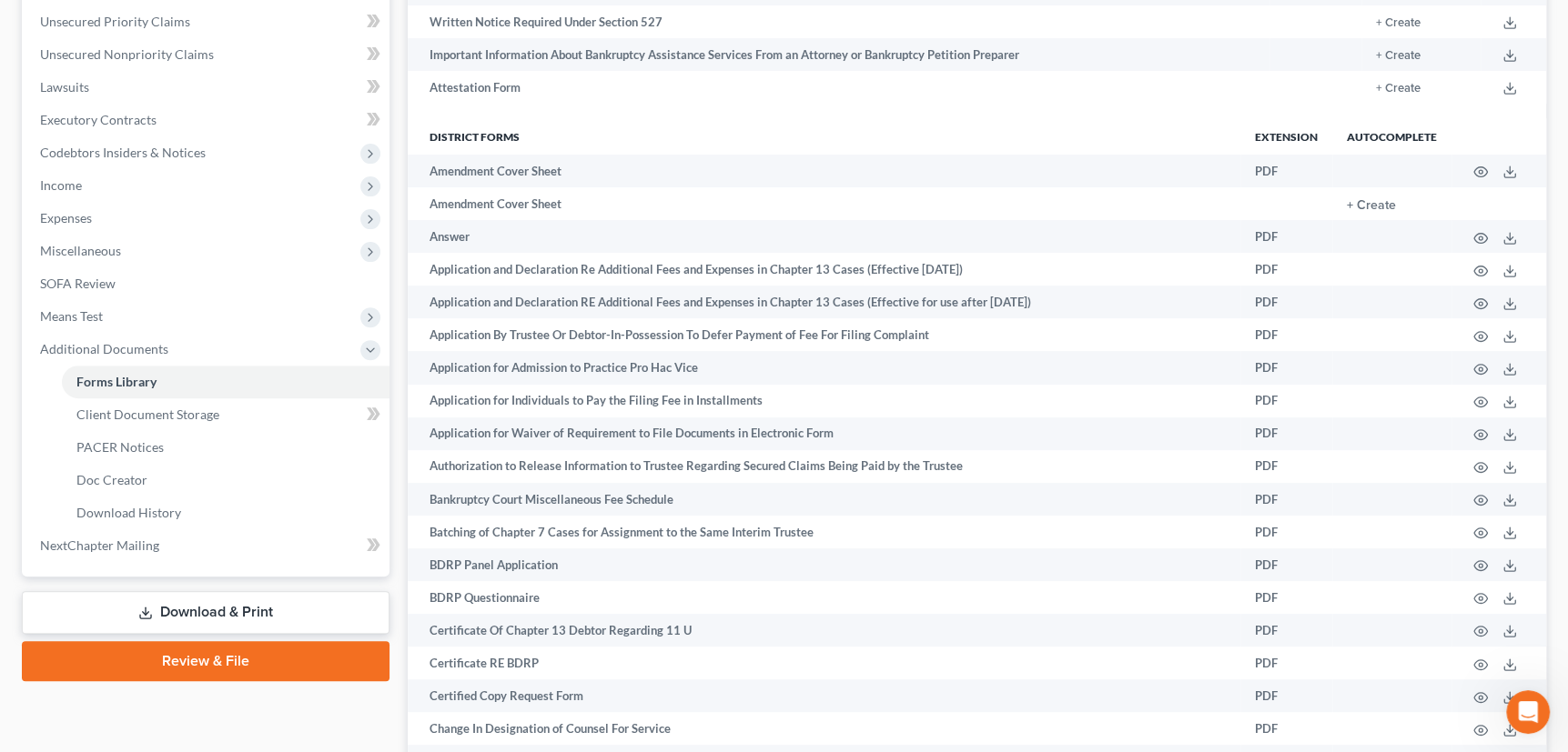
click at [218, 614] on link "Download & Print" at bounding box center [206, 612] width 368 height 43
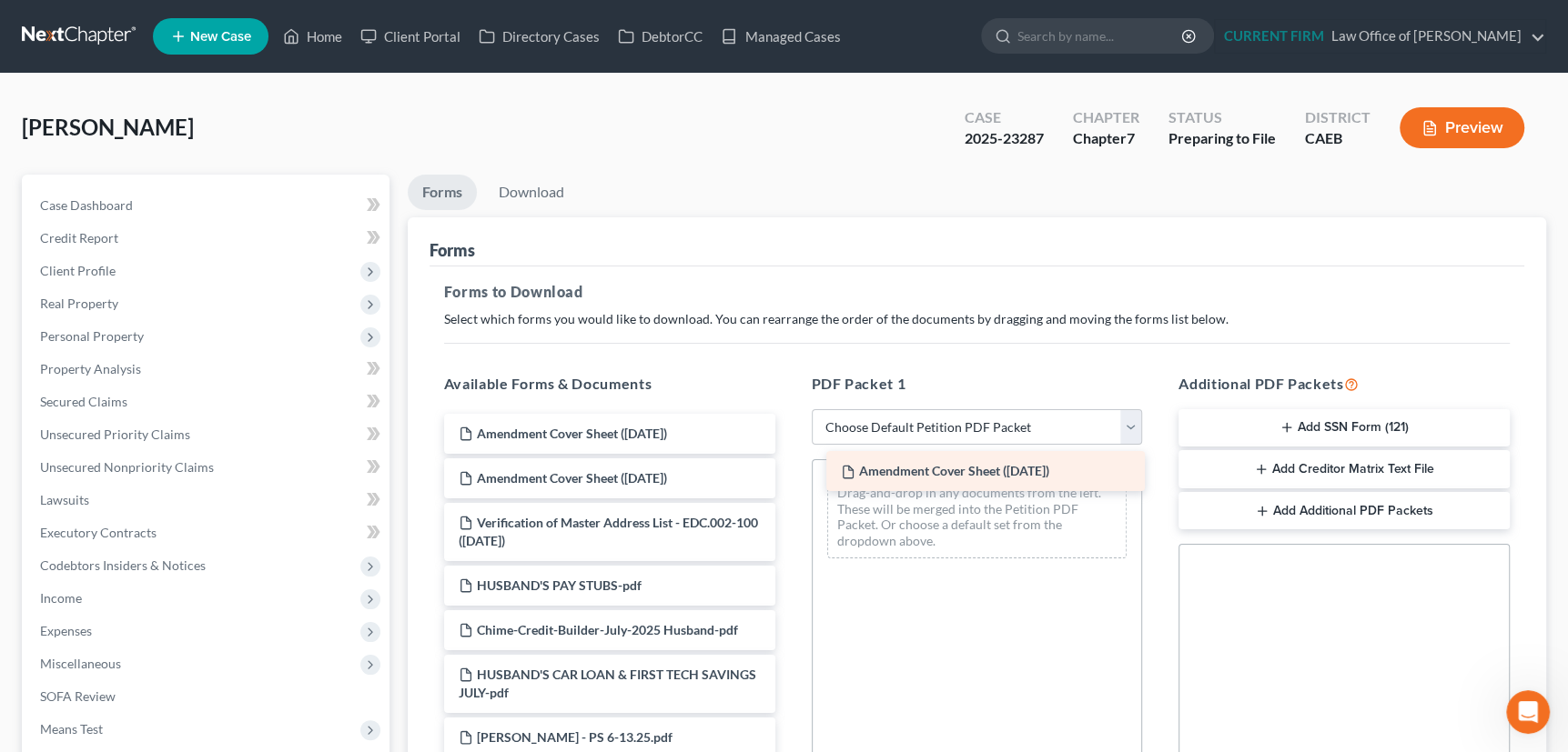
drag, startPoint x: 593, startPoint y: 431, endPoint x: 975, endPoint y: 471, distance: 384.1
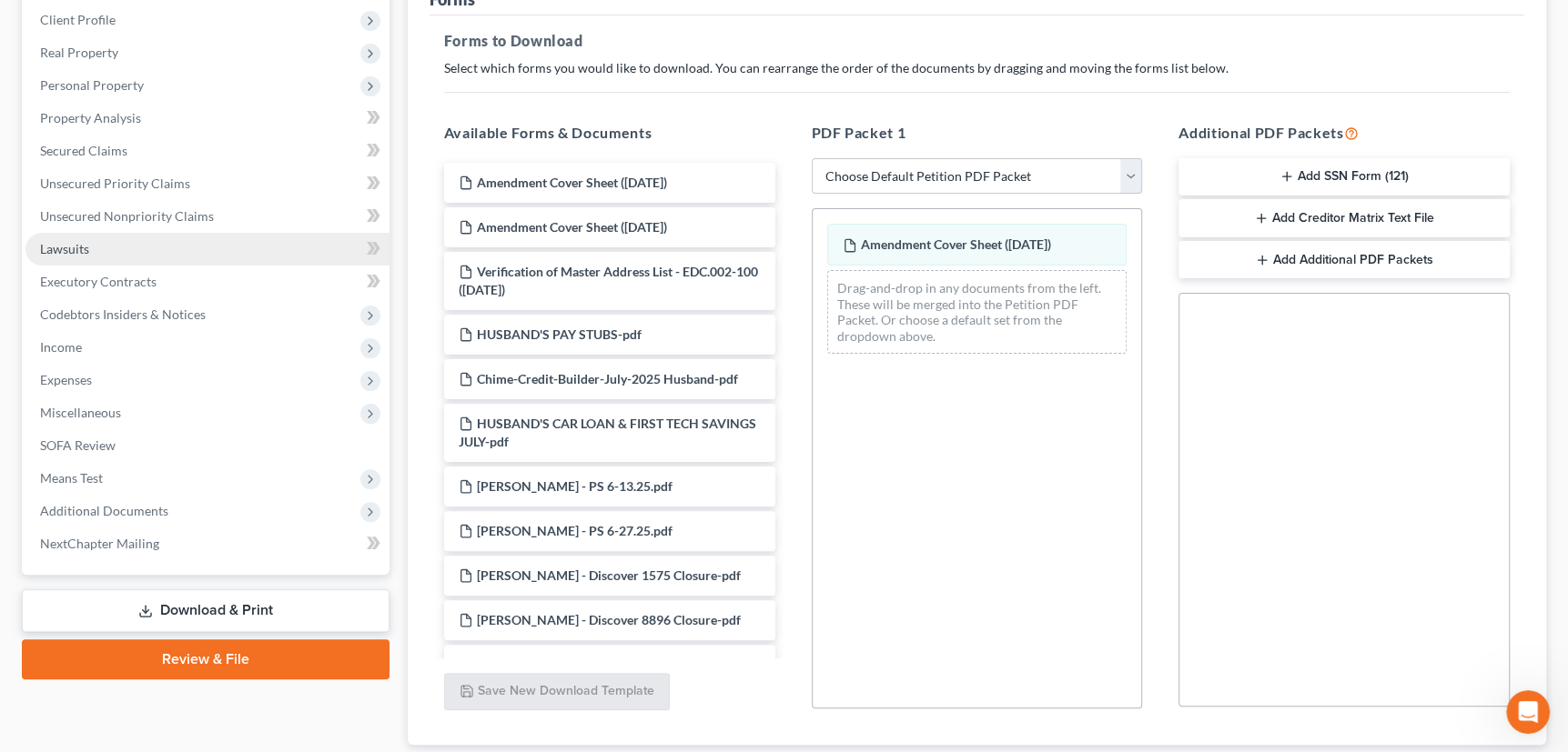
scroll to position [330, 0]
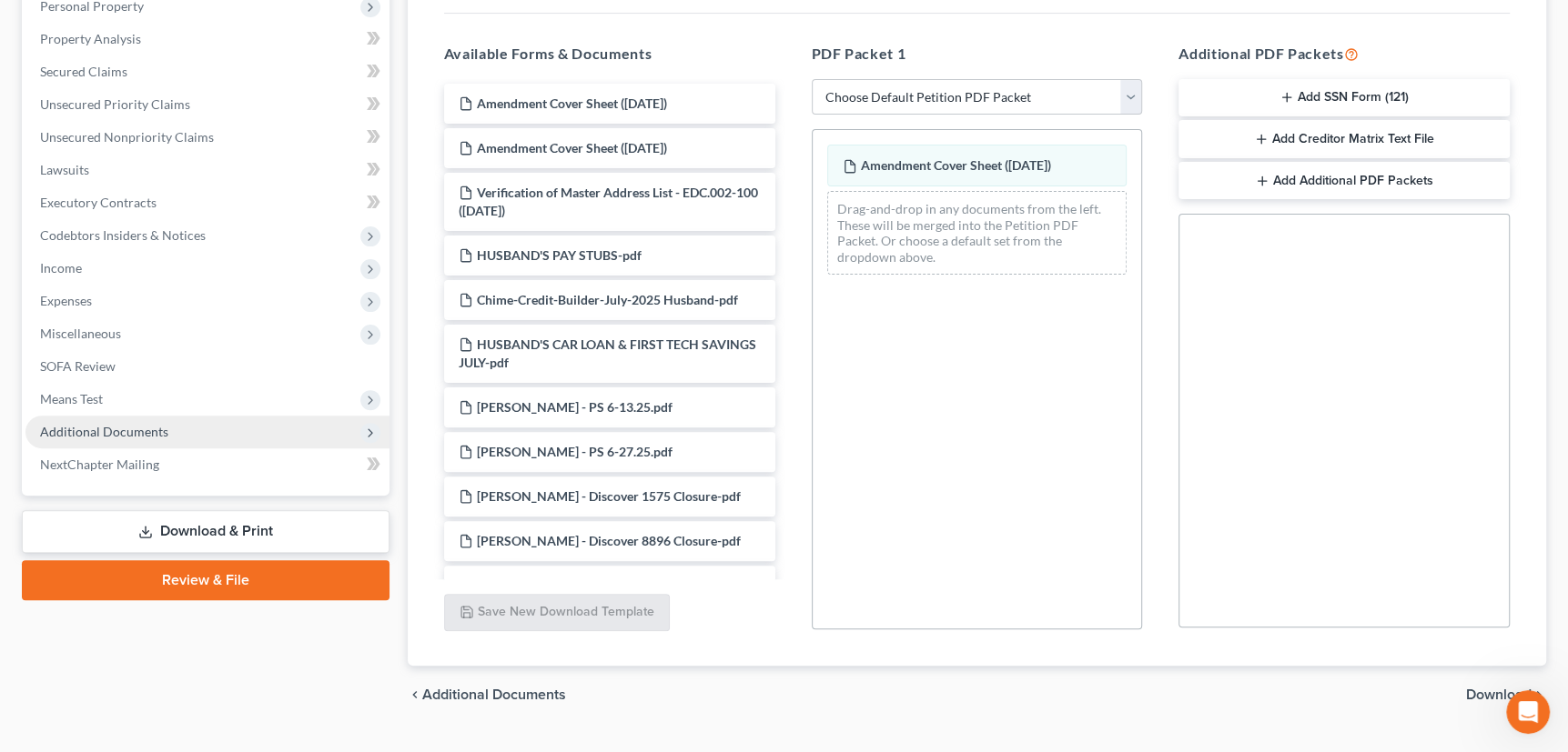
click at [128, 431] on span "Additional Documents" at bounding box center [105, 431] width 129 height 15
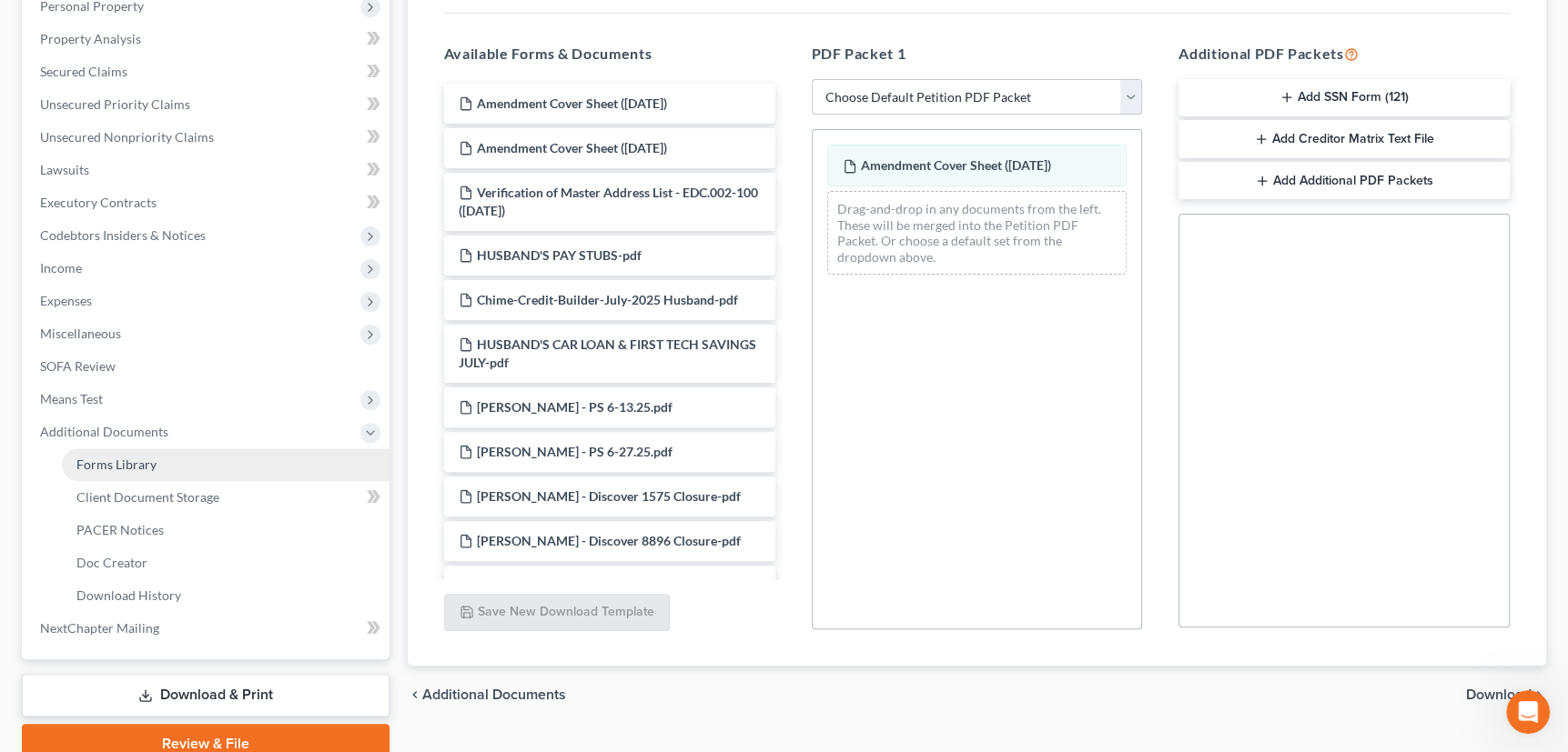
click at [135, 460] on span "Forms Library" at bounding box center [116, 464] width 80 height 15
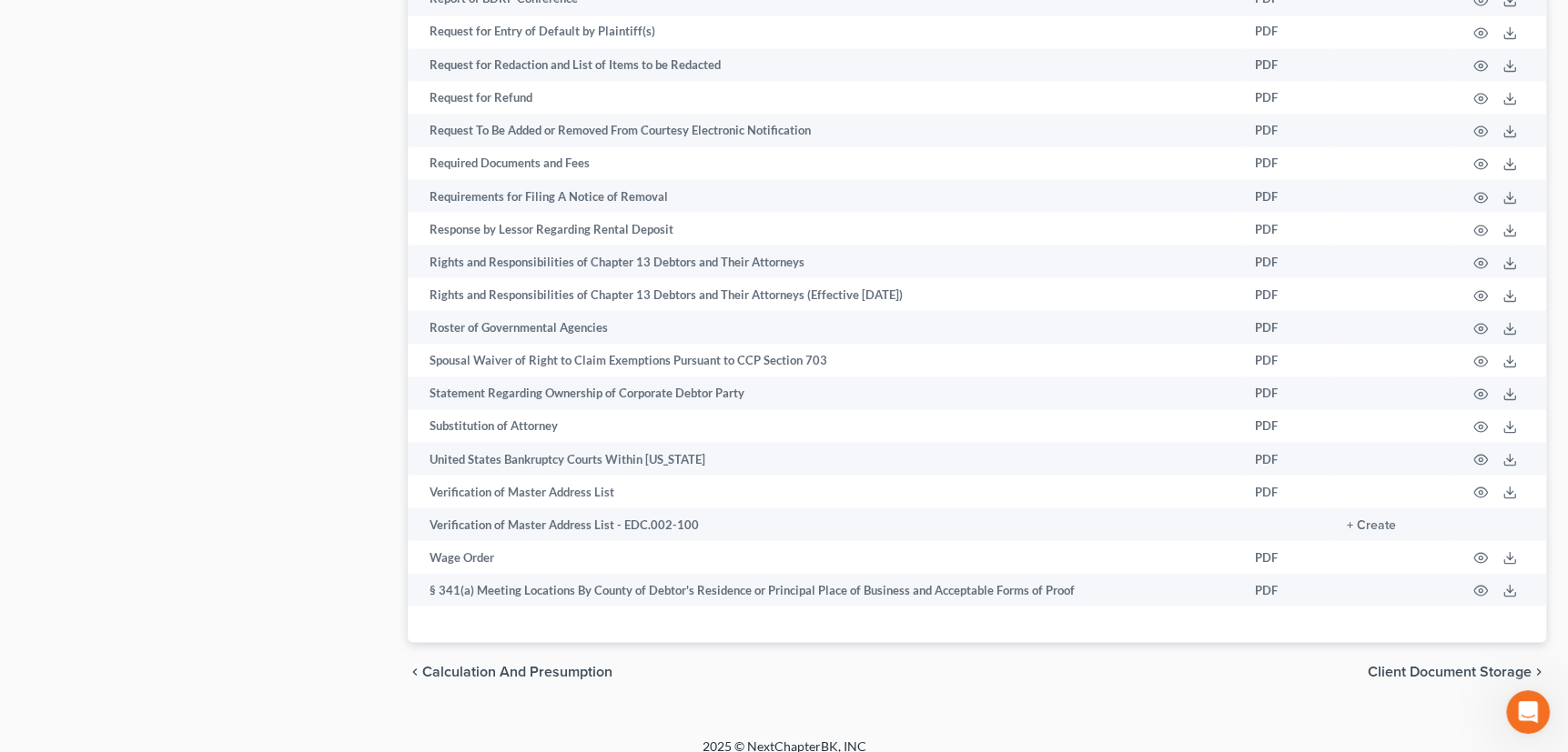
scroll to position [2693, 0]
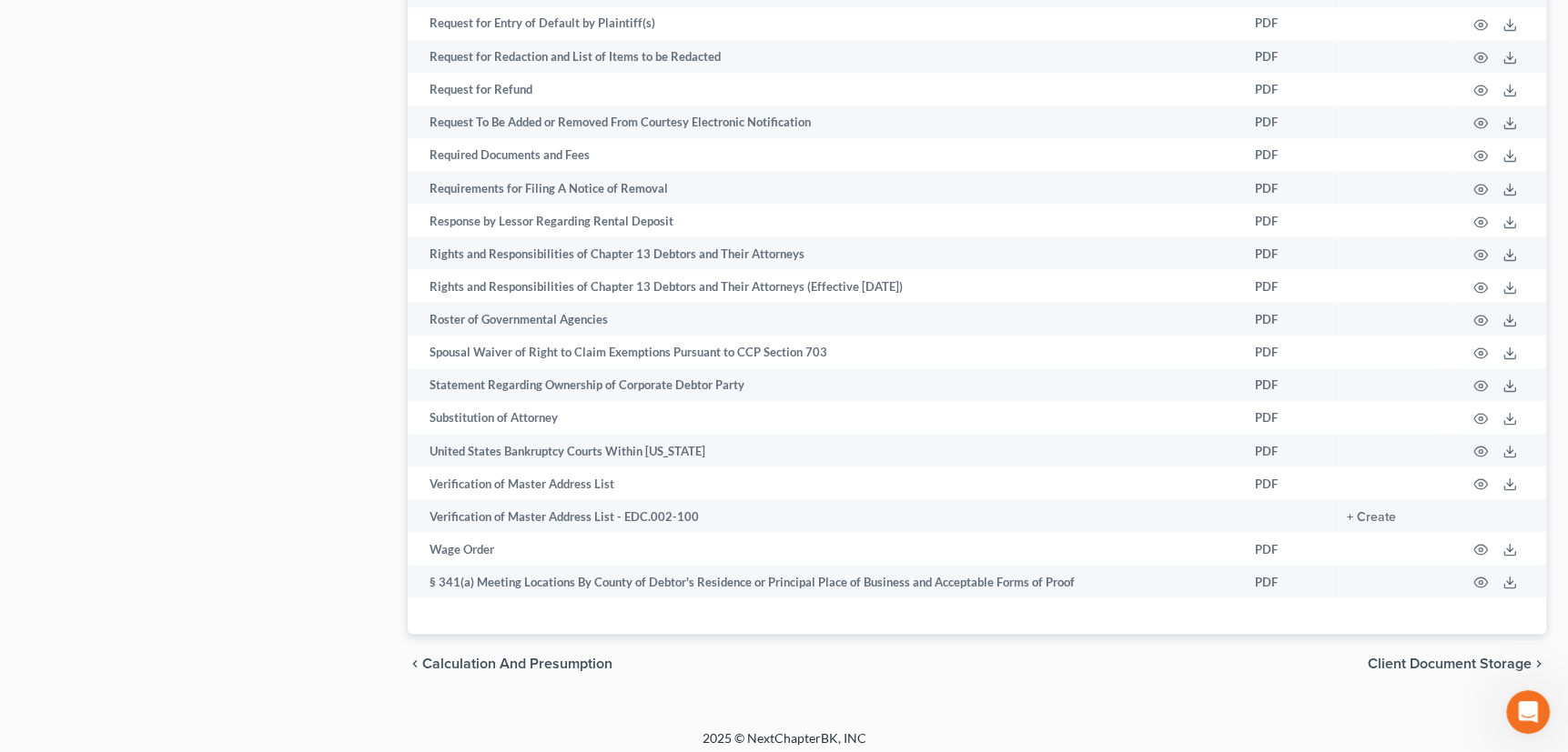
drag, startPoint x: 1573, startPoint y: 141, endPoint x: 38, endPoint y: 24, distance: 1539.5
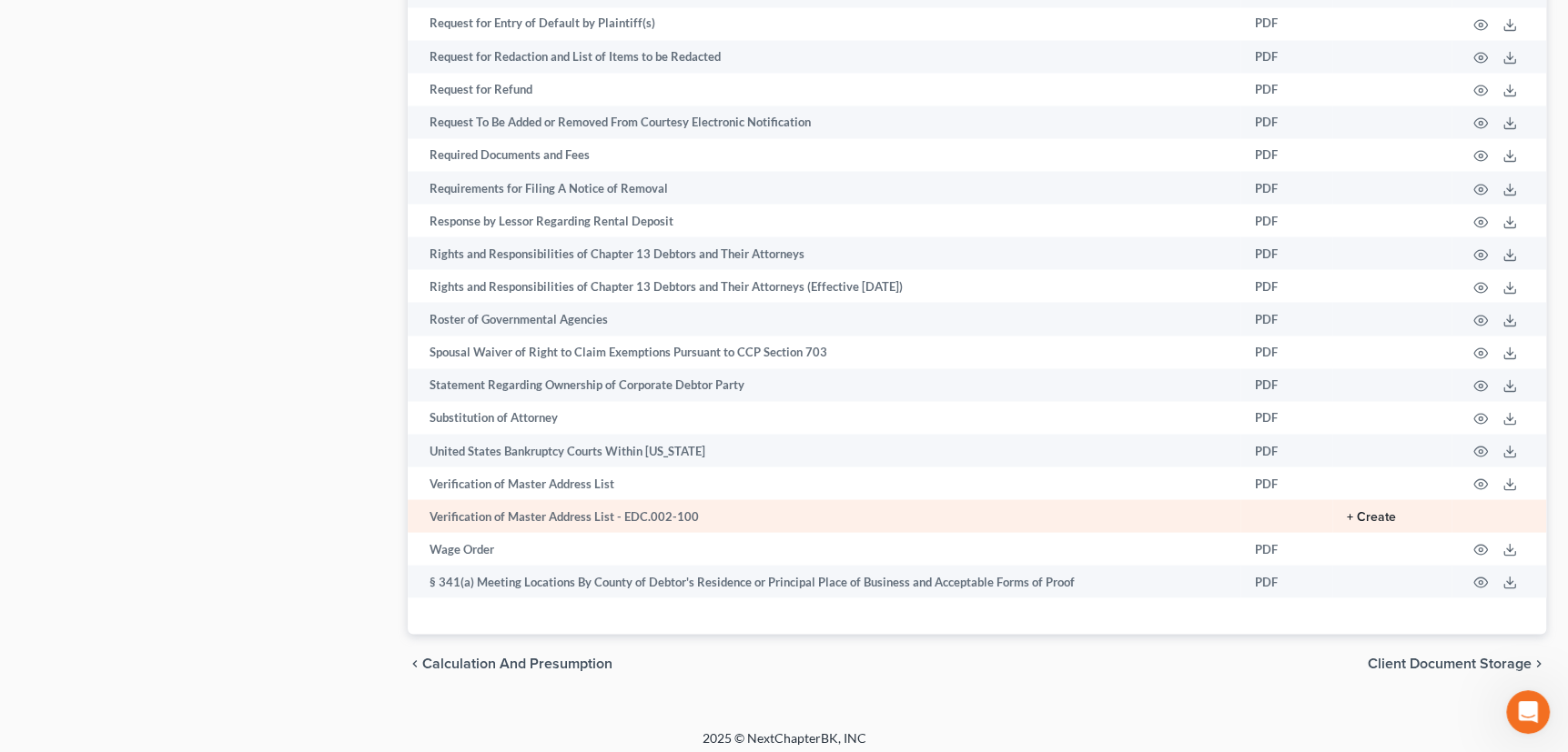
click at [1348, 510] on button "+ Create" at bounding box center [1370, 516] width 49 height 12
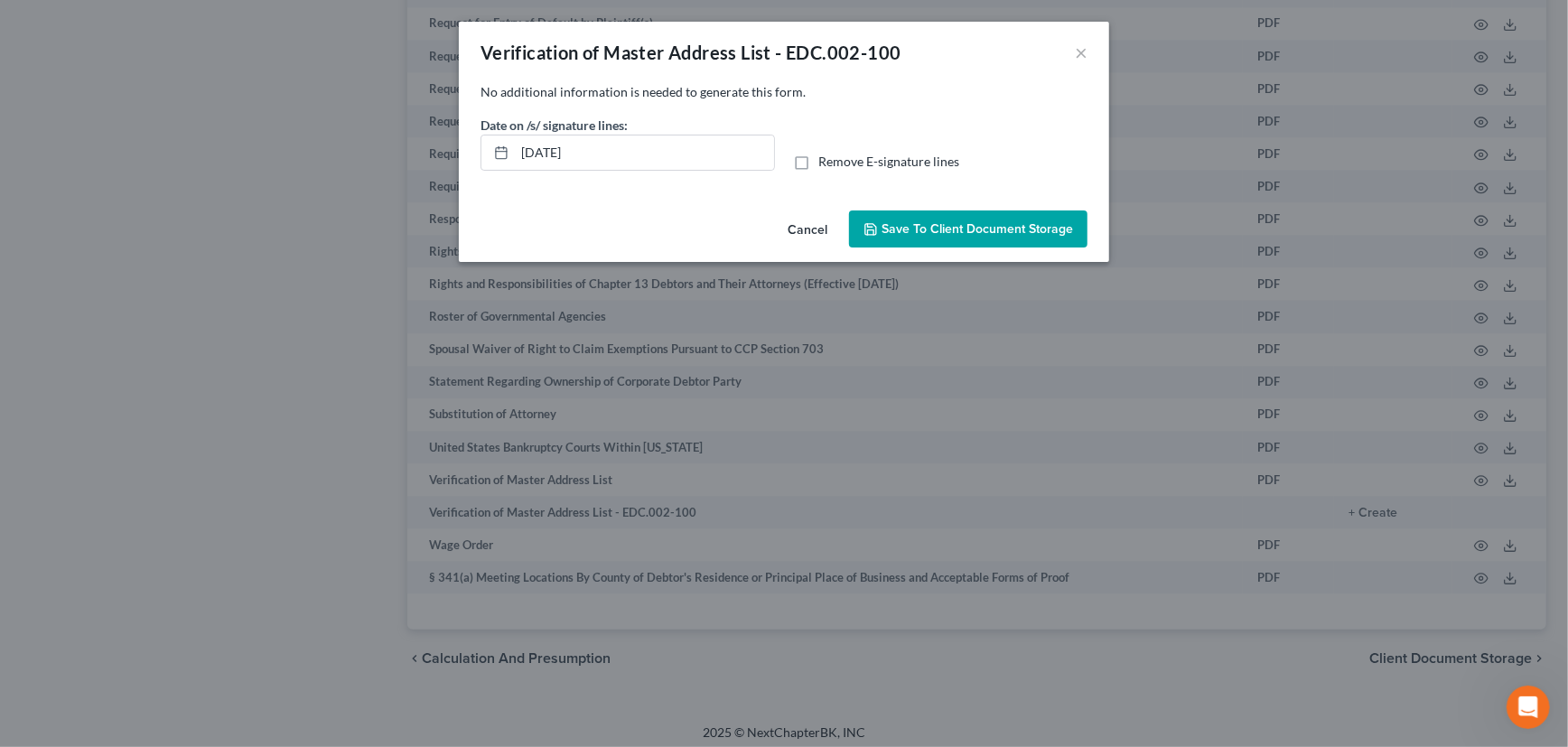
click at [973, 223] on span "Save to Client Document Storage" at bounding box center [977, 229] width 192 height 15
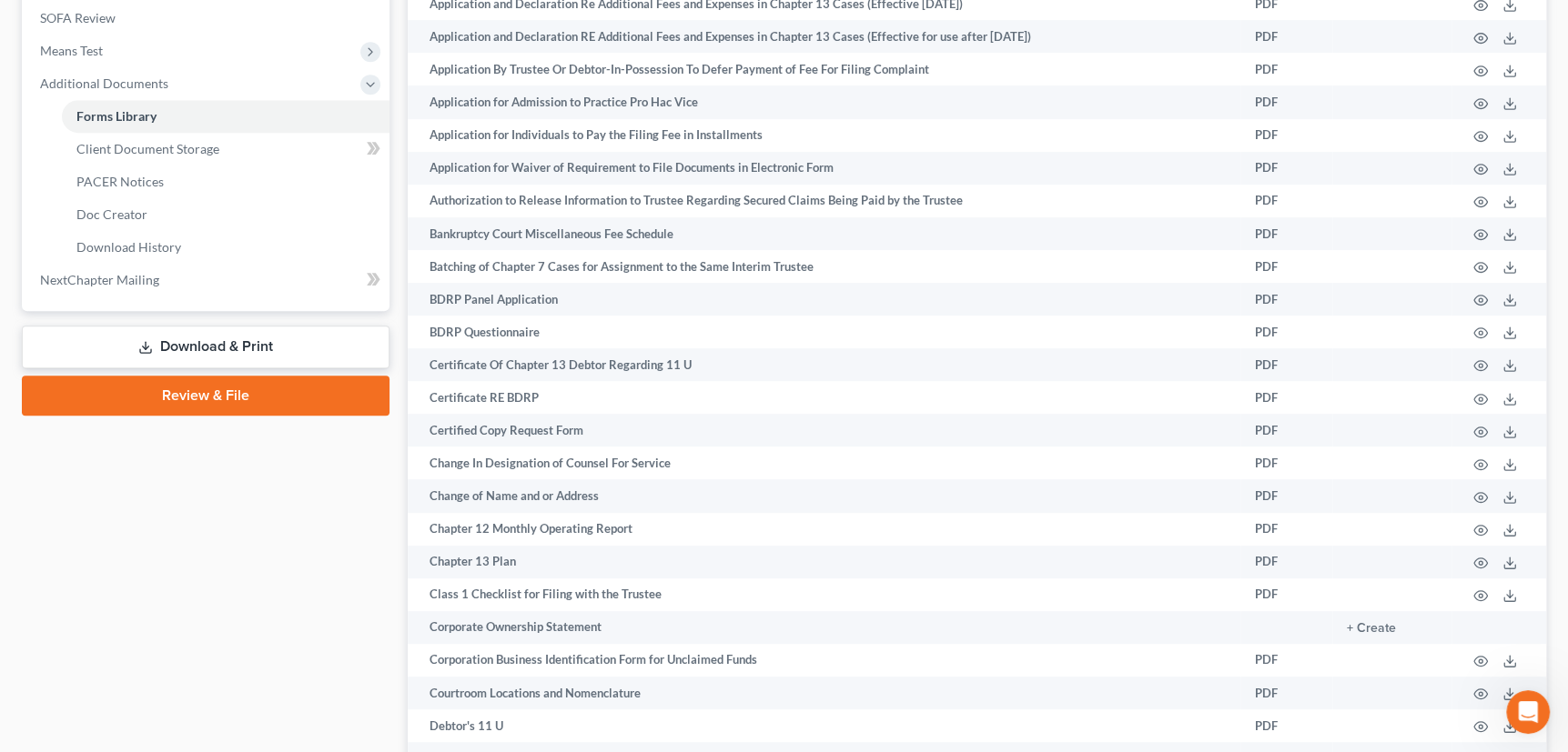
scroll to position [670, 0]
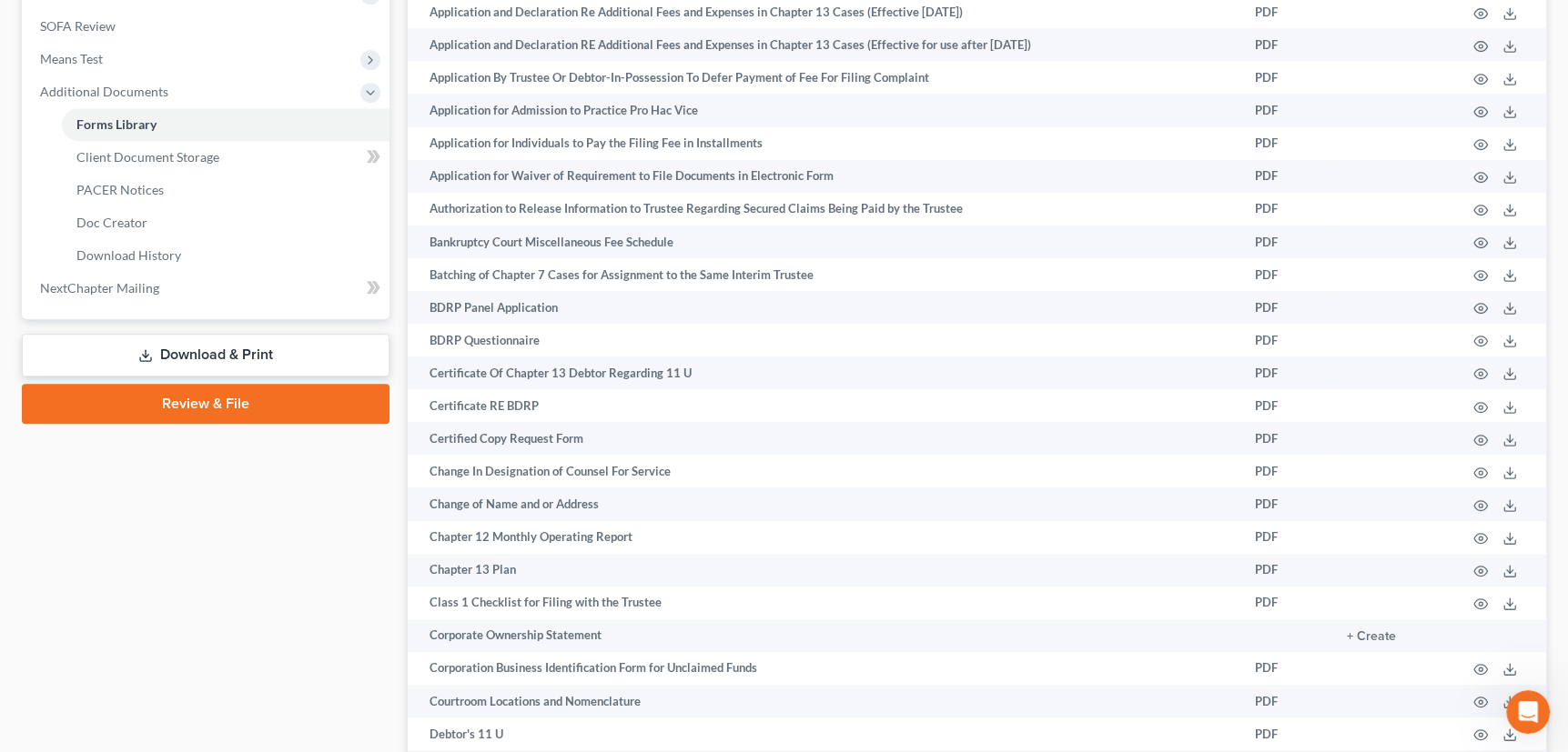
click at [209, 348] on link "Download & Print" at bounding box center [206, 355] width 368 height 43
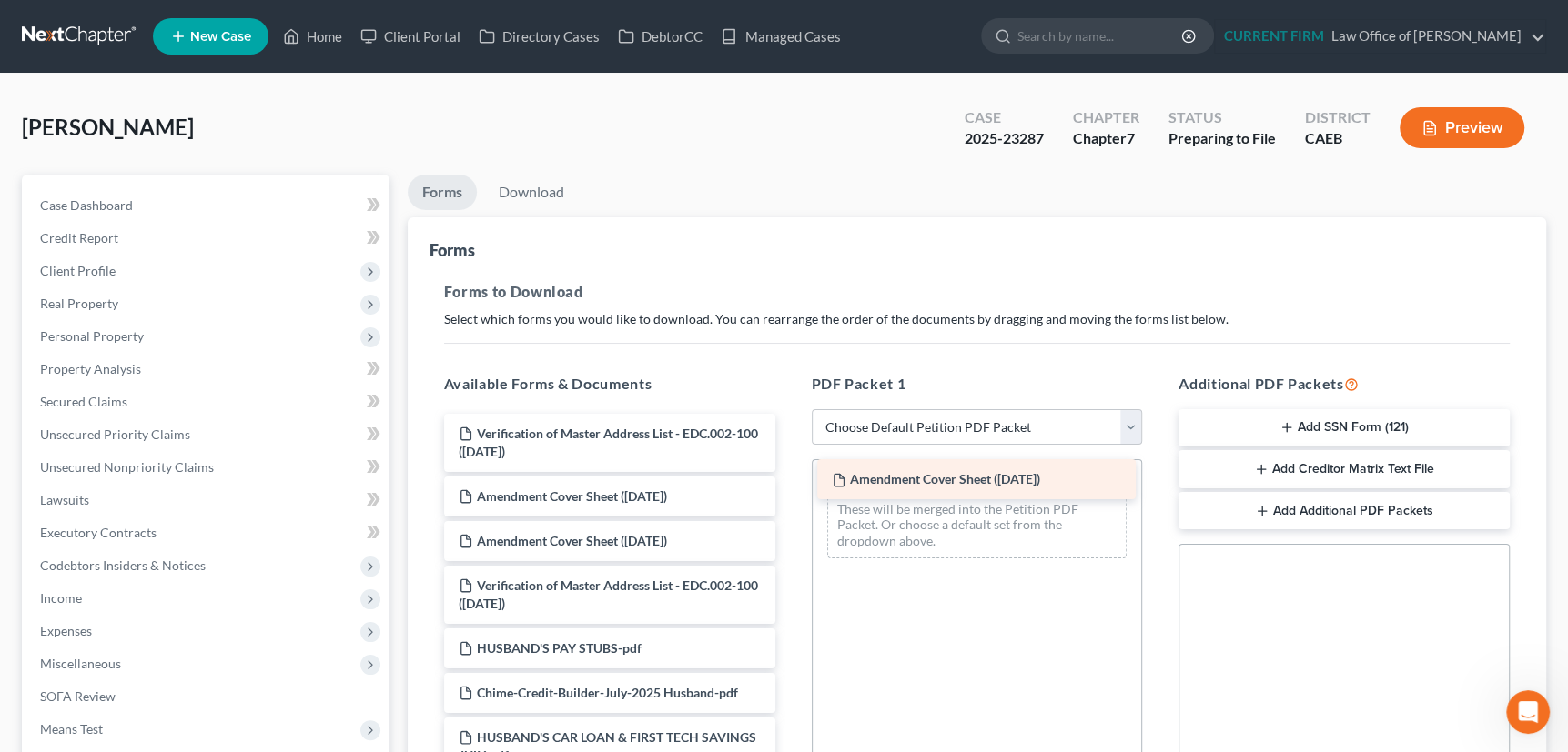
drag, startPoint x: 574, startPoint y: 497, endPoint x: 949, endPoint y: 481, distance: 375.3
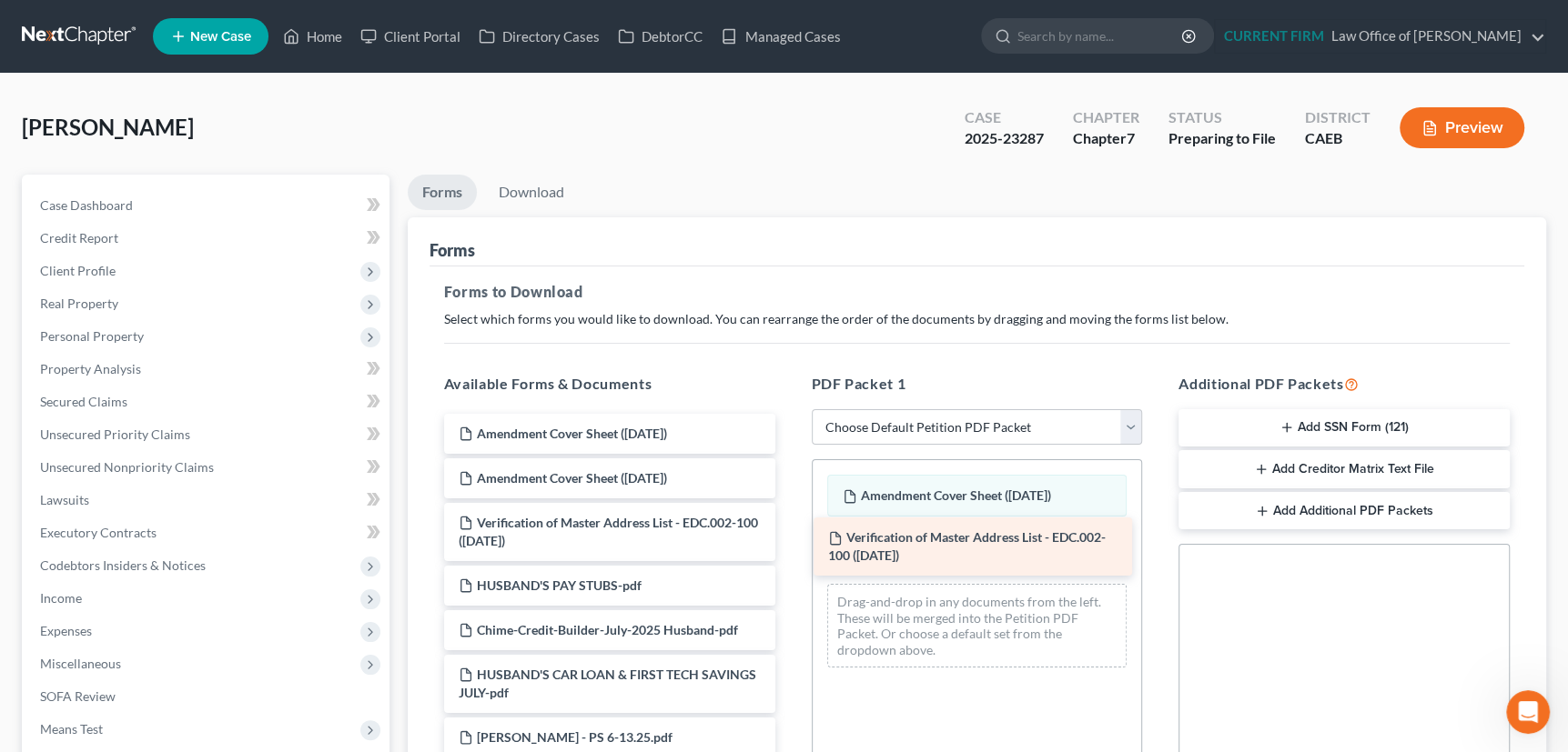
drag, startPoint x: 561, startPoint y: 430, endPoint x: 931, endPoint y: 536, distance: 384.9
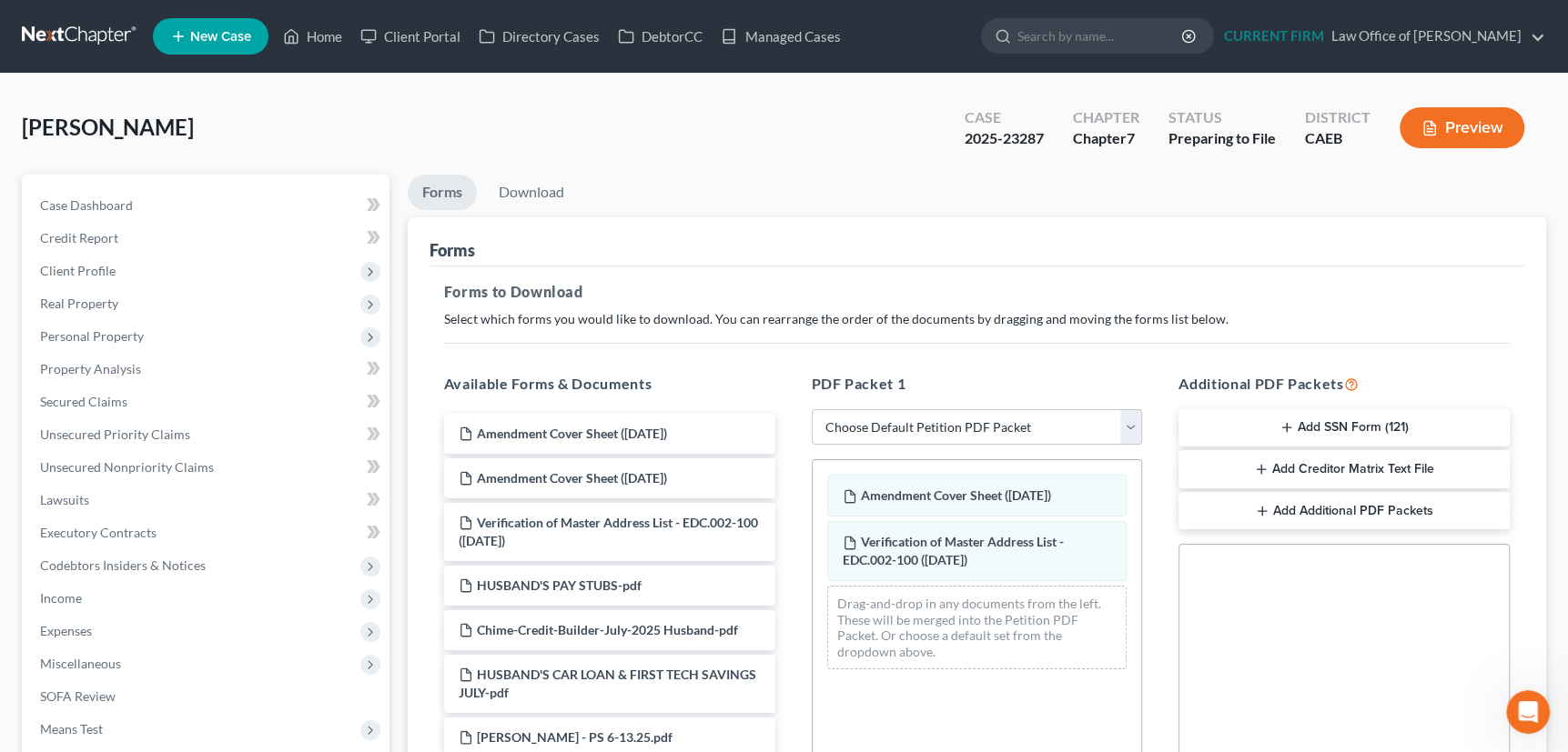
click at [1261, 470] on line "button" at bounding box center [1261, 470] width 9 height 0
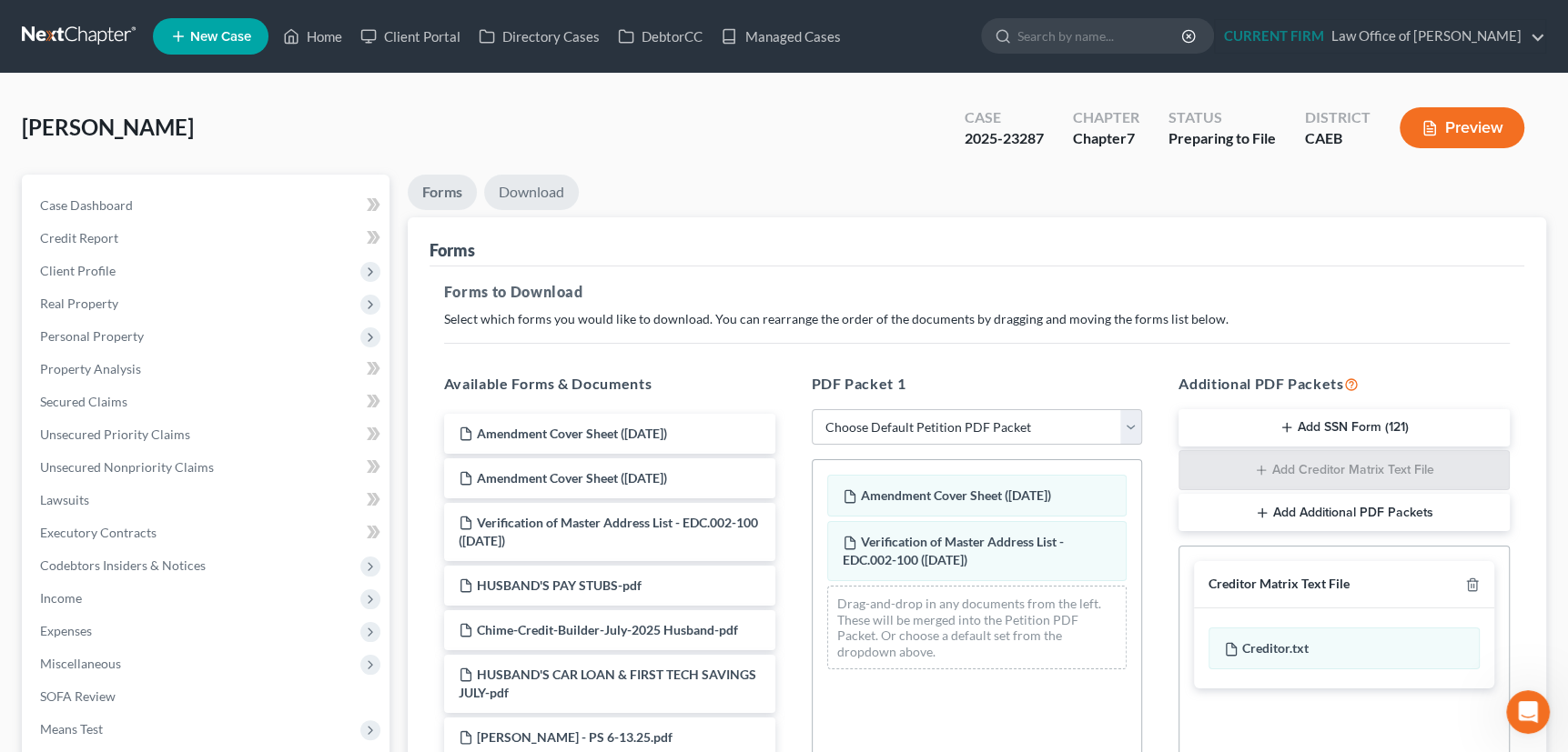
click at [540, 189] on link "Download" at bounding box center [531, 192] width 94 height 36
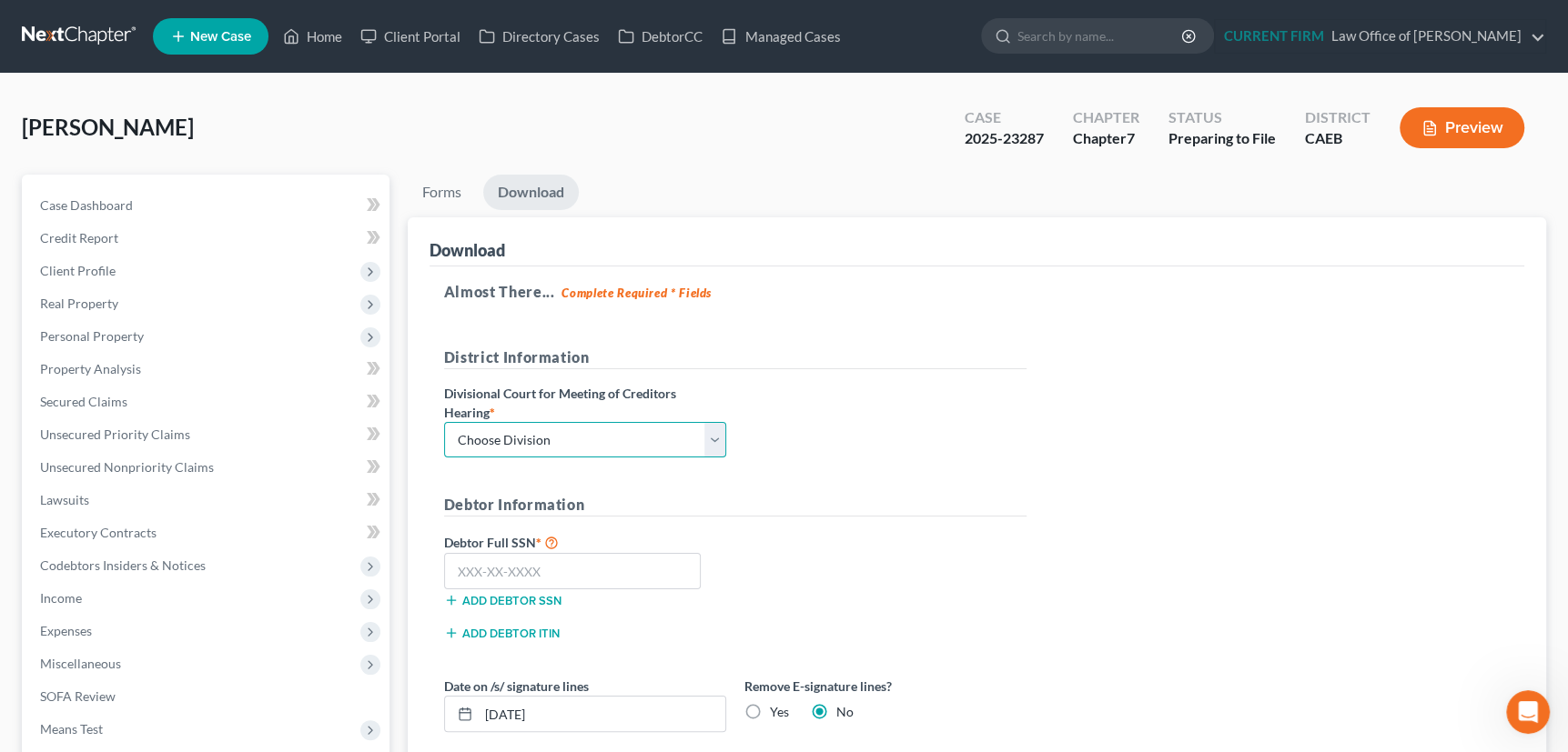
click at [590, 437] on select "Choose Division Fresno Modesto [GEOGRAPHIC_DATA]" at bounding box center [585, 440] width 282 height 36
select select "1"
click at [444, 422] on select "Choose Division Fresno Modesto [GEOGRAPHIC_DATA]" at bounding box center [585, 440] width 282 height 36
click at [520, 563] on input "text" at bounding box center [573, 571] width 257 height 36
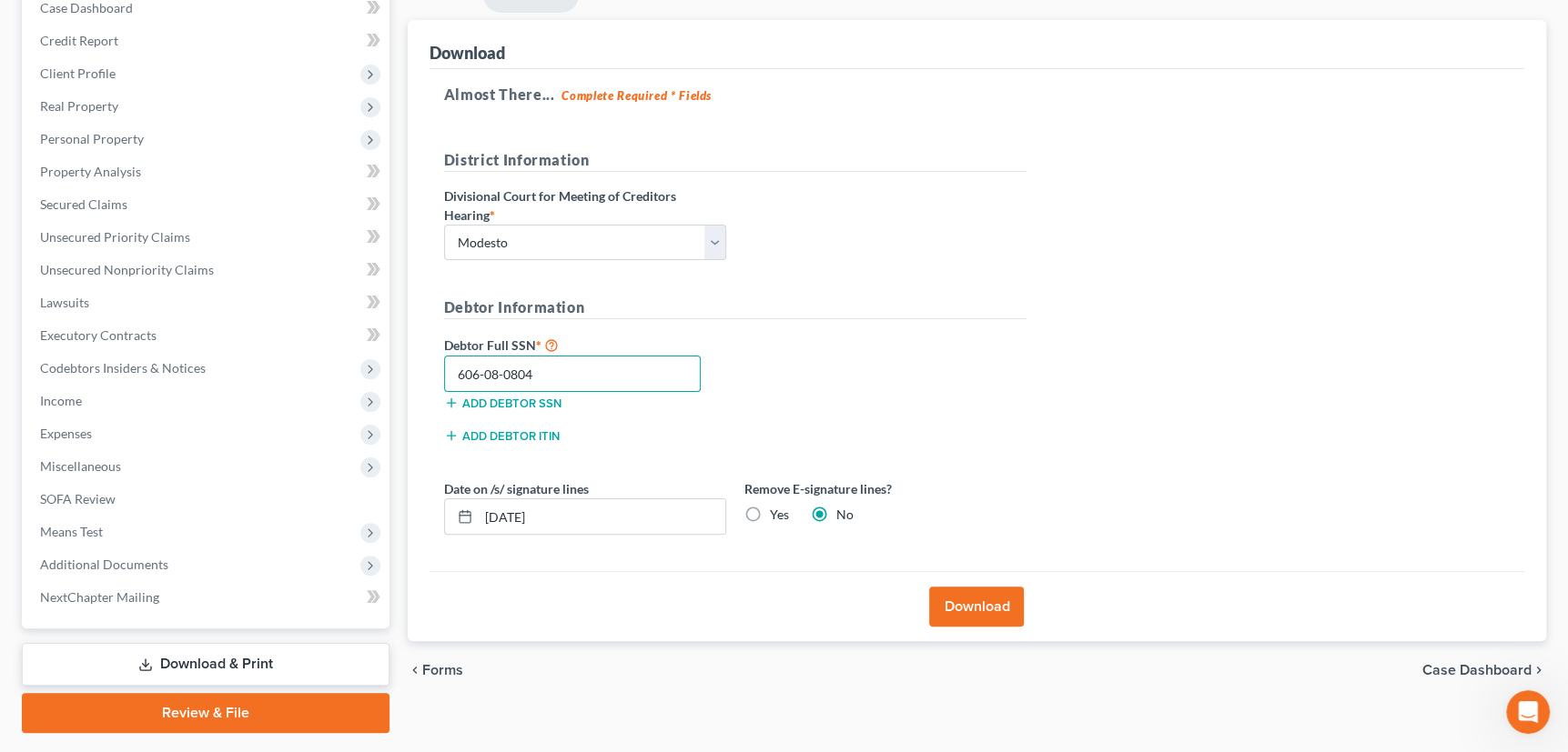
scroll to position [245, 0]
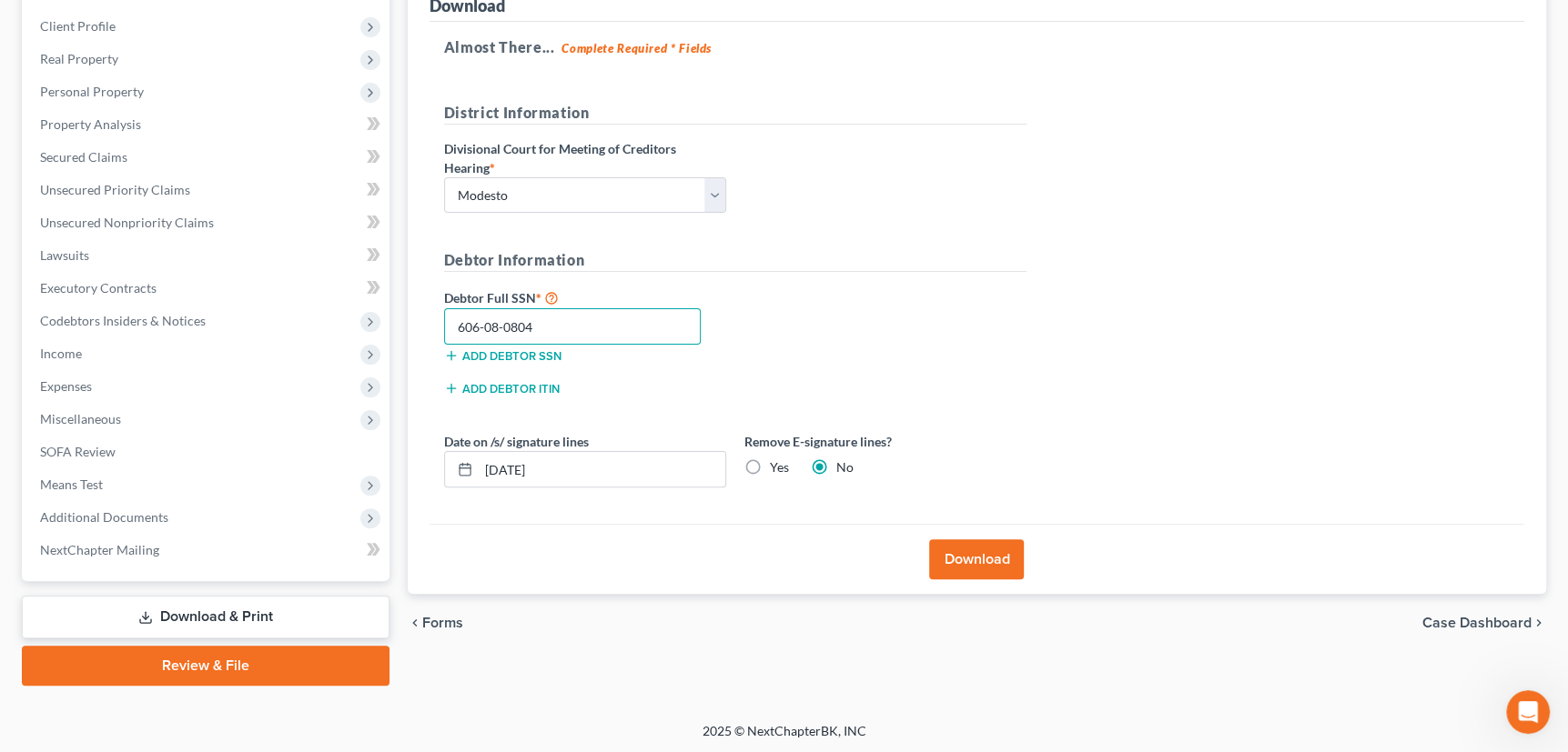
type input "606-08-0804"
click at [983, 555] on button "Download" at bounding box center [976, 560] width 94 height 40
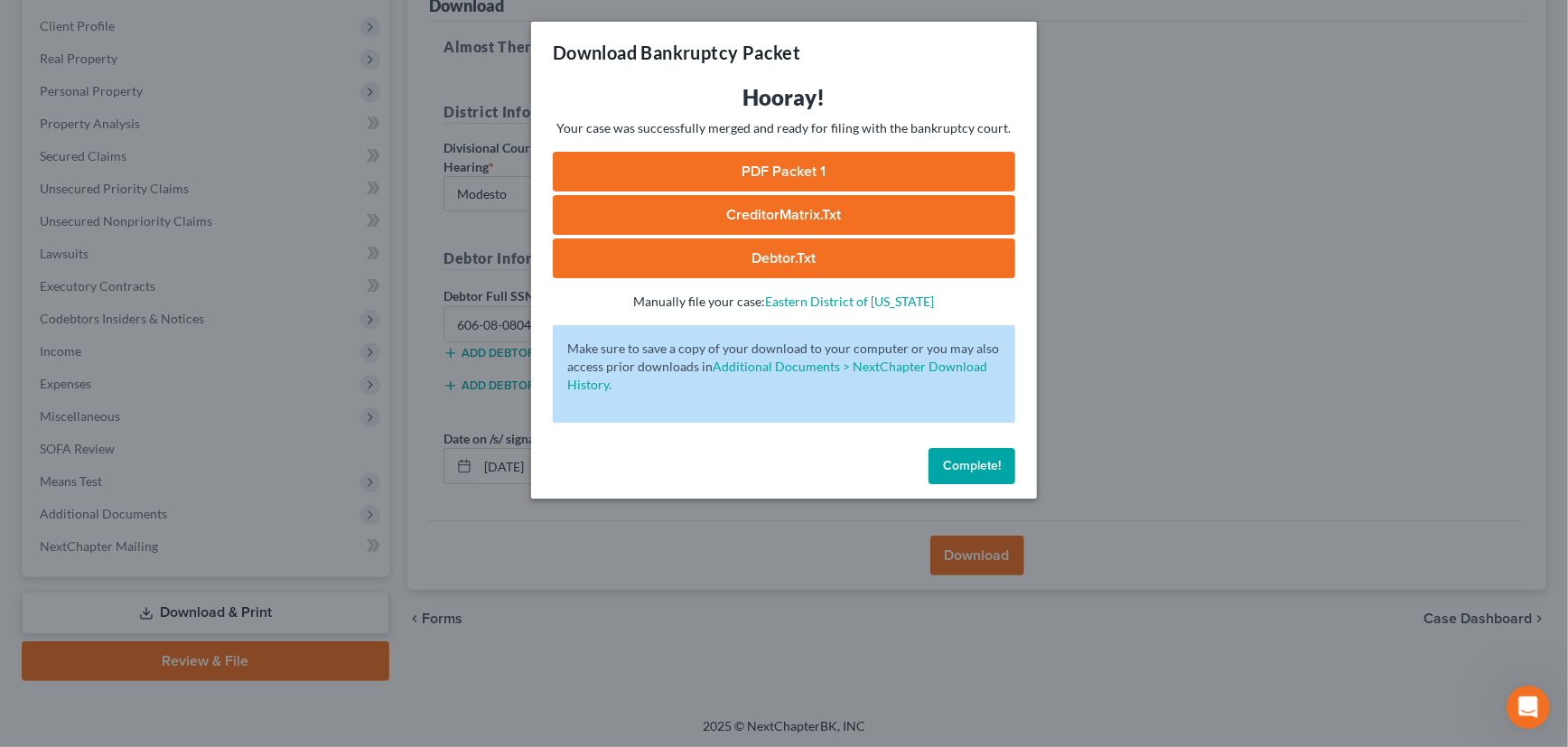
click at [803, 171] on link "PDF Packet 1" at bounding box center [784, 172] width 463 height 40
click at [788, 213] on link "CreditorMatrix.txt" at bounding box center [784, 216] width 463 height 40
click at [971, 466] on span "Complete!" at bounding box center [972, 466] width 58 height 15
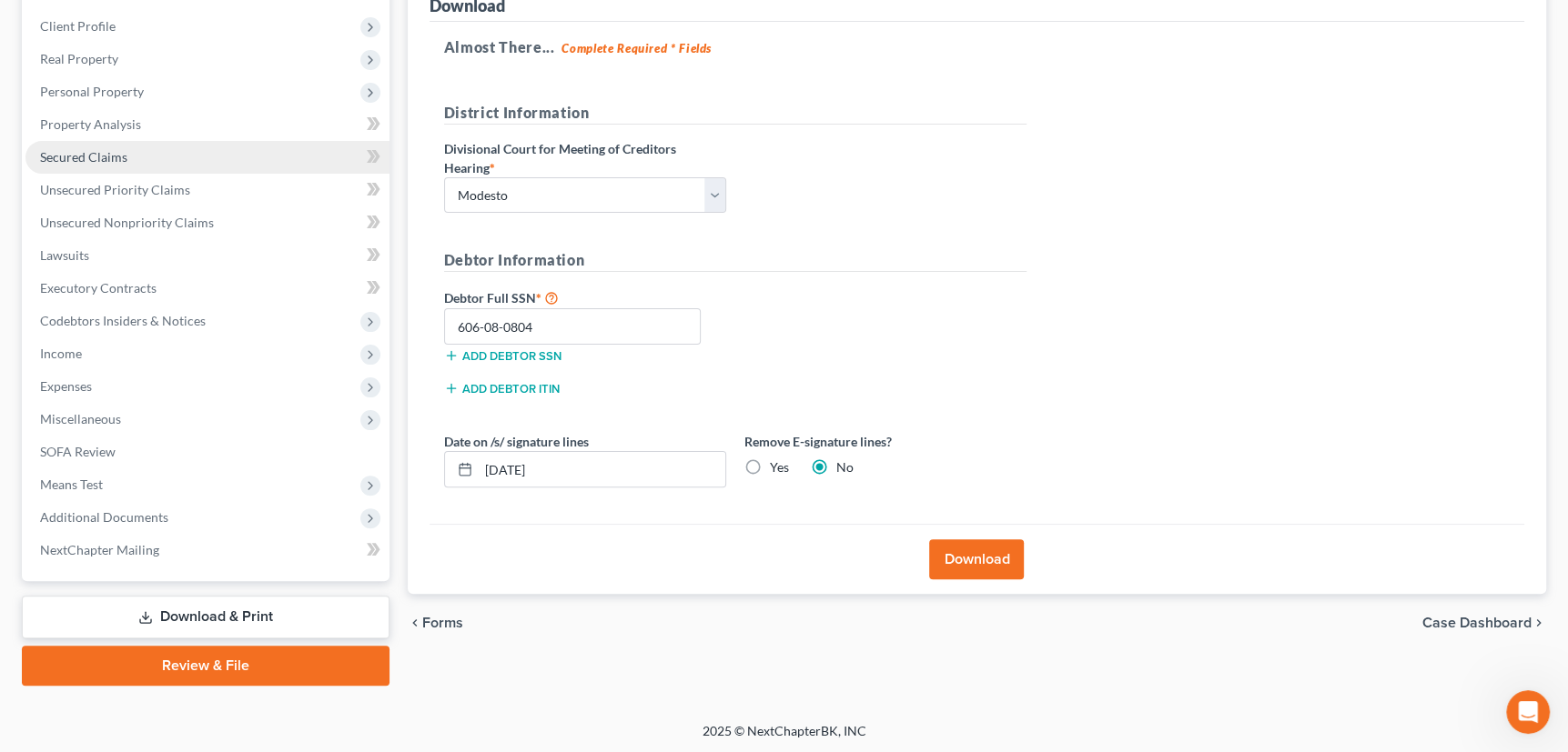
click at [107, 158] on span "Secured Claims" at bounding box center [84, 157] width 87 height 15
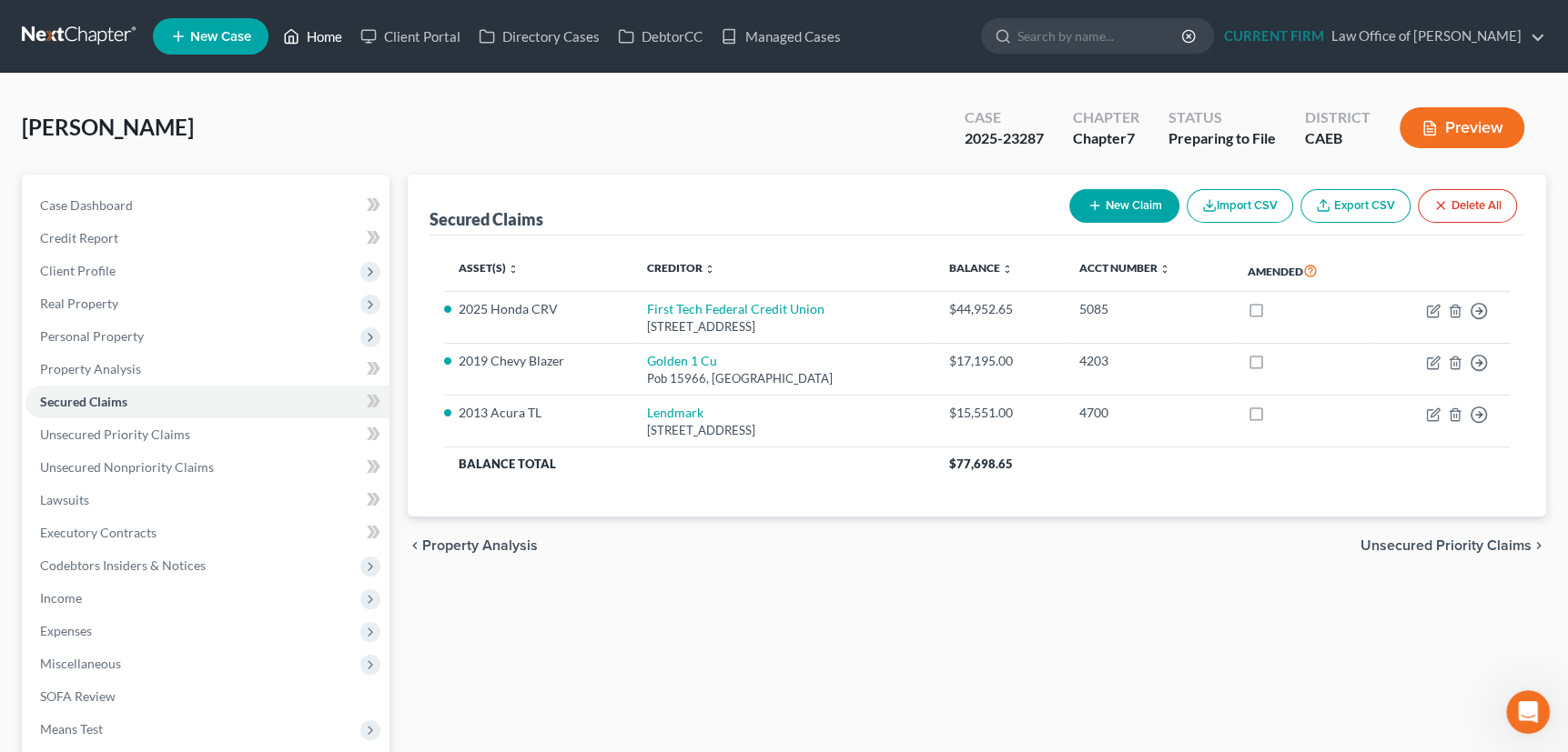
click at [317, 37] on link "Home" at bounding box center [312, 36] width 77 height 33
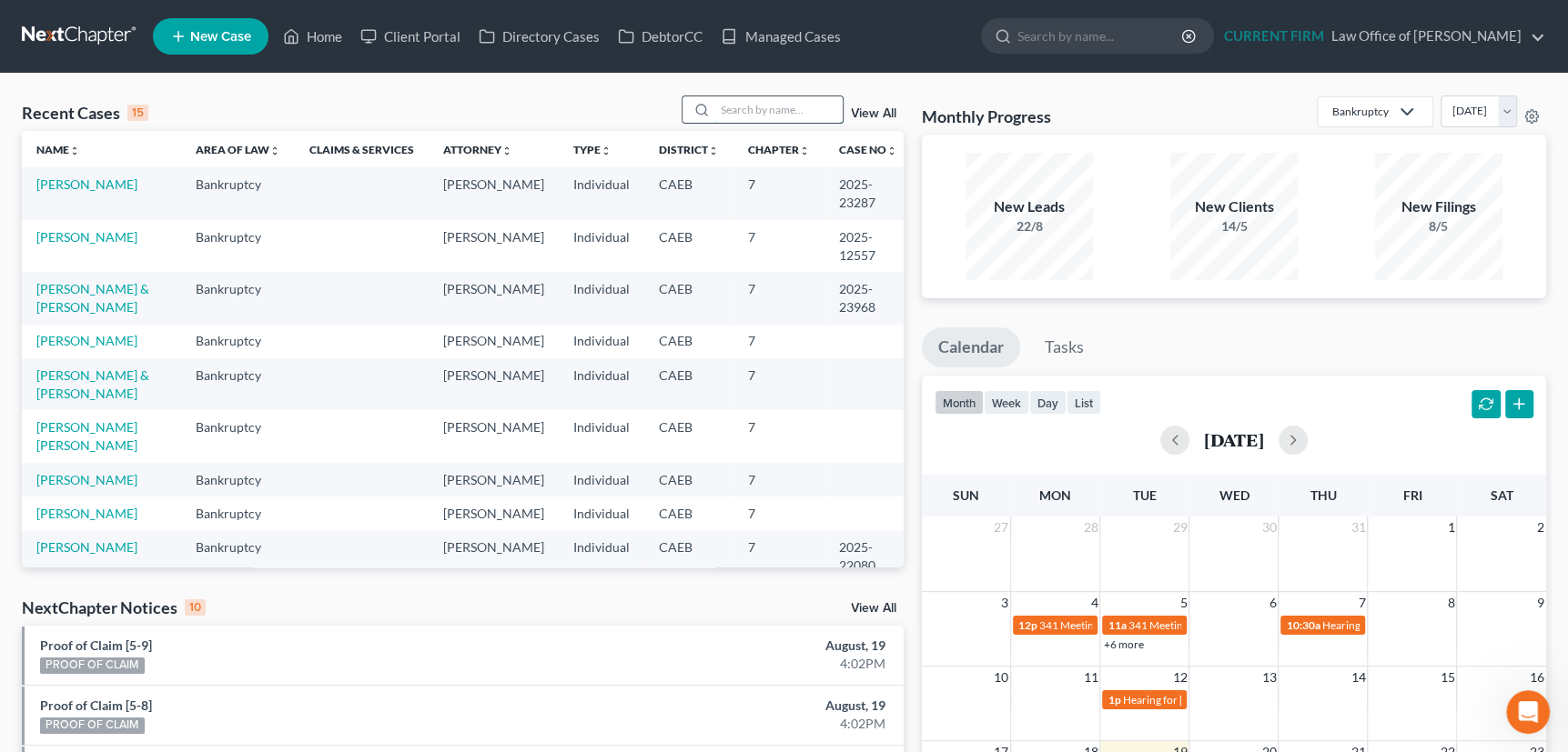
click at [777, 107] on input "search" at bounding box center [778, 109] width 128 height 26
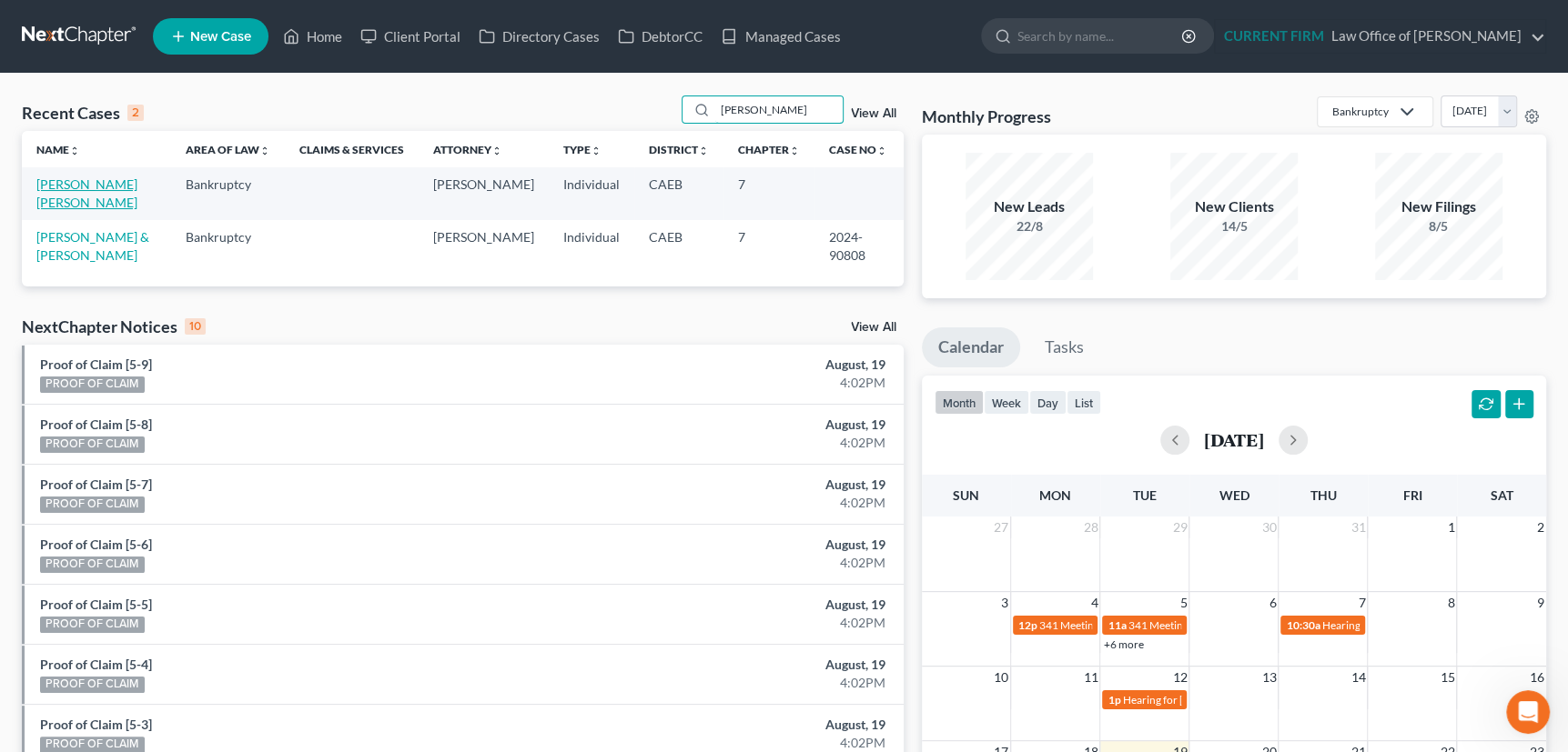
type input "[PERSON_NAME]"
click at [113, 184] on link "[PERSON_NAME] [PERSON_NAME]" at bounding box center [86, 193] width 101 height 34
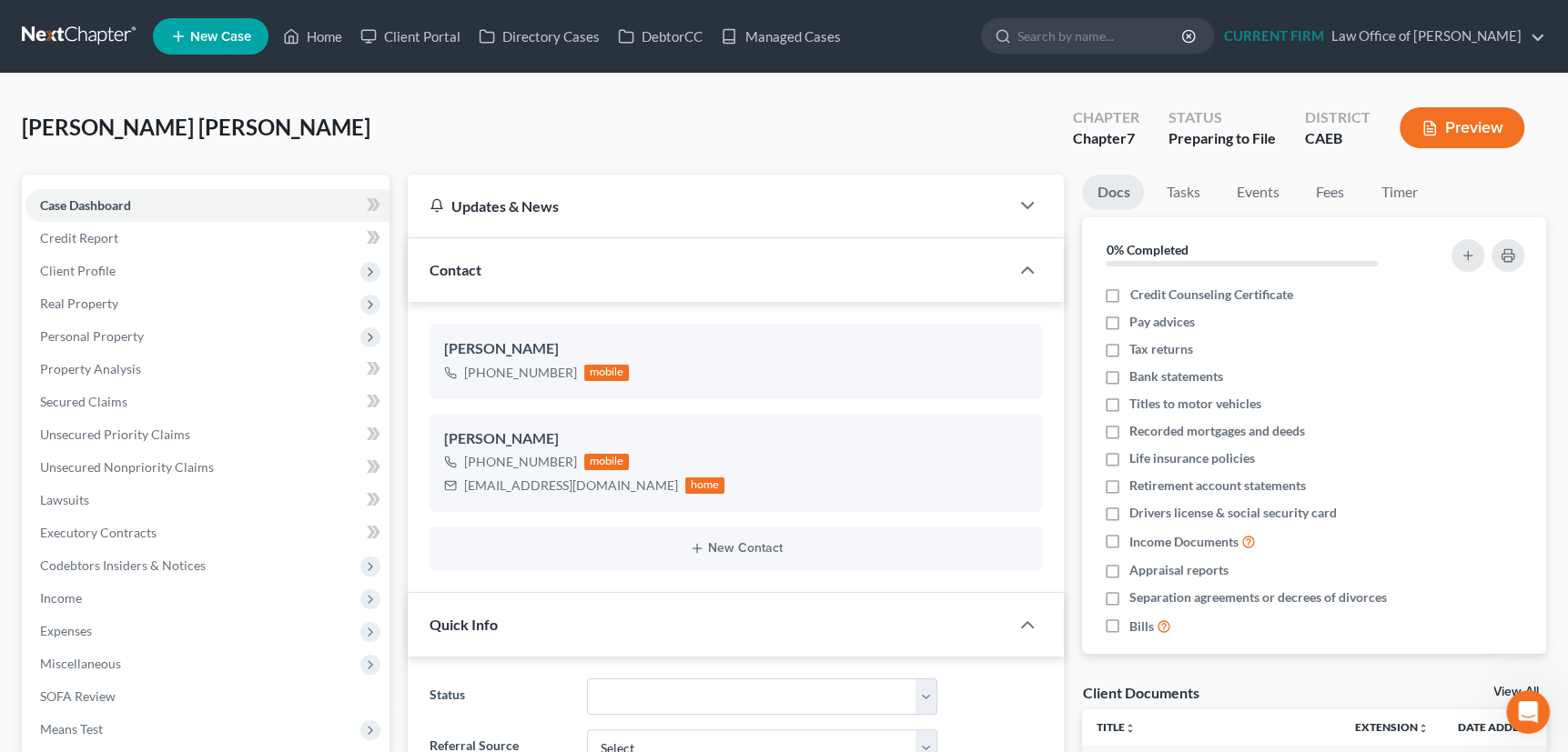
scroll to position [851, 0]
